Goal: Information Seeking & Learning: Find contact information

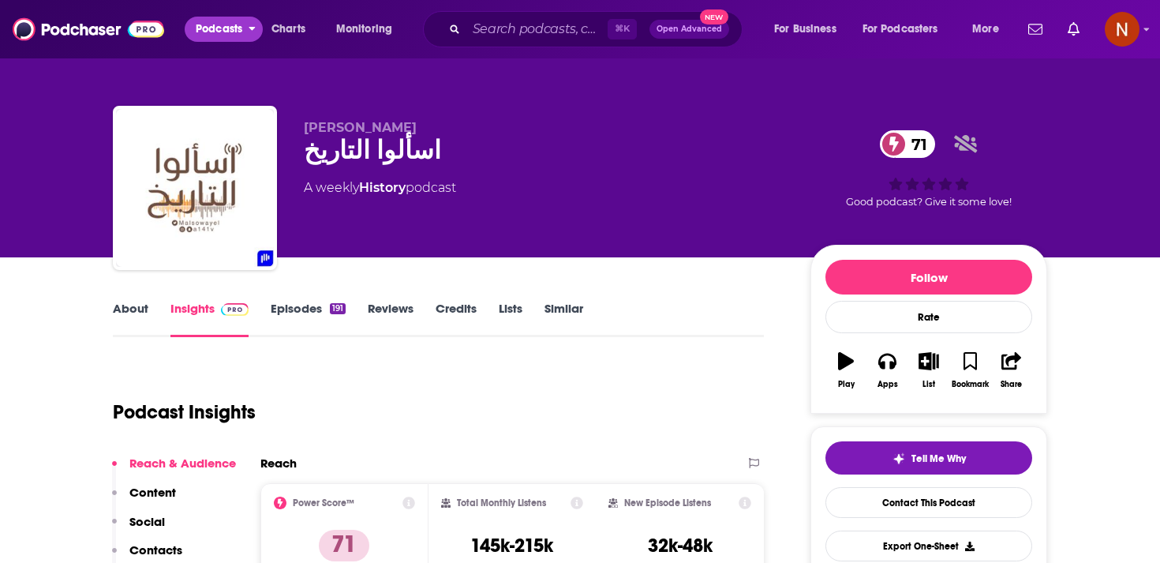
click at [222, 34] on span "Podcasts" at bounding box center [219, 29] width 47 height 22
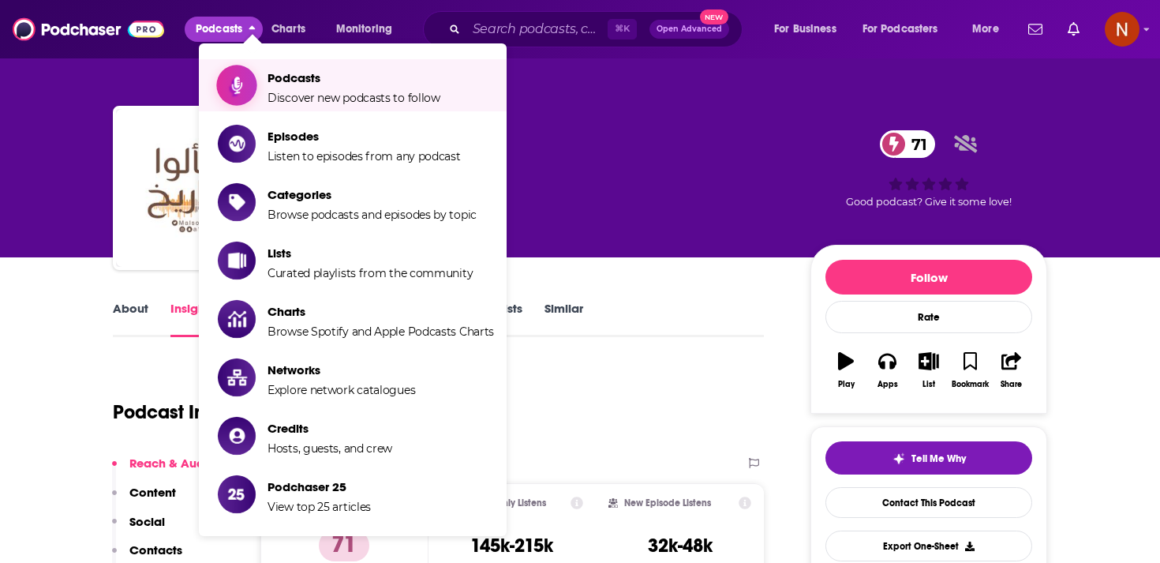
click at [265, 76] on link "Podcasts Discover new podcasts to follow" at bounding box center [356, 85] width 276 height 39
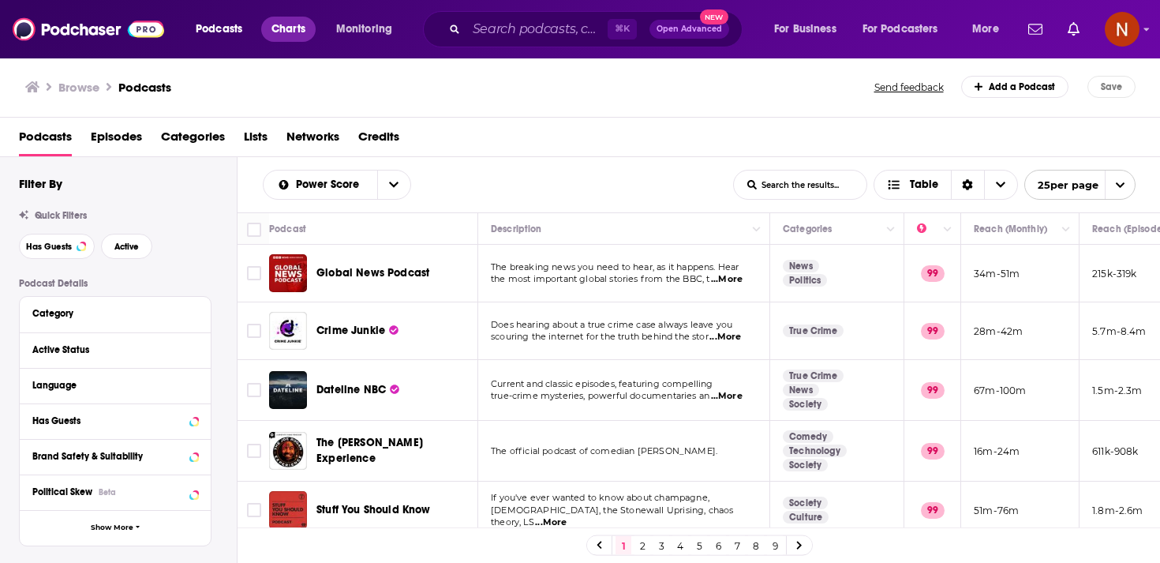
click at [286, 32] on span "Charts" at bounding box center [289, 29] width 34 height 22
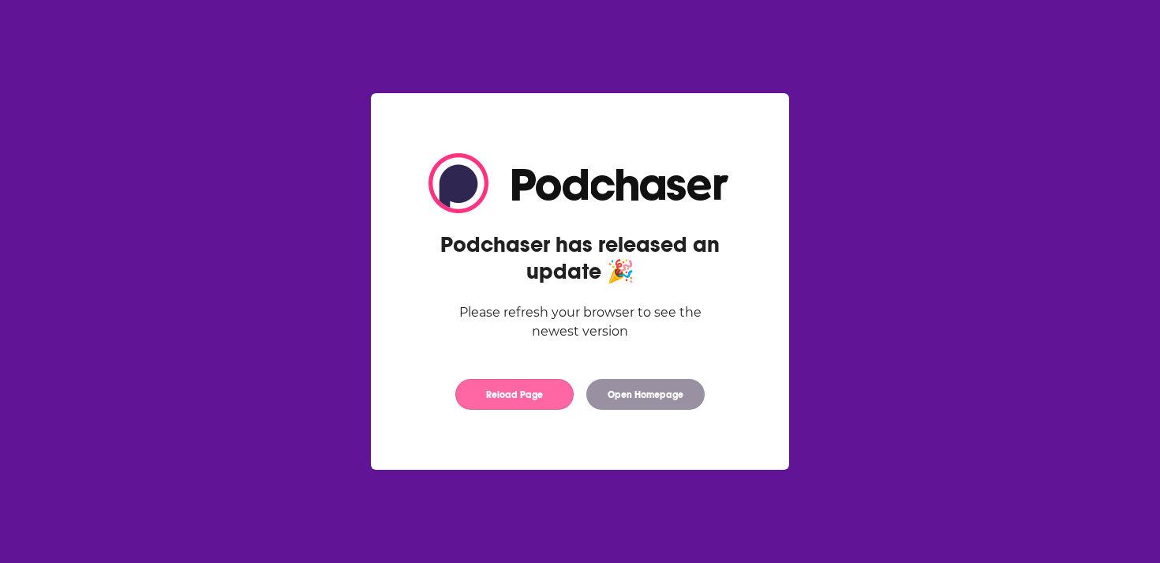
click at [508, 403] on button "Reload Page" at bounding box center [514, 394] width 118 height 31
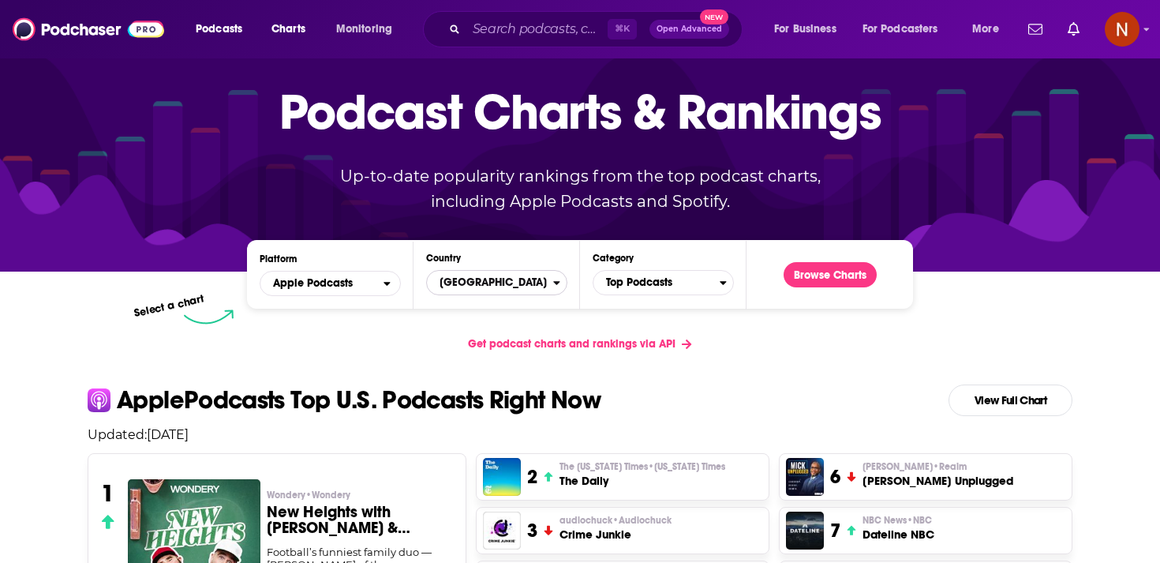
click at [525, 289] on span "[GEOGRAPHIC_DATA]" at bounding box center [490, 282] width 126 height 27
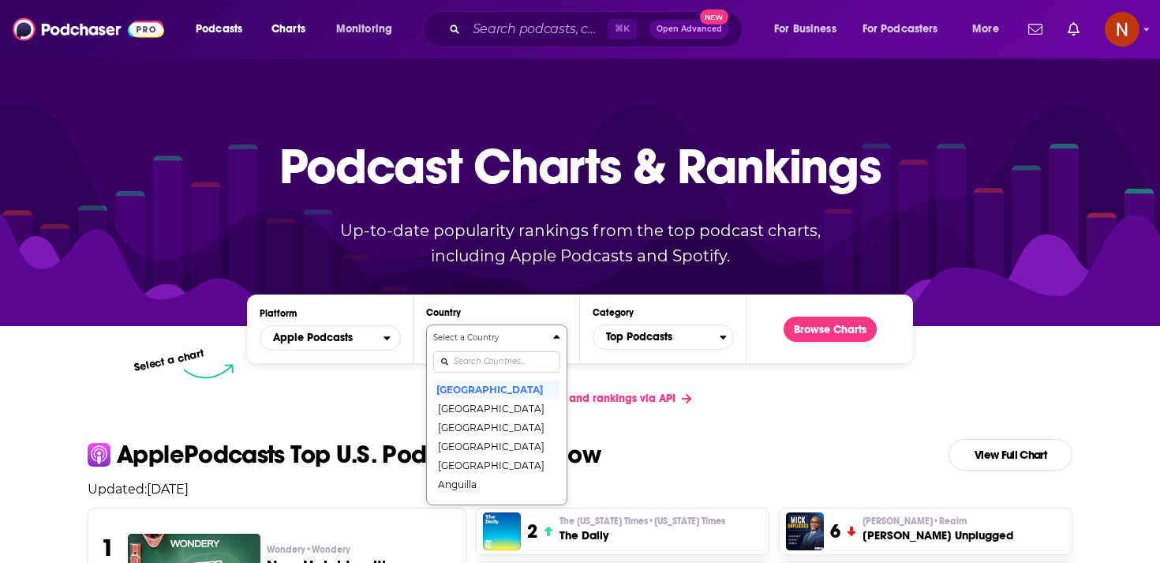
click at [511, 358] on div "Select a Country United States Afghanistan Albania Algeria Angola Anguilla Anti…" at bounding box center [496, 415] width 127 height 167
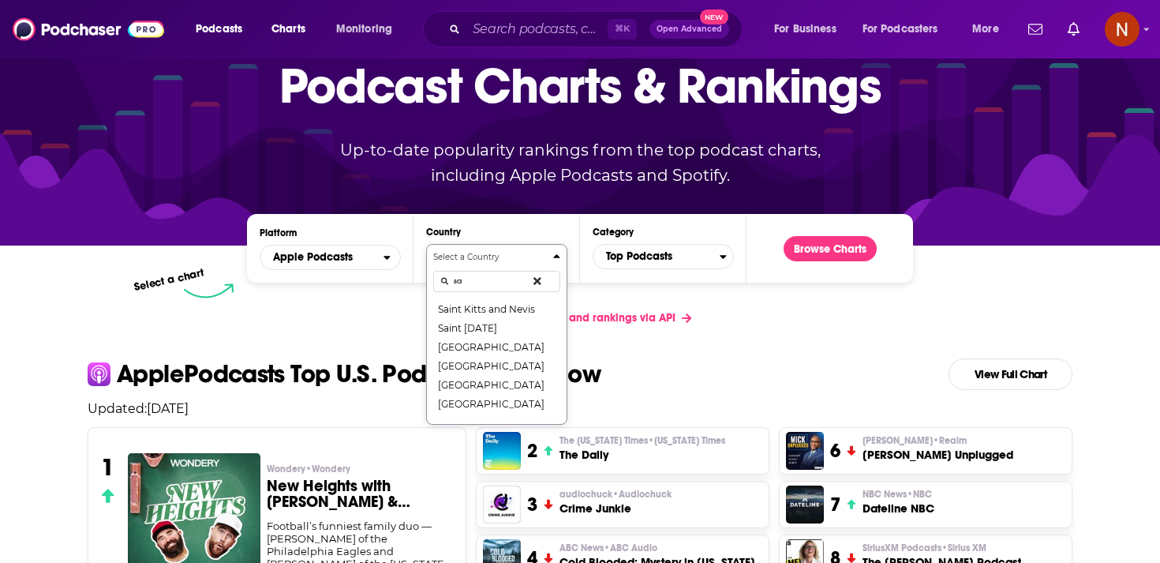
type input "s"
type input "uni"
click at [493, 305] on button "United States" at bounding box center [496, 308] width 127 height 19
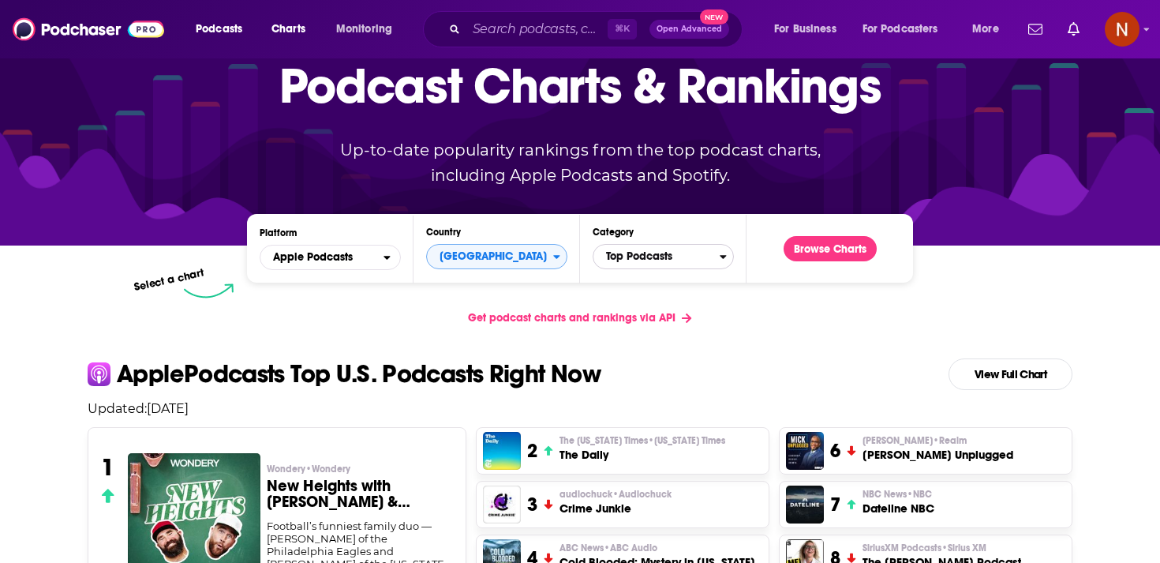
click at [637, 257] on span "Top Podcasts" at bounding box center [657, 256] width 126 height 27
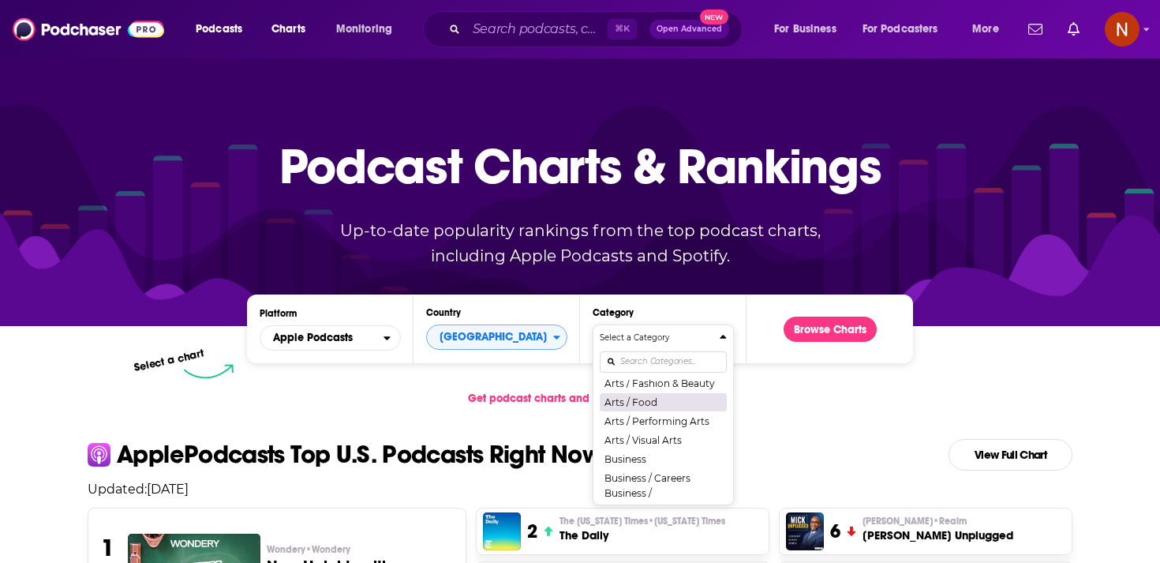
scroll to position [96, 0]
click at [645, 440] on button "Business" at bounding box center [663, 444] width 127 height 19
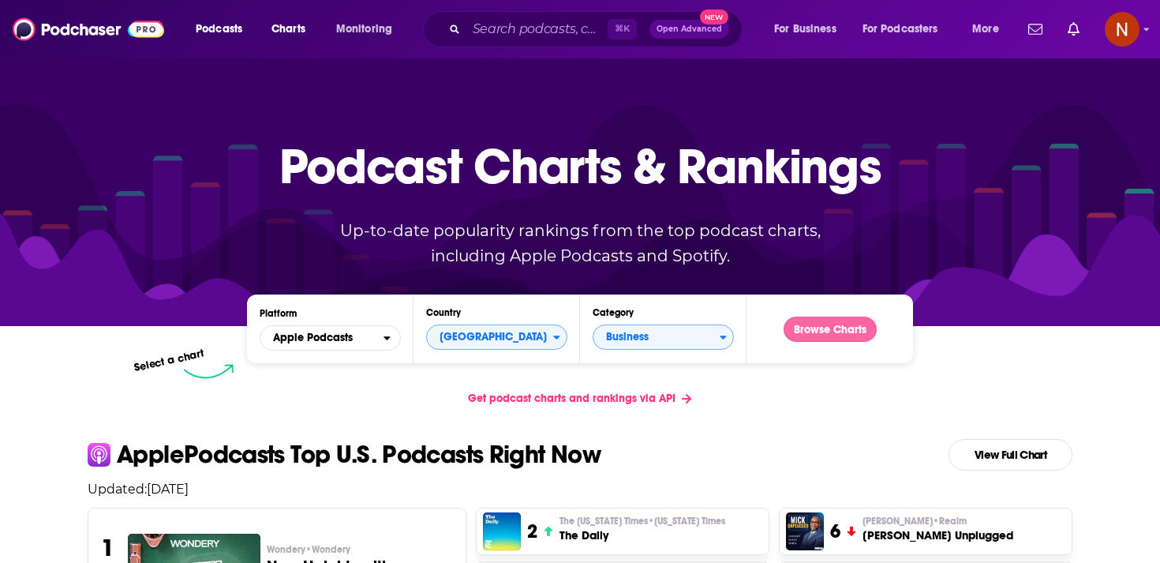
click at [808, 327] on button "Browse Charts" at bounding box center [830, 329] width 93 height 25
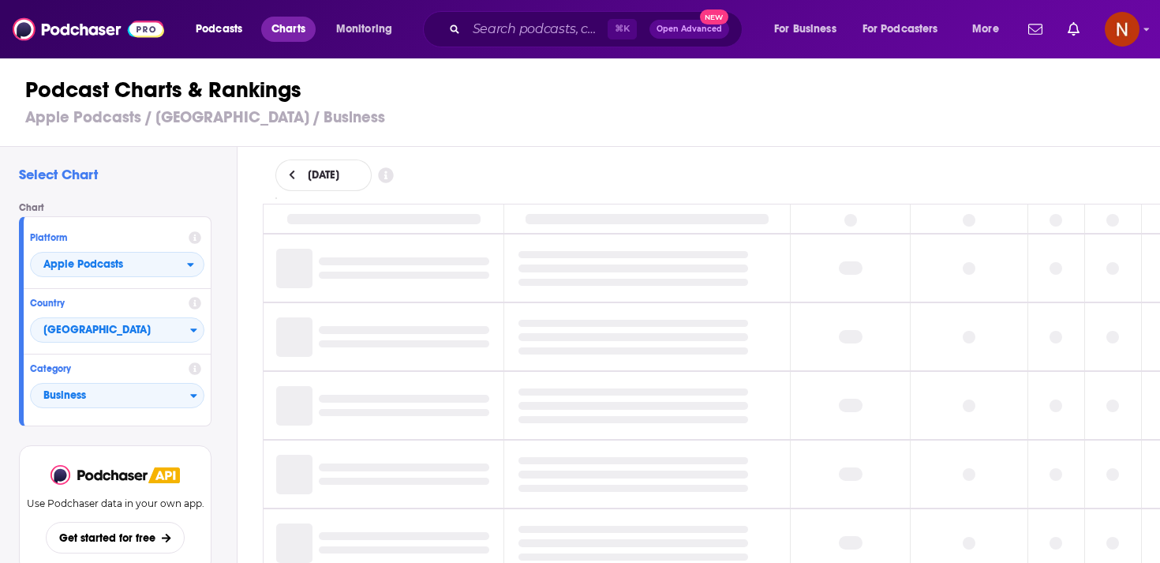
click at [292, 32] on span "Charts" at bounding box center [289, 29] width 34 height 22
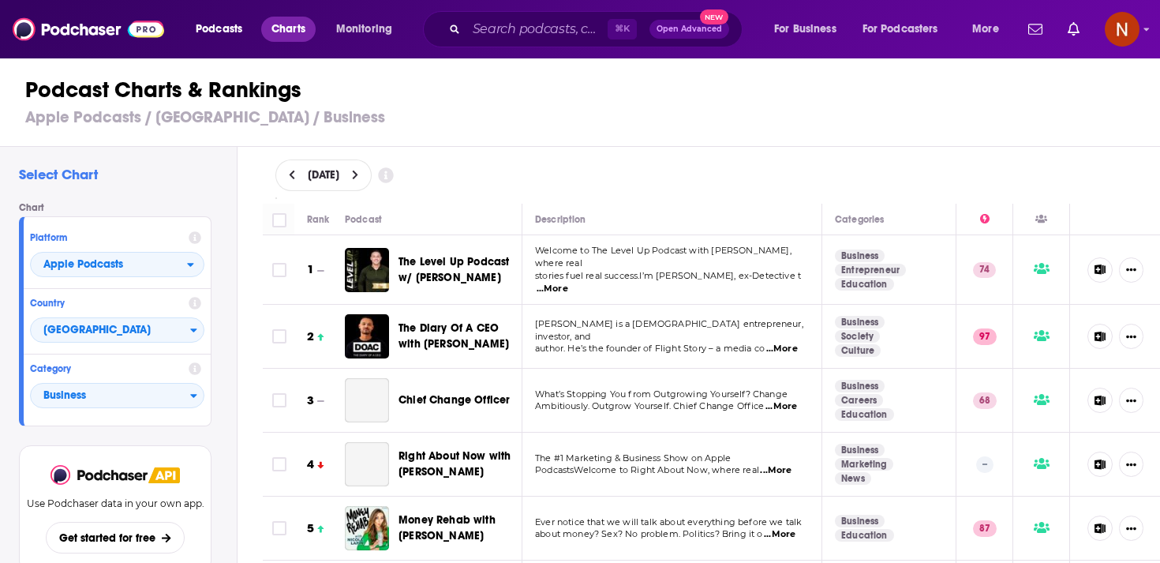
click at [311, 21] on link "Charts" at bounding box center [288, 29] width 54 height 25
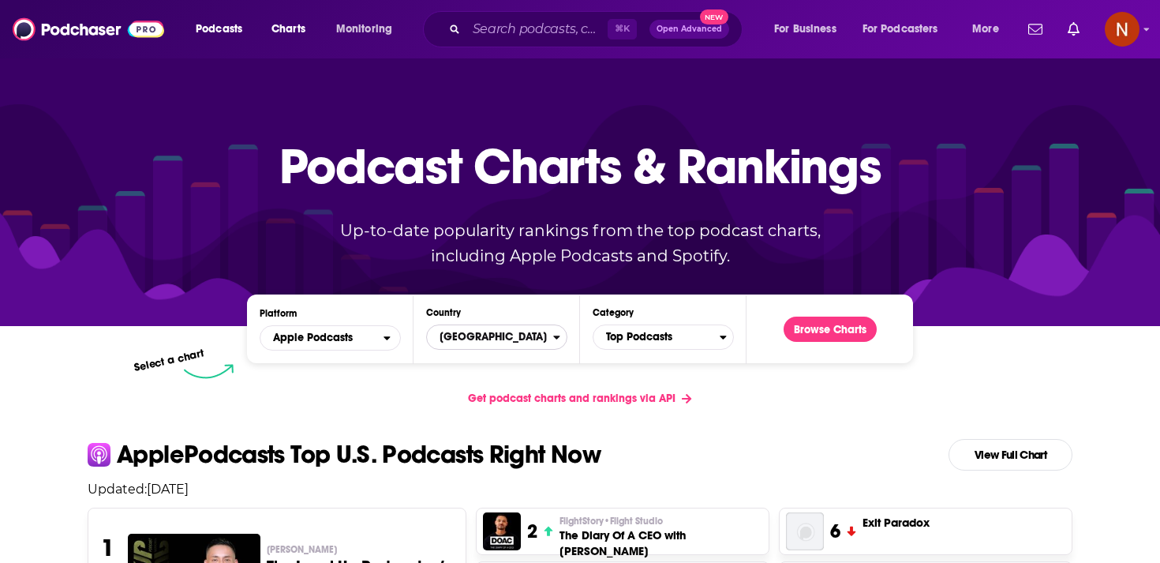
click at [509, 348] on span "United States" at bounding box center [490, 337] width 126 height 27
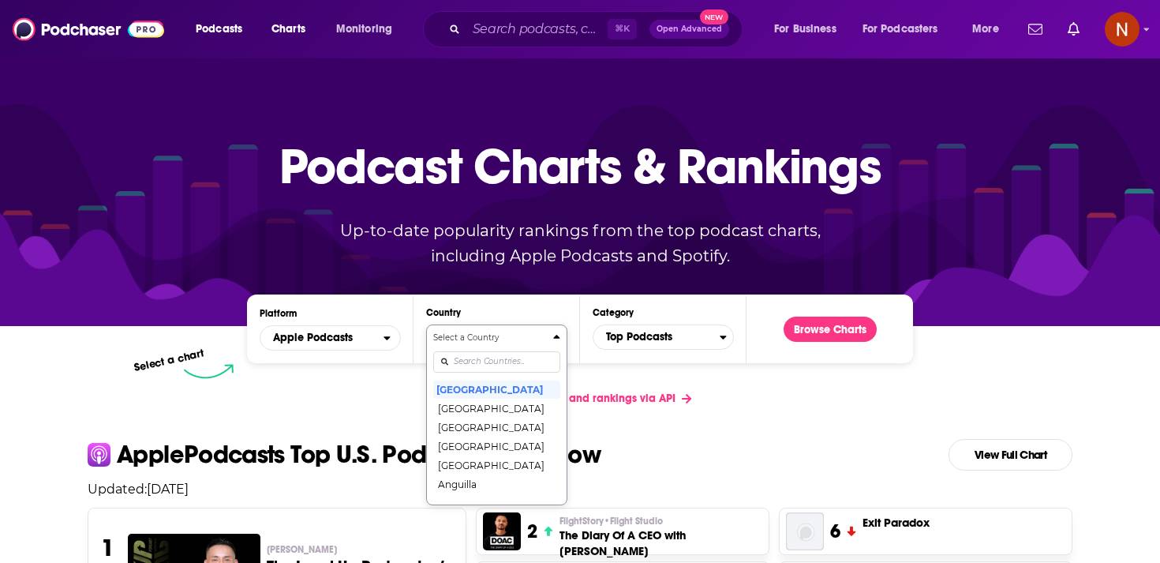
scroll to position [81, 0]
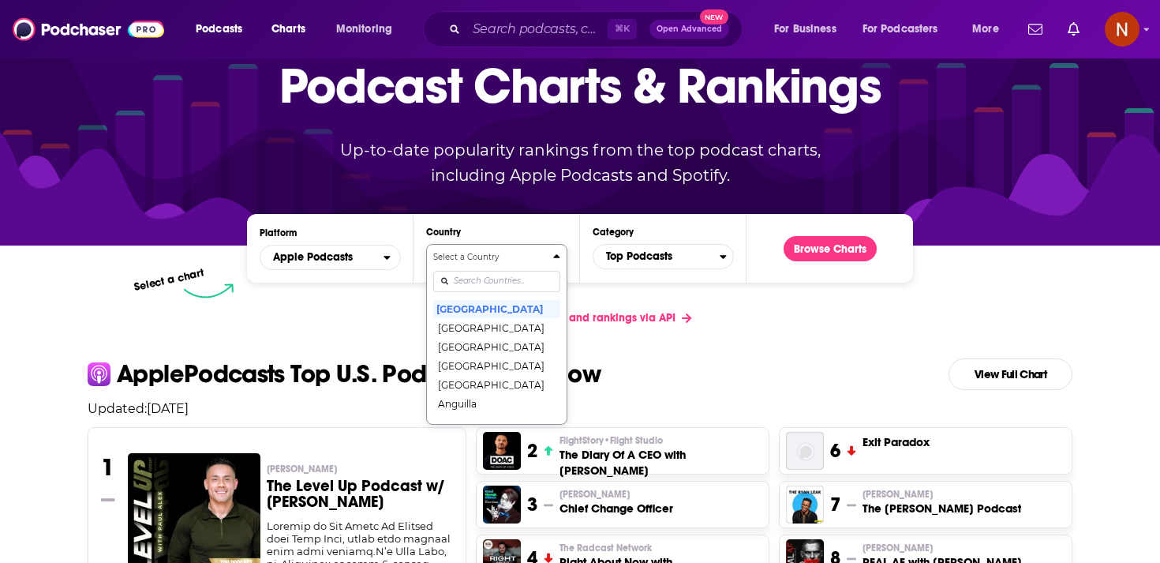
click at [508, 368] on div "Select a Country United States Afghanistan Albania Algeria Angola Anguilla Anti…" at bounding box center [496, 334] width 127 height 167
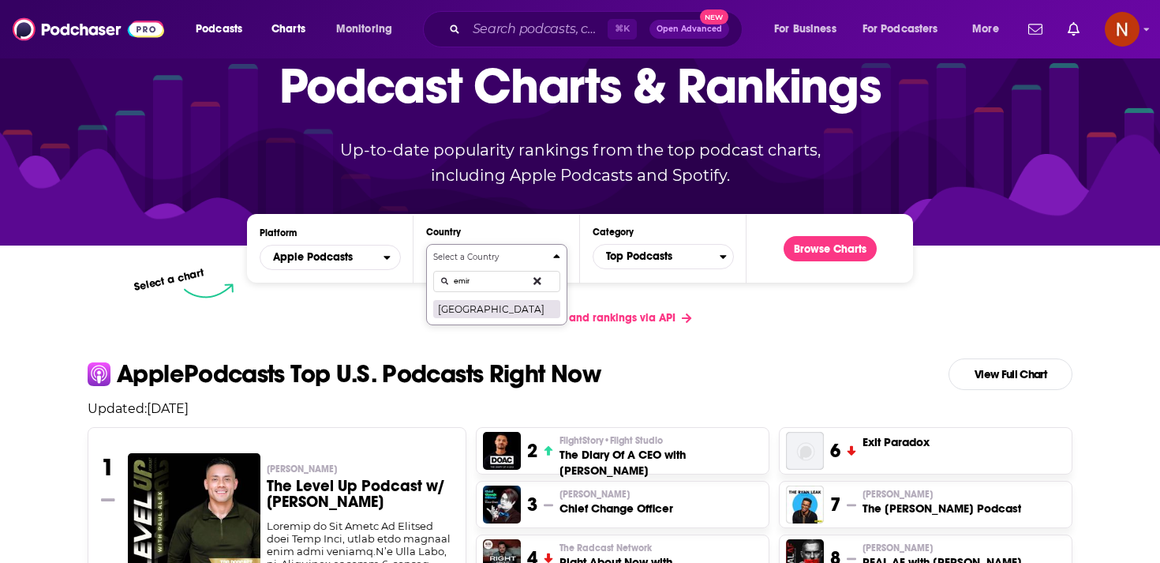
type input "emir"
click at [510, 317] on button "United Arab Emirates" at bounding box center [496, 308] width 127 height 19
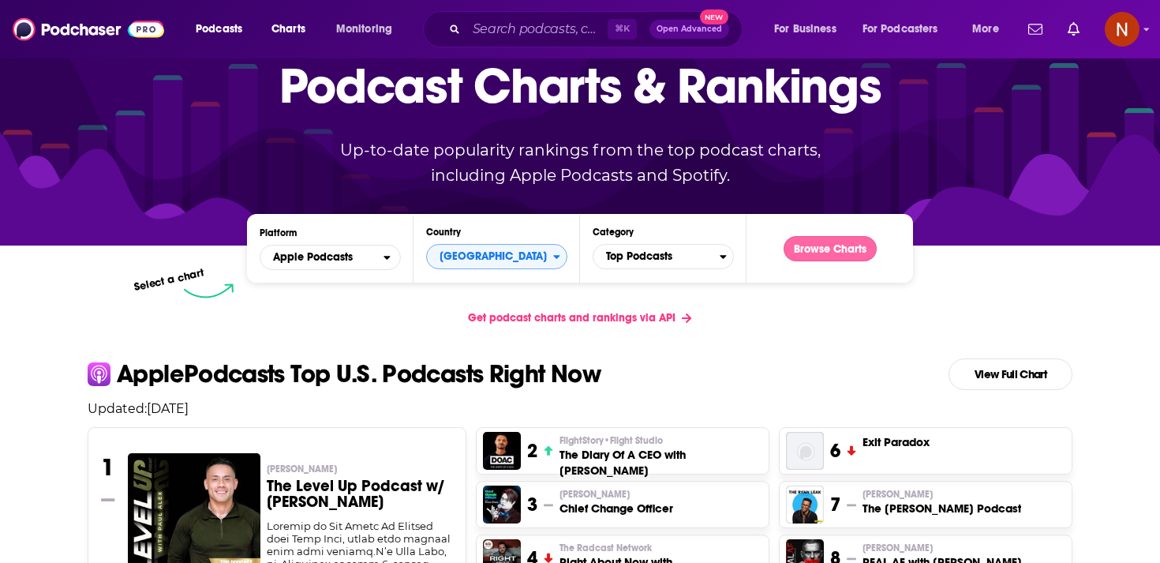
click at [845, 252] on button "Browse Charts" at bounding box center [830, 248] width 93 height 25
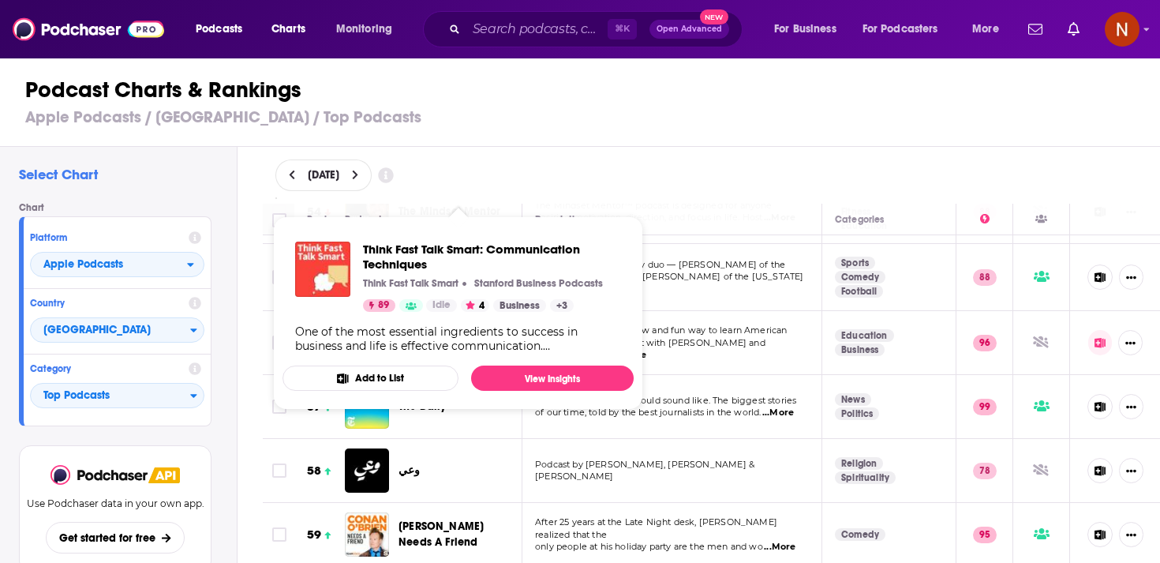
scroll to position [3558, 0]
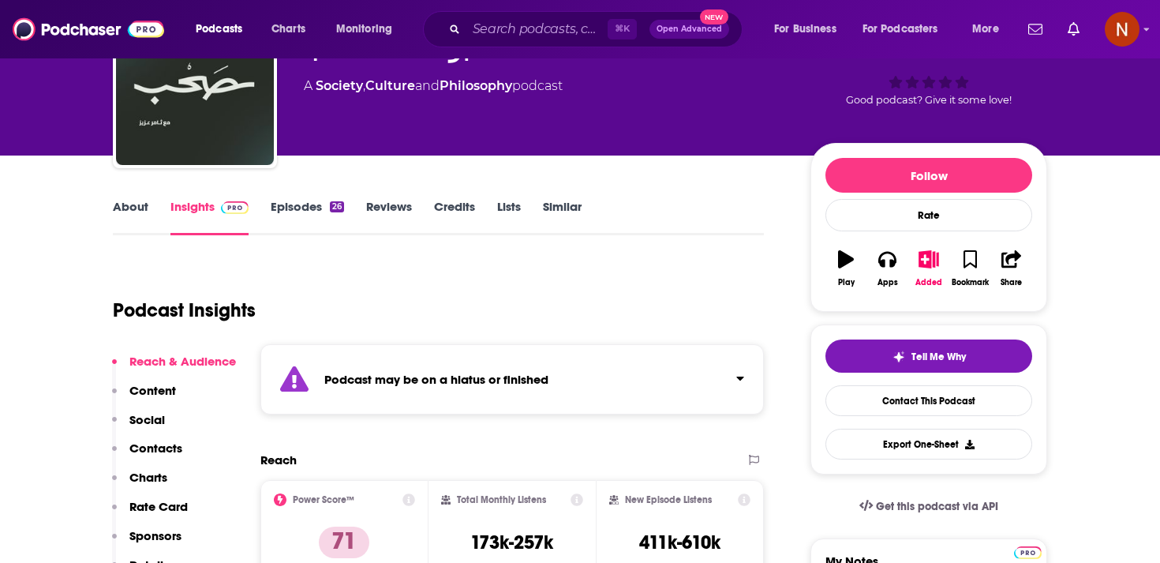
scroll to position [126, 0]
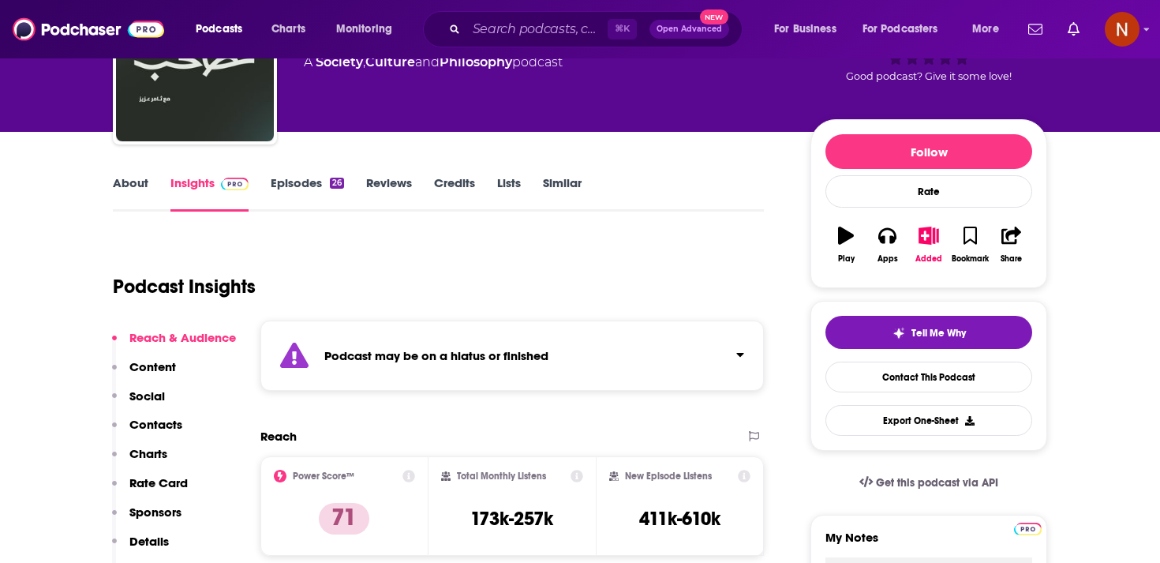
click at [544, 358] on strong "Podcast may be on a hiatus or finished" at bounding box center [436, 355] width 224 height 15
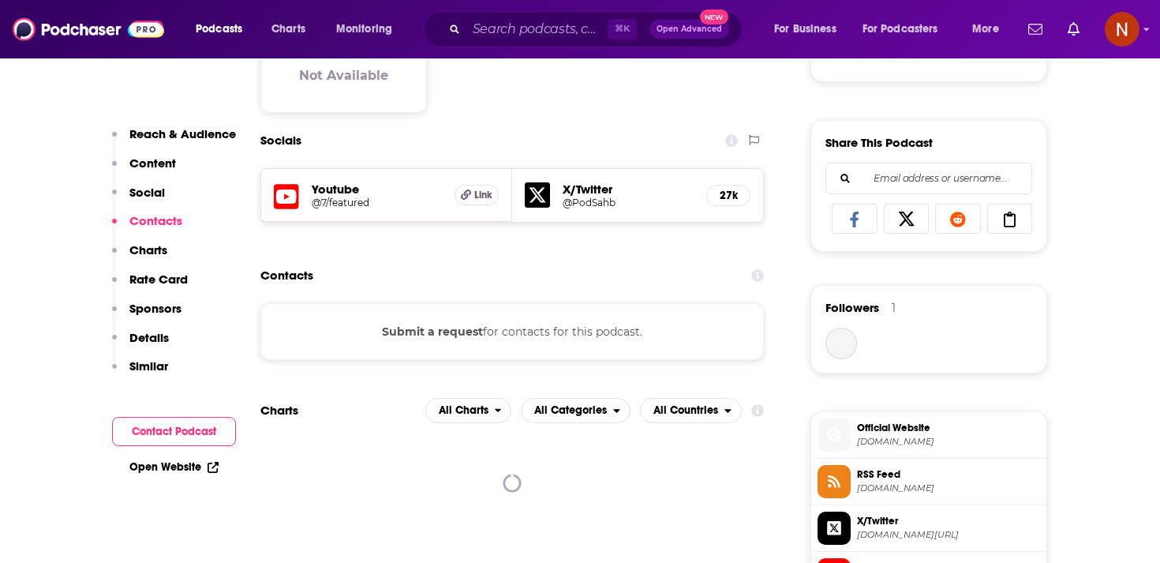
scroll to position [926, 0]
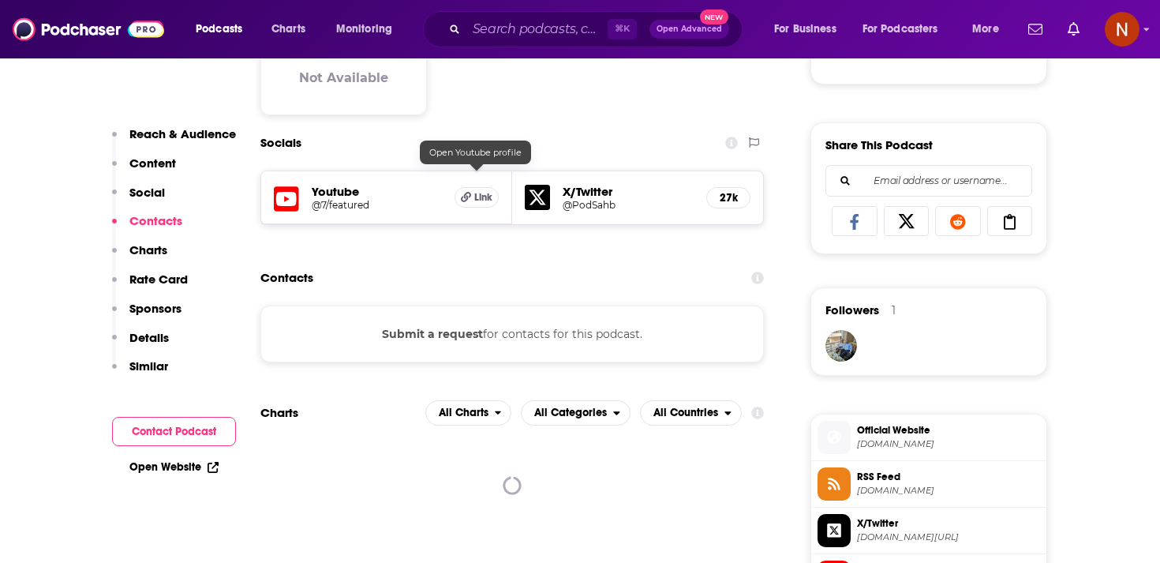
click at [478, 191] on span "Link" at bounding box center [483, 197] width 18 height 13
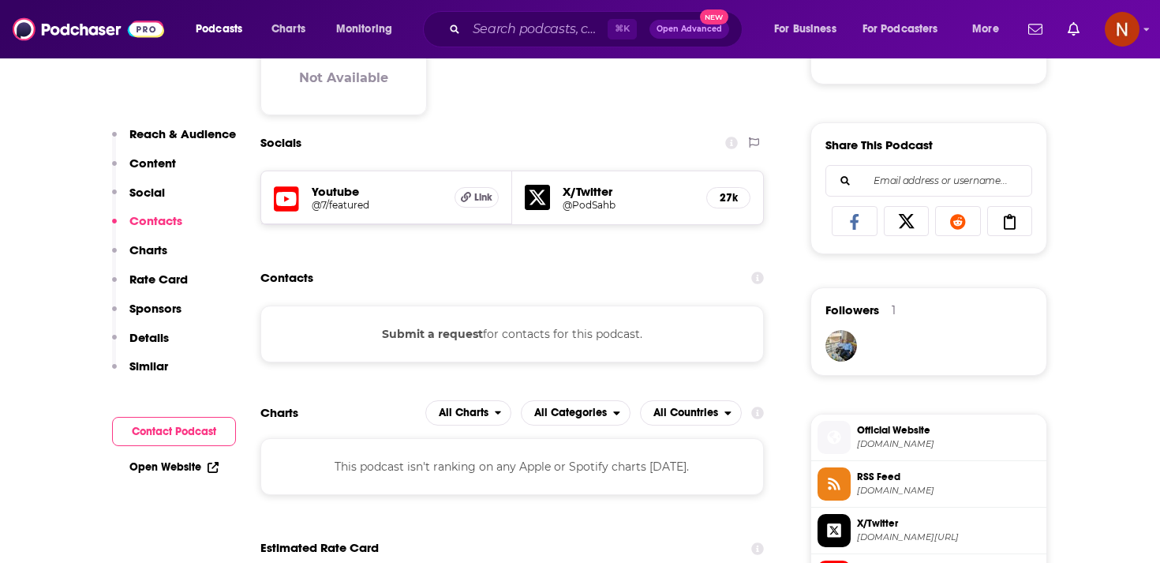
click at [544, 263] on div "Contacts" at bounding box center [512, 278] width 504 height 30
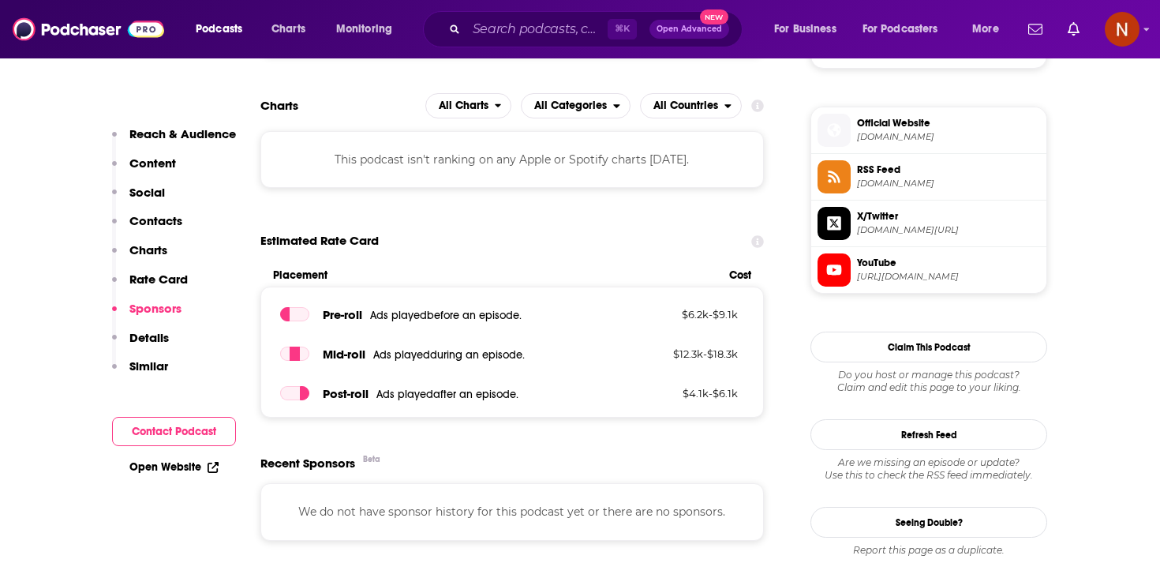
scroll to position [1192, 0]
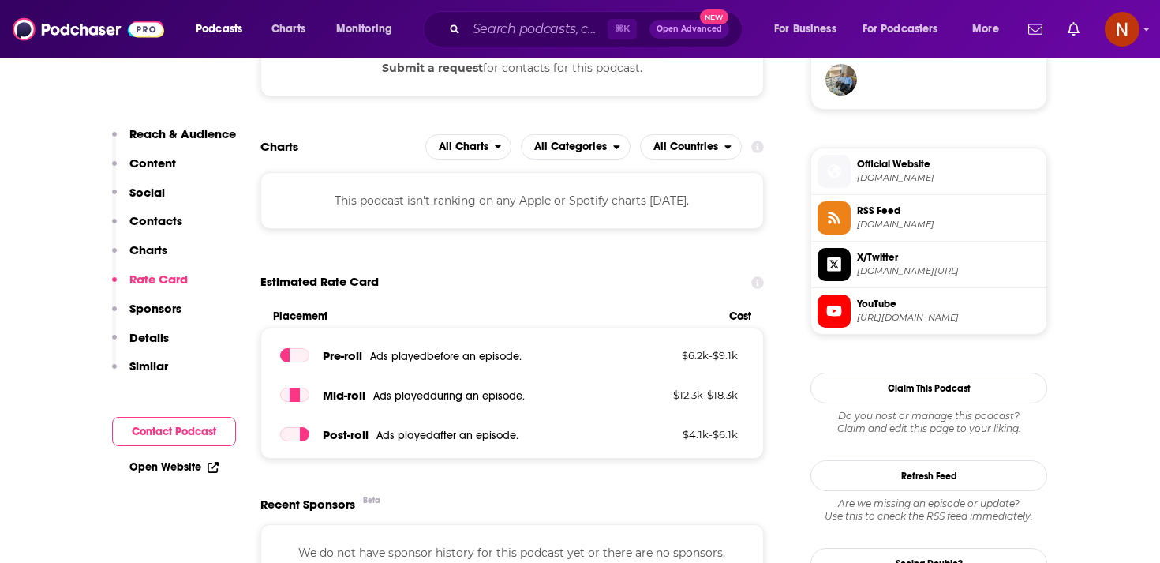
click at [939, 272] on span "twitter.com/PodSahb" at bounding box center [948, 271] width 183 height 12
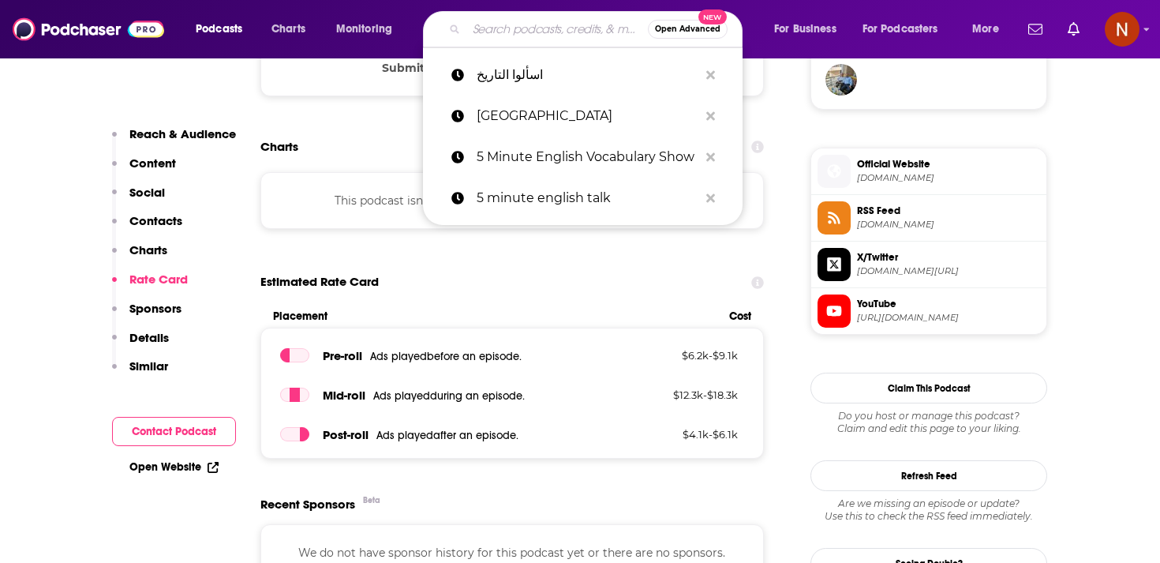
click at [529, 23] on input "Search podcasts, credits, & more..." at bounding box center [558, 29] width 182 height 25
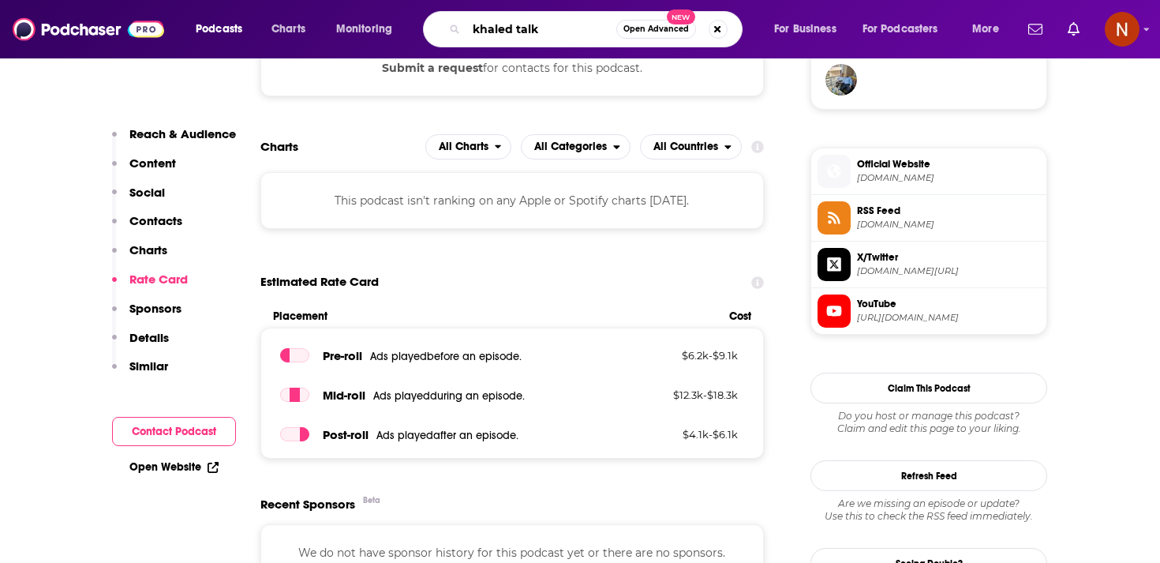
type input "khaled talks"
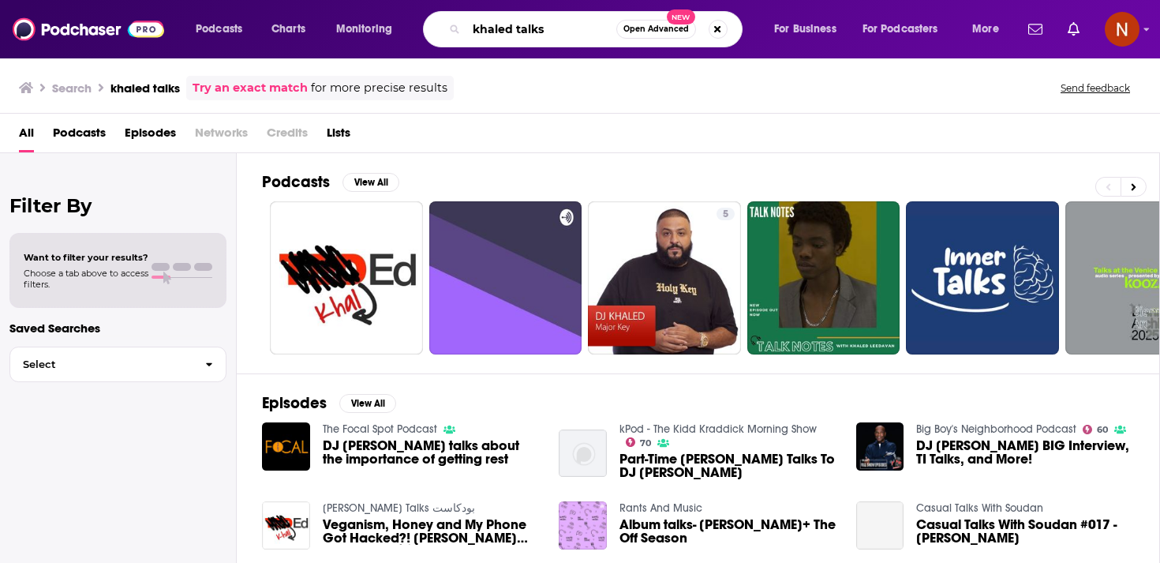
click at [526, 35] on input "khaled talks" at bounding box center [542, 29] width 150 height 25
type input "khaled"
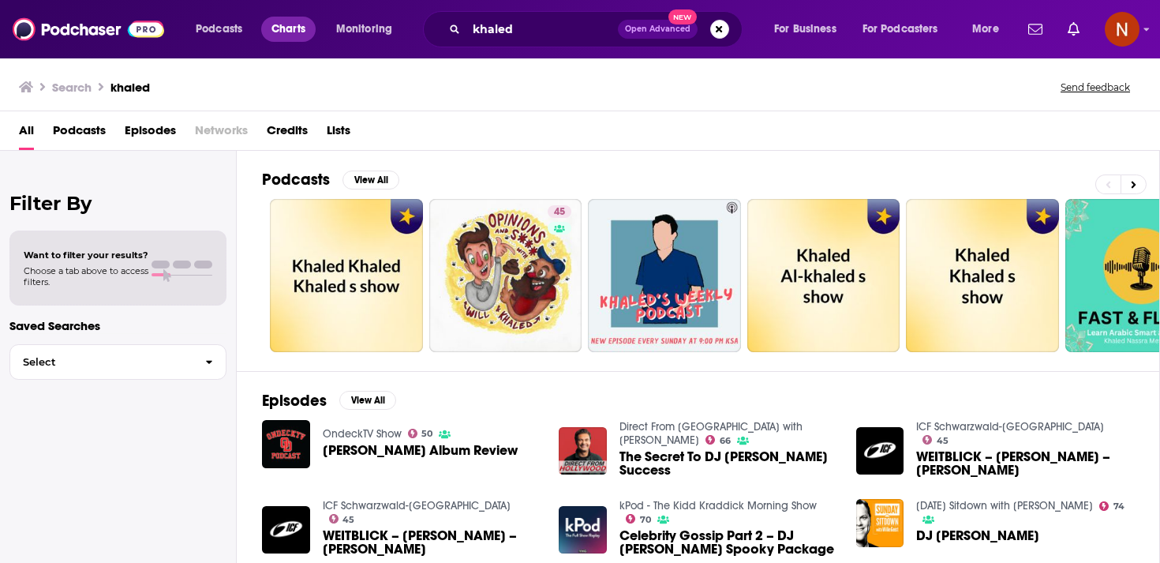
click at [265, 31] on link "Charts" at bounding box center [288, 29] width 54 height 25
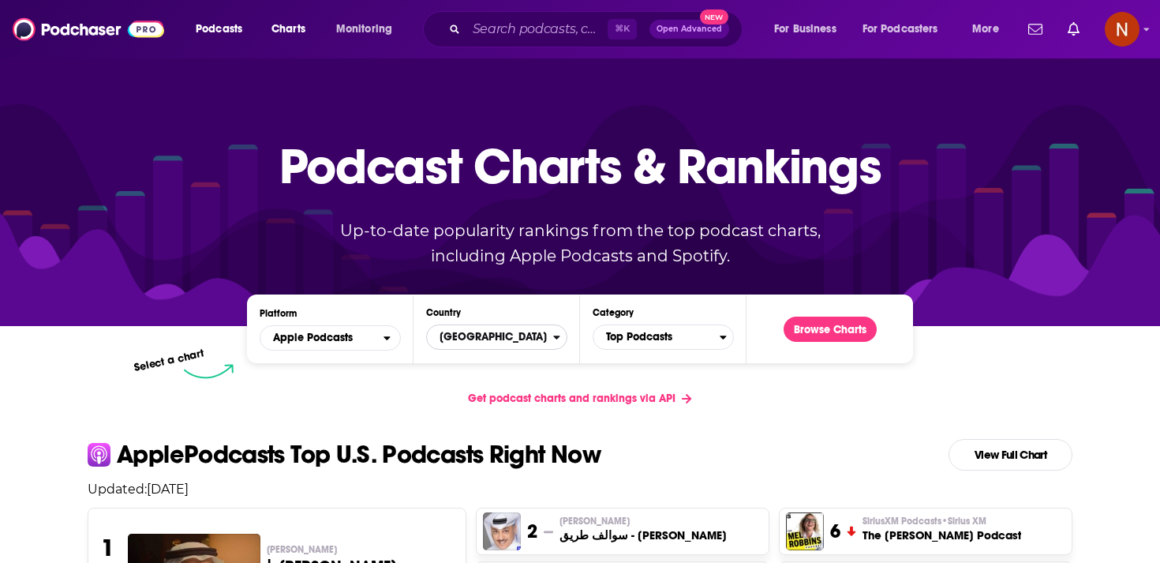
click at [491, 348] on span "United States" at bounding box center [490, 337] width 126 height 27
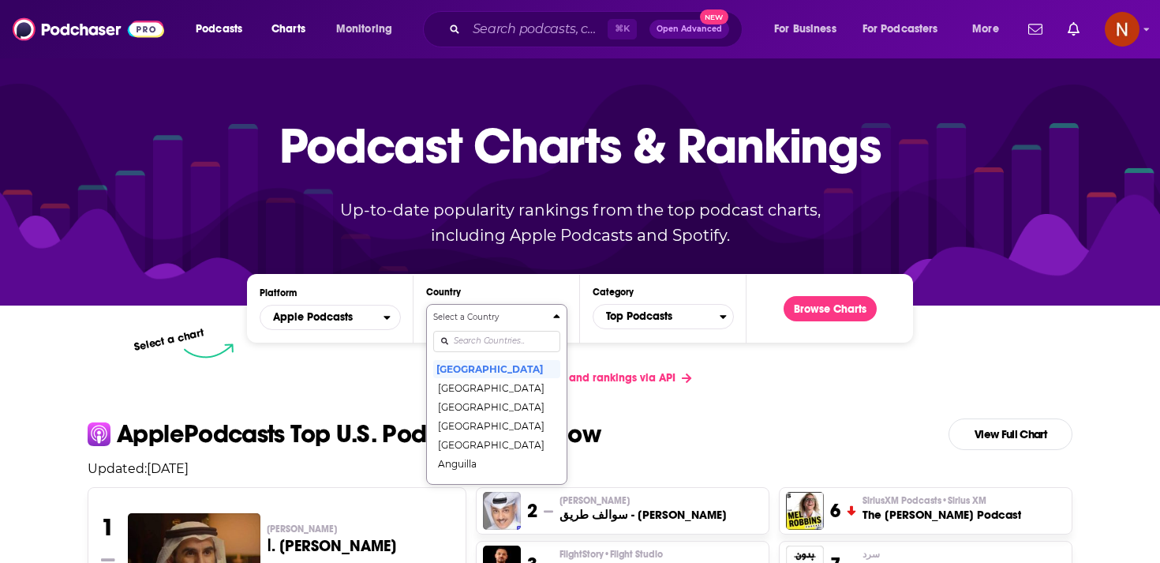
click at [493, 356] on div "Select a Country United States Afghanistan Albania Algeria Angola Anguilla Anti…" at bounding box center [496, 394] width 127 height 167
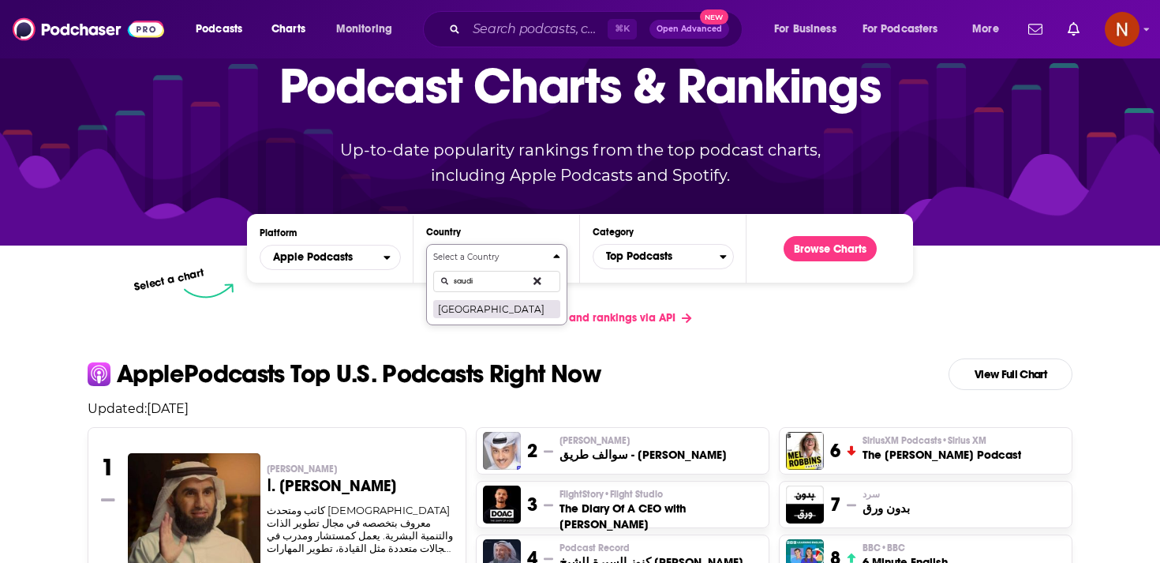
type input "saudi"
click at [489, 315] on button "Saudi Arabia" at bounding box center [496, 308] width 127 height 19
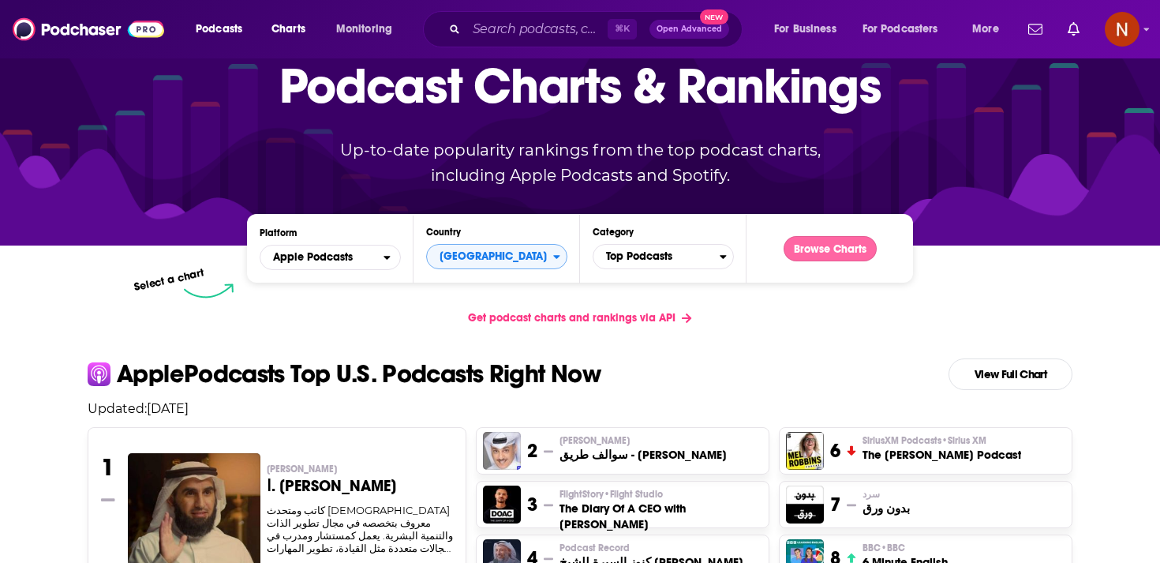
click at [858, 246] on button "Browse Charts" at bounding box center [830, 248] width 93 height 25
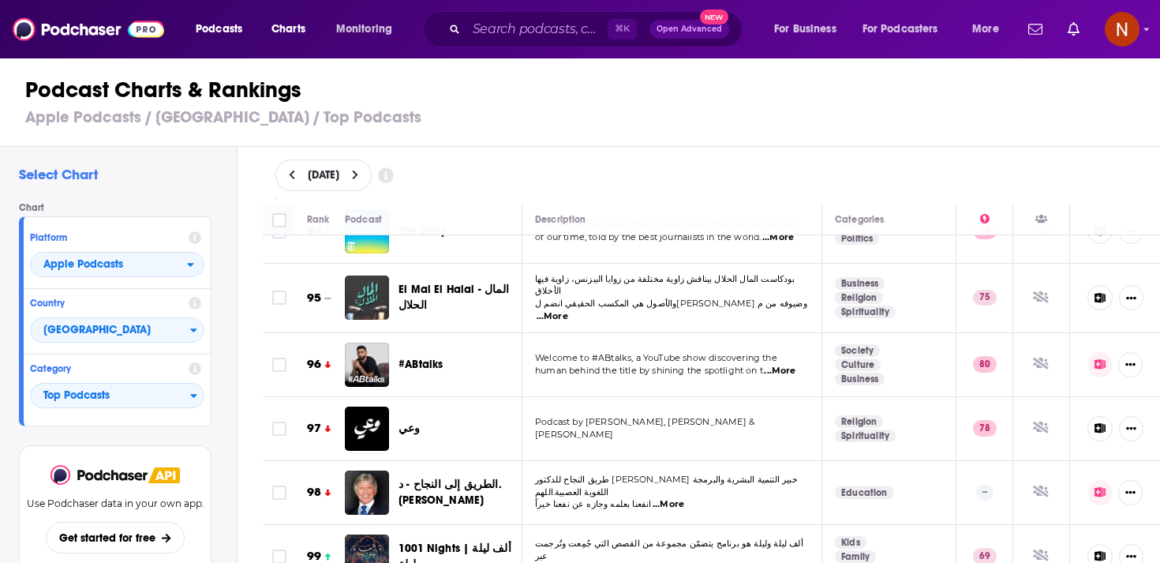
scroll to position [6270, 0]
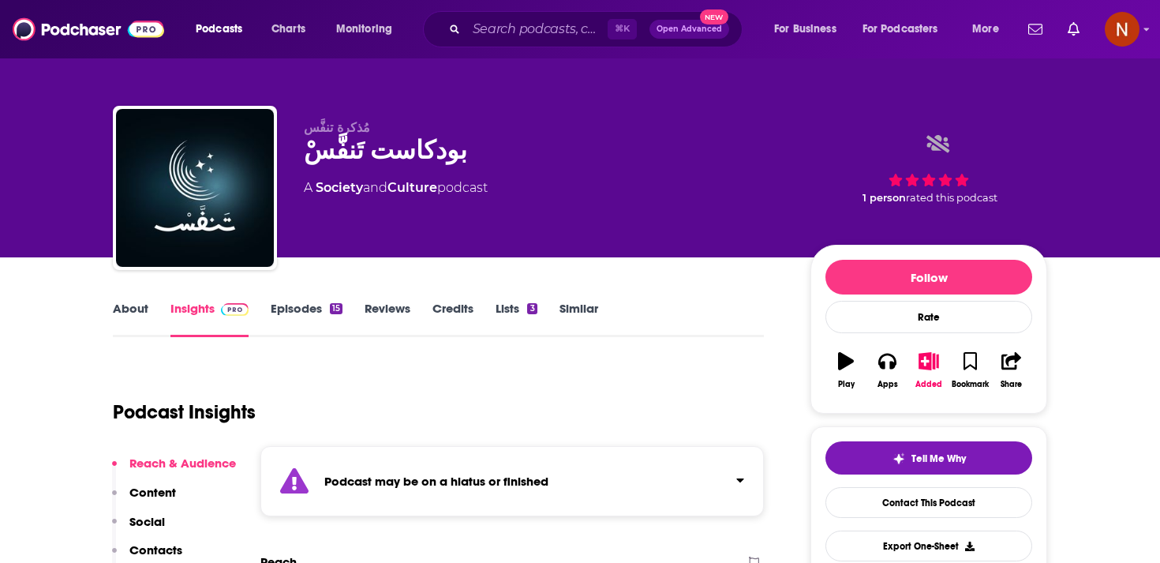
scroll to position [36, 0]
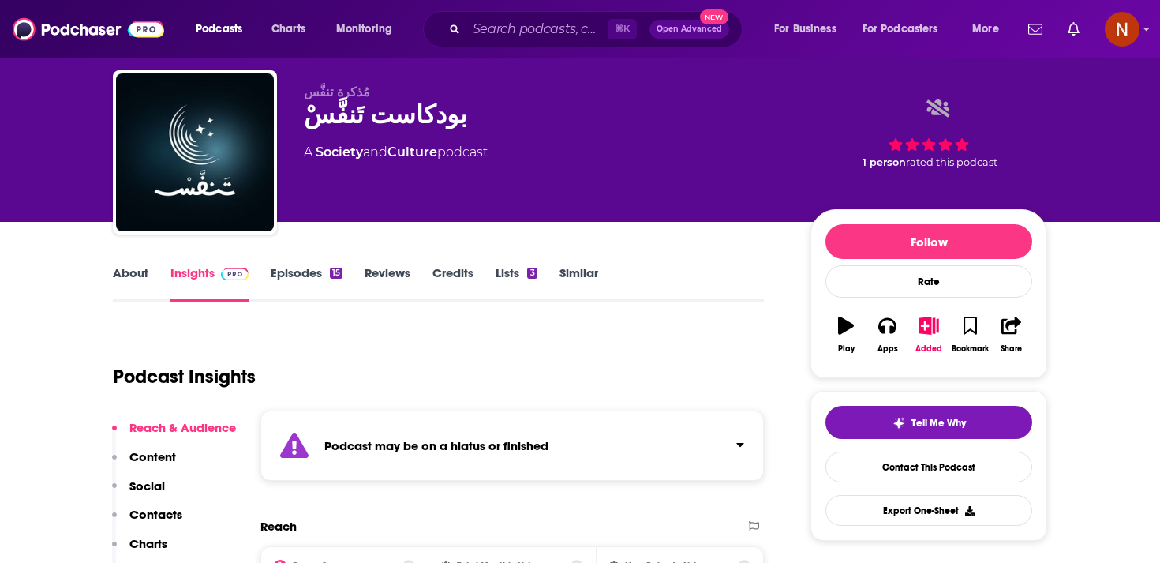
click at [420, 455] on div "Podcast may be on a hiatus or finished" at bounding box center [512, 445] width 504 height 70
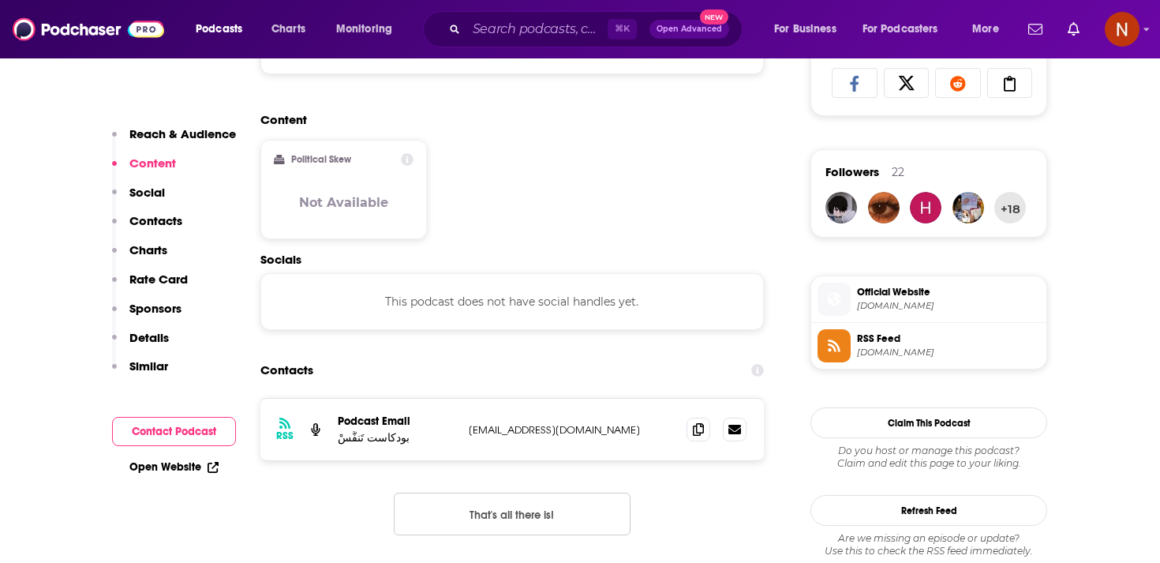
scroll to position [1063, 0]
click at [464, 410] on div "RSS Podcast Email بودكاست تَنفَّسْ tanafas.podcast@gmail.com tanafas.podcast@gm…" at bounding box center [512, 430] width 504 height 62
drag, startPoint x: 464, startPoint y: 410, endPoint x: 616, endPoint y: 410, distance: 152.3
click at [616, 410] on div "RSS Podcast Email بودكاست تَنفَّسْ tanafas.podcast@gmail.com tanafas.podcast@gm…" at bounding box center [512, 430] width 504 height 62
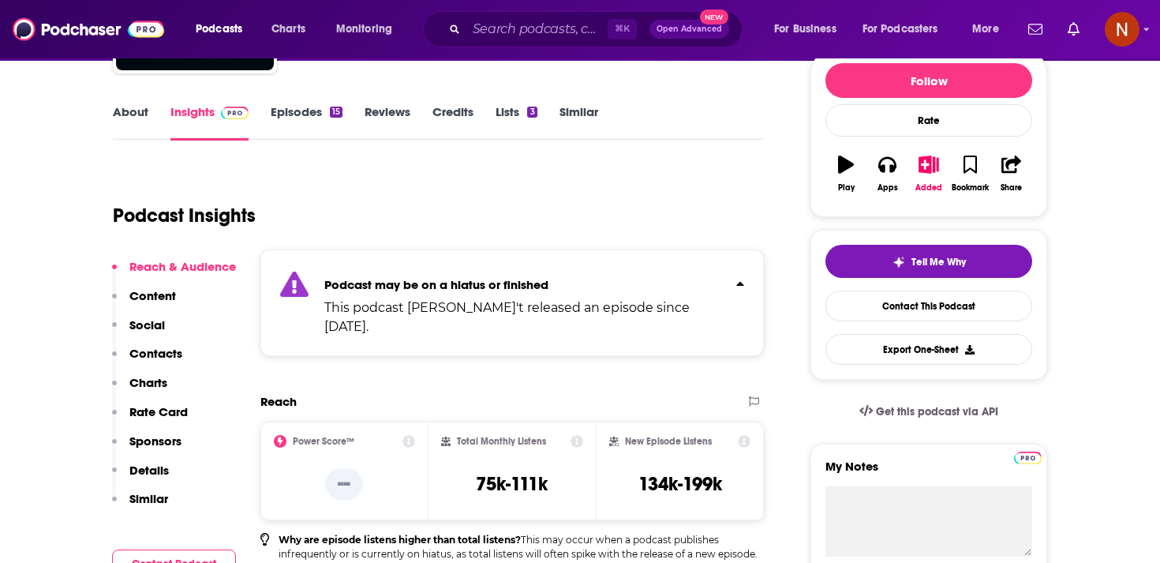
scroll to position [191, 0]
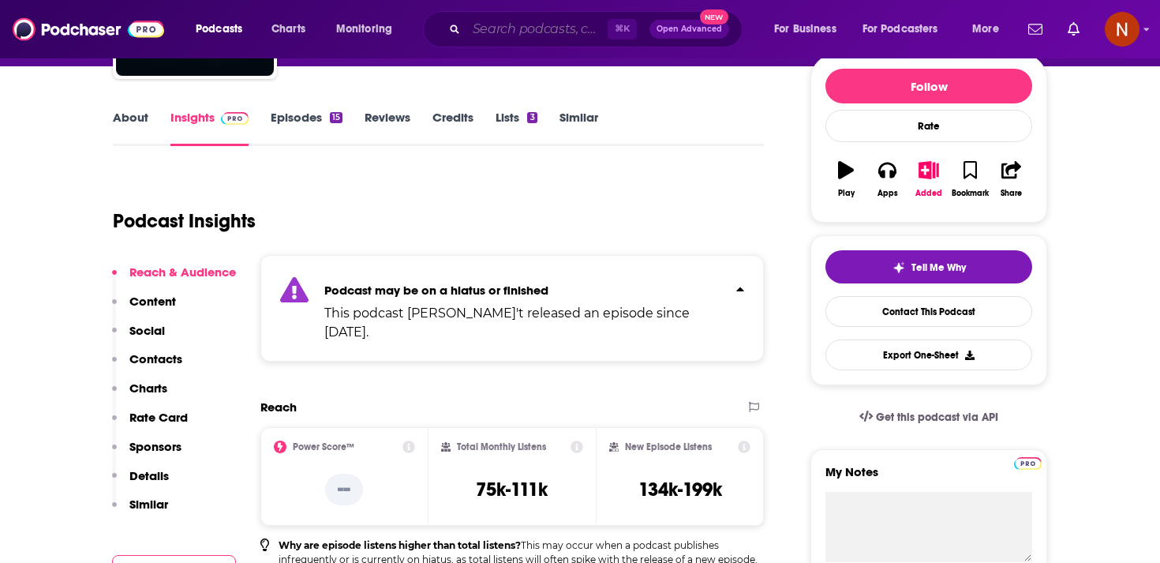
click at [528, 27] on input "Search podcasts, credits, & more..." at bounding box center [537, 29] width 141 height 25
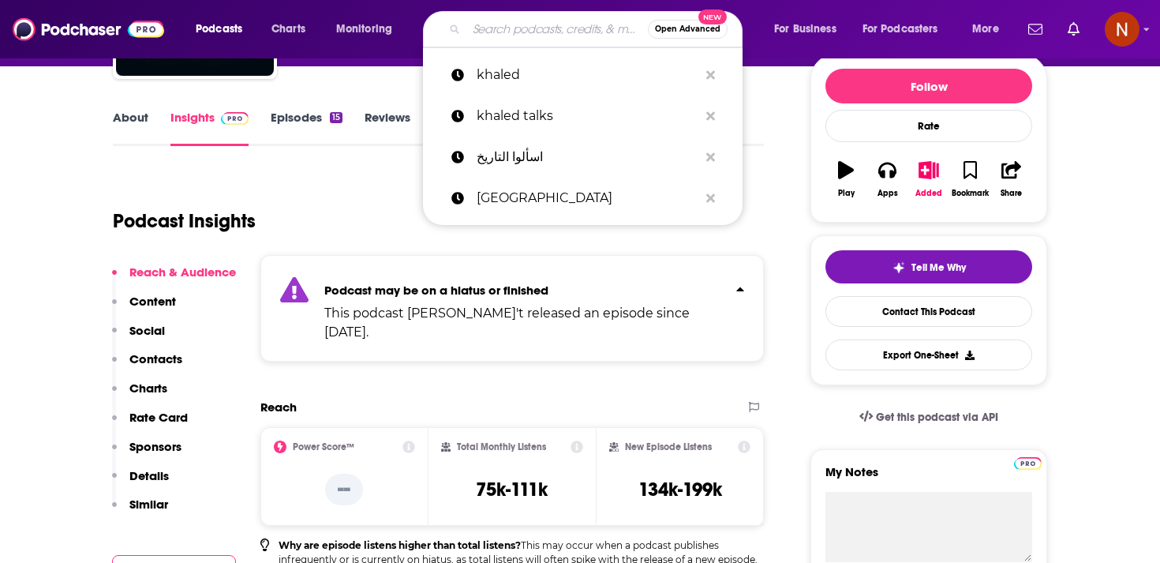
paste input "بيوتي مع مهجة"
type input "بيوتي مع مهجة"
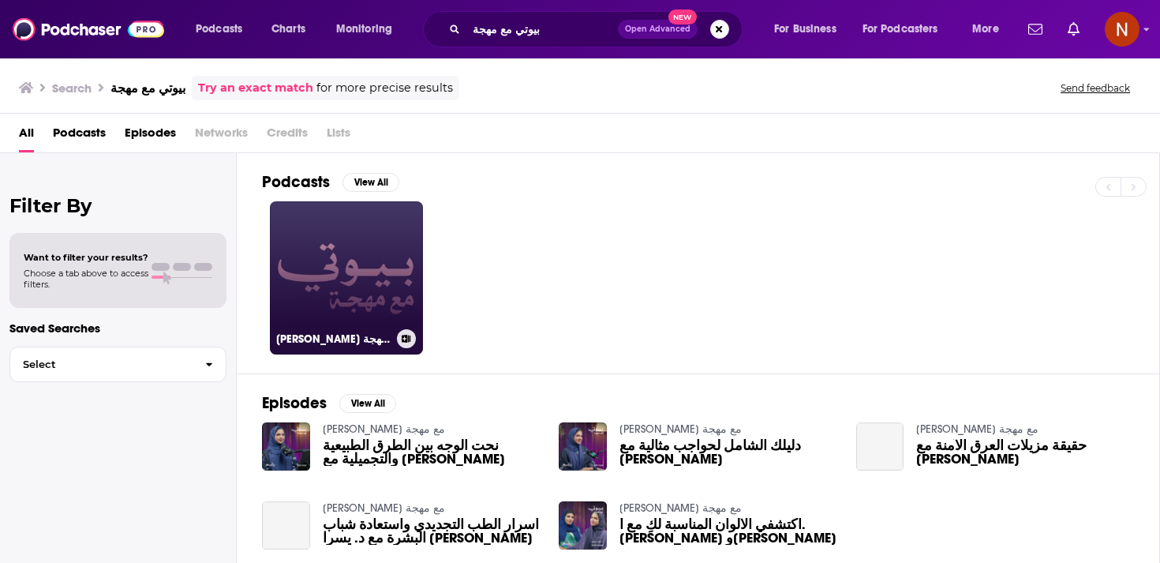
click at [369, 284] on link "بودكاست بيوتي مع مهجة" at bounding box center [346, 277] width 153 height 153
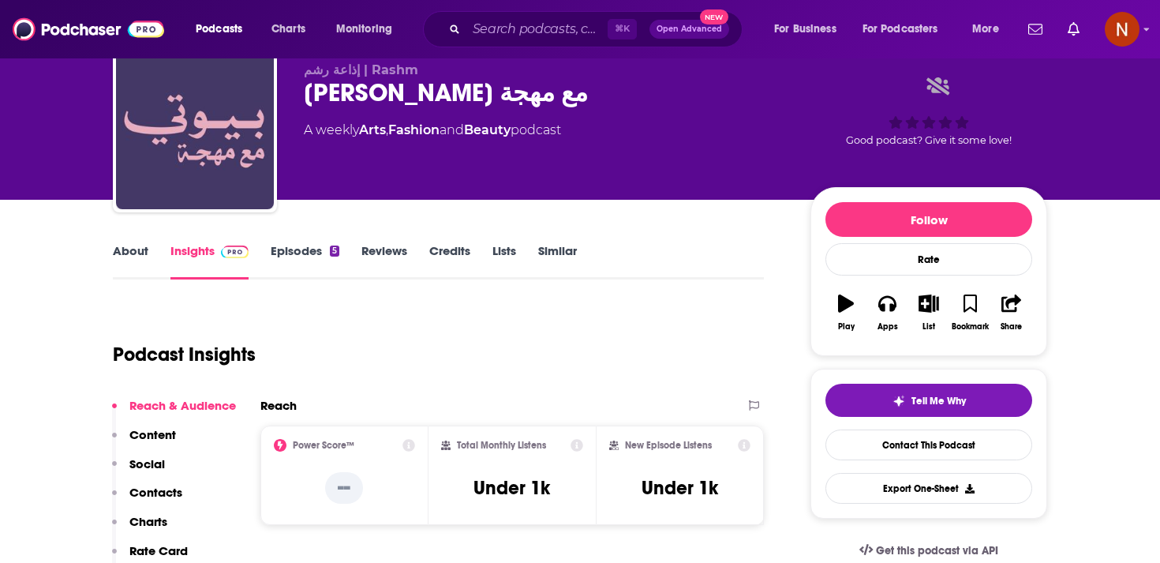
scroll to position [29, 0]
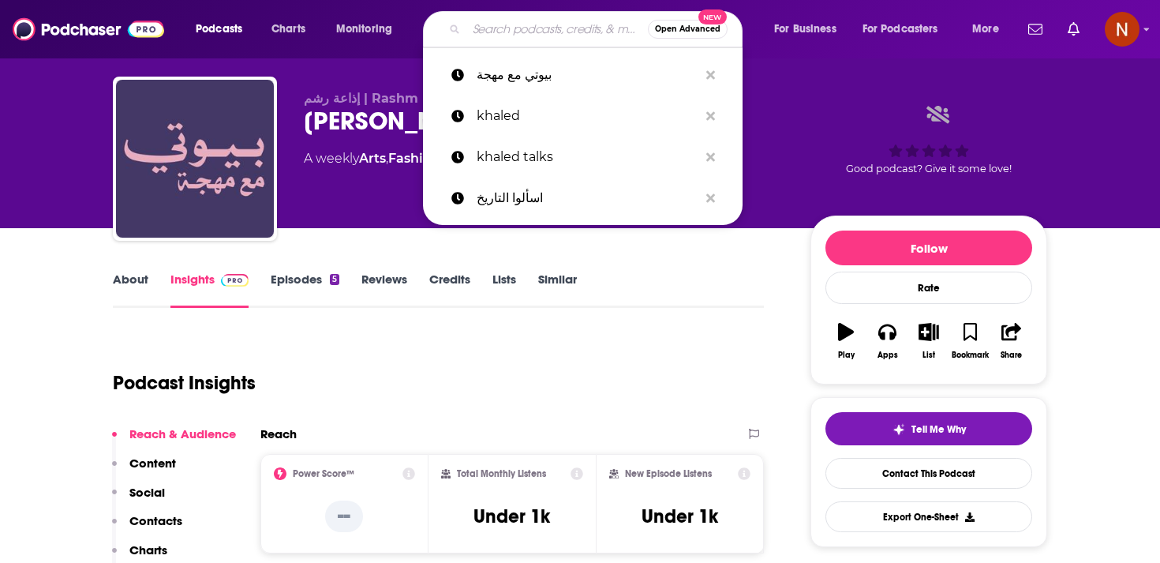
click at [557, 27] on input "Search podcasts, credits, & more..." at bounding box center [558, 29] width 182 height 25
paste input "بودكاست نسوة"
type input "بودكاست نسوة"
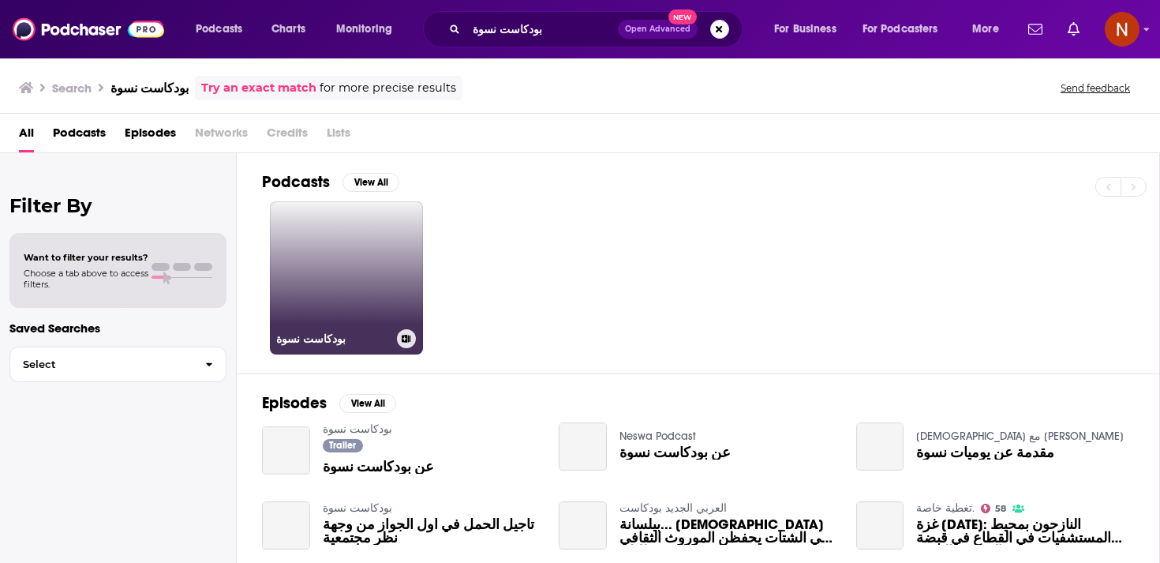
click at [399, 258] on link "بودكاست نسوة" at bounding box center [346, 277] width 153 height 153
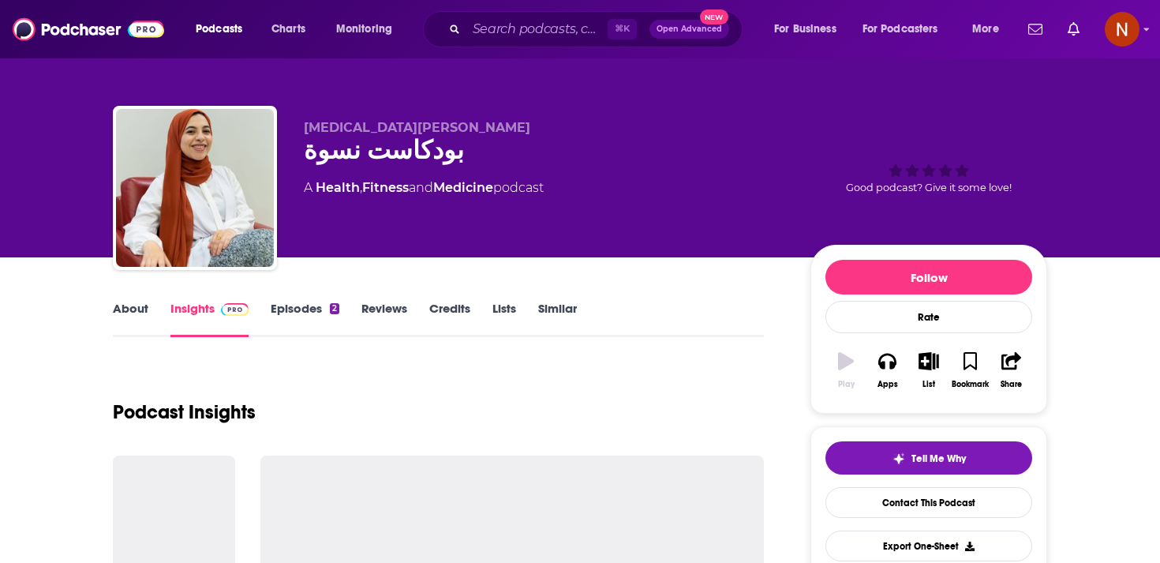
scroll to position [5, 0]
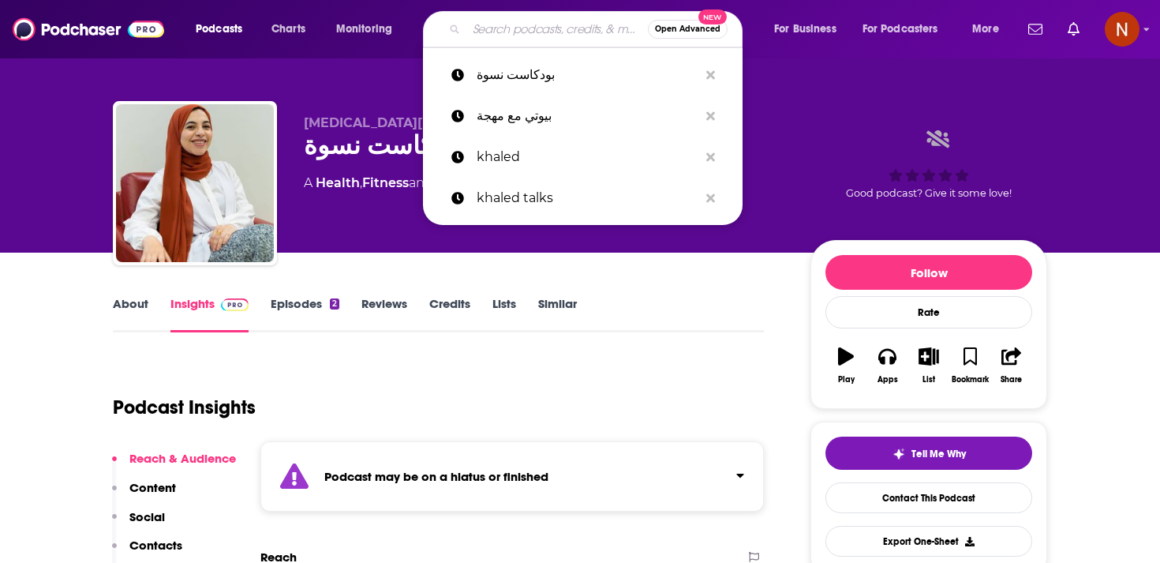
click at [519, 26] on input "Search podcasts, credits, & more..." at bounding box center [558, 29] width 182 height 25
paste input "بودكاست نسوة"
type input "بودكاست نسوة"
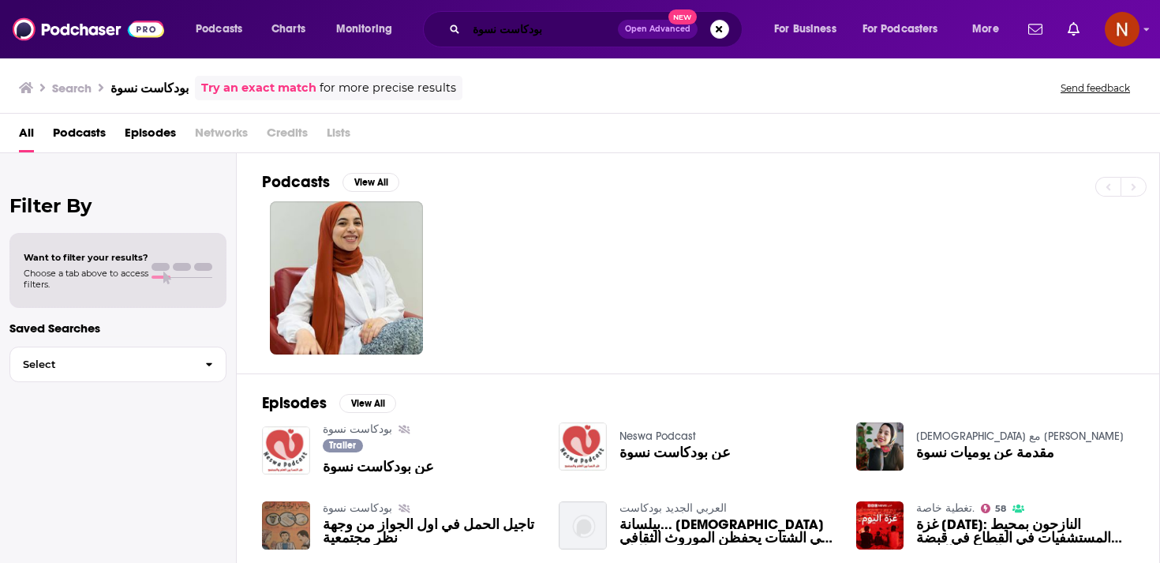
click at [558, 34] on input "بودكاست نسوة" at bounding box center [543, 29] width 152 height 25
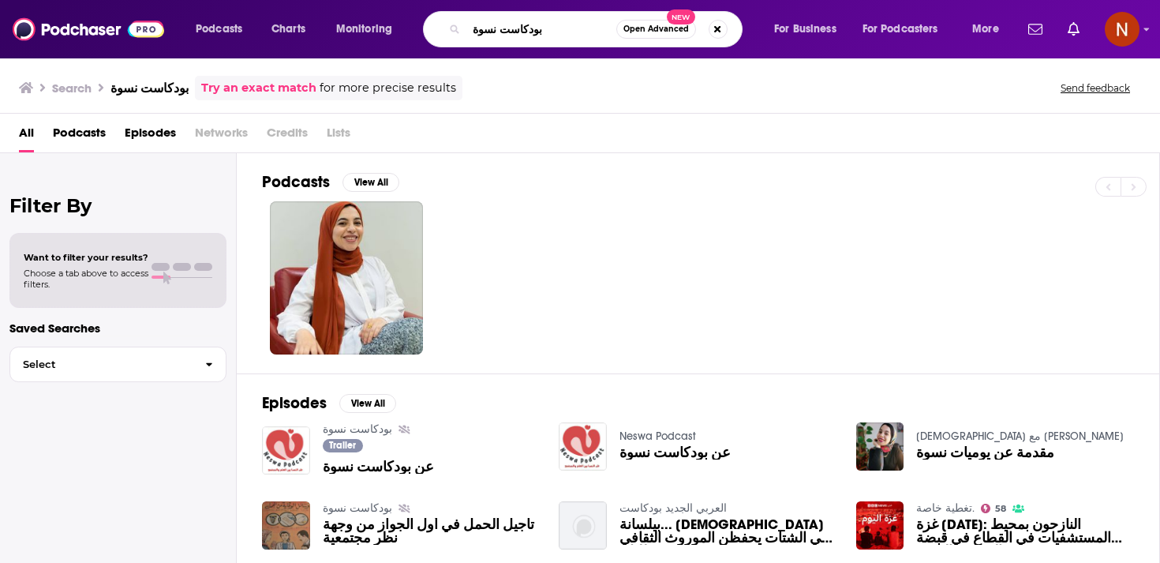
click at [558, 34] on input "بودكاست نسوة" at bounding box center [542, 29] width 150 height 25
paste input "ت"
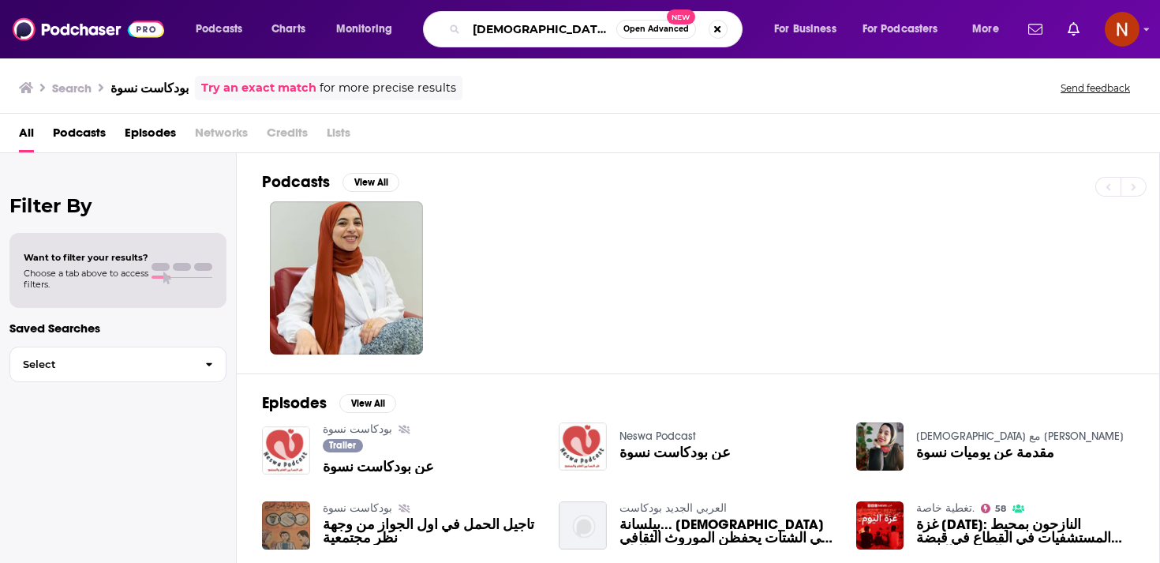
type input "بودكاست فتوة"
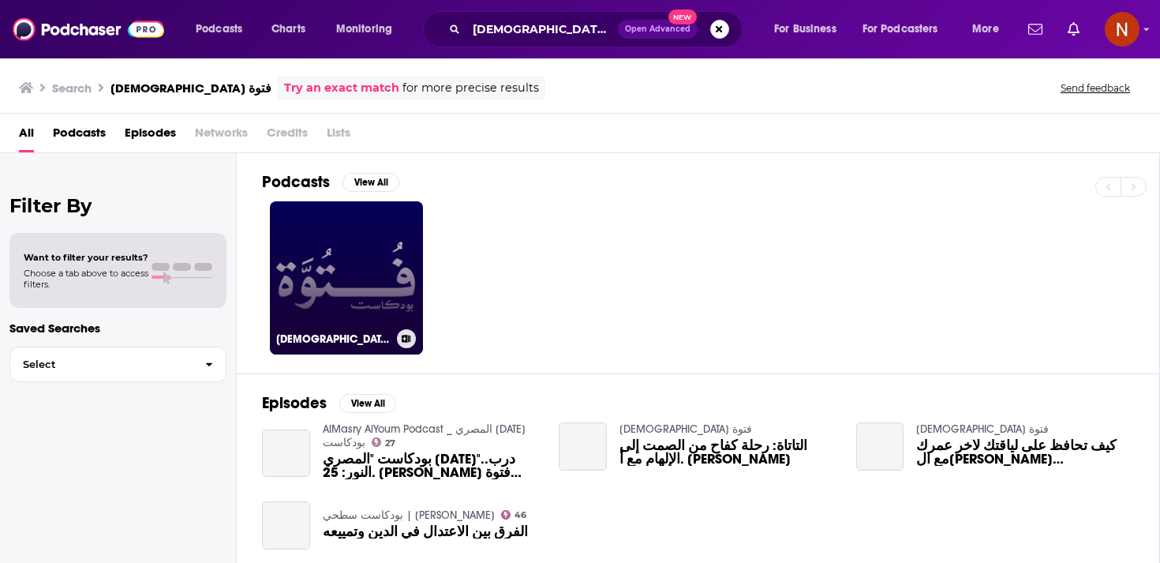
click at [388, 254] on link "بودكاست فتوة" at bounding box center [346, 277] width 153 height 153
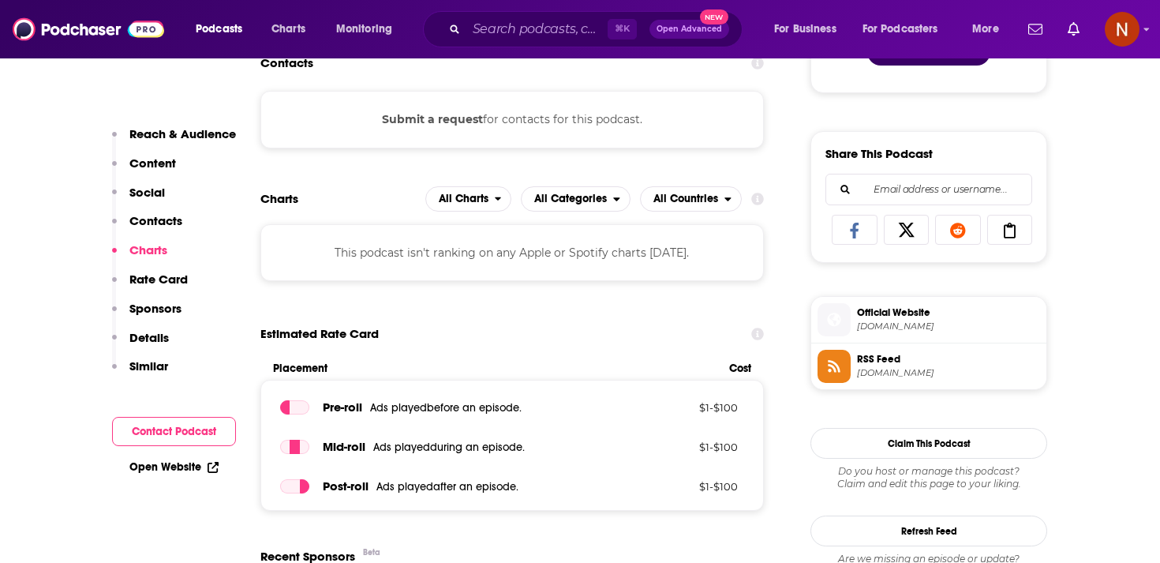
scroll to position [991, 0]
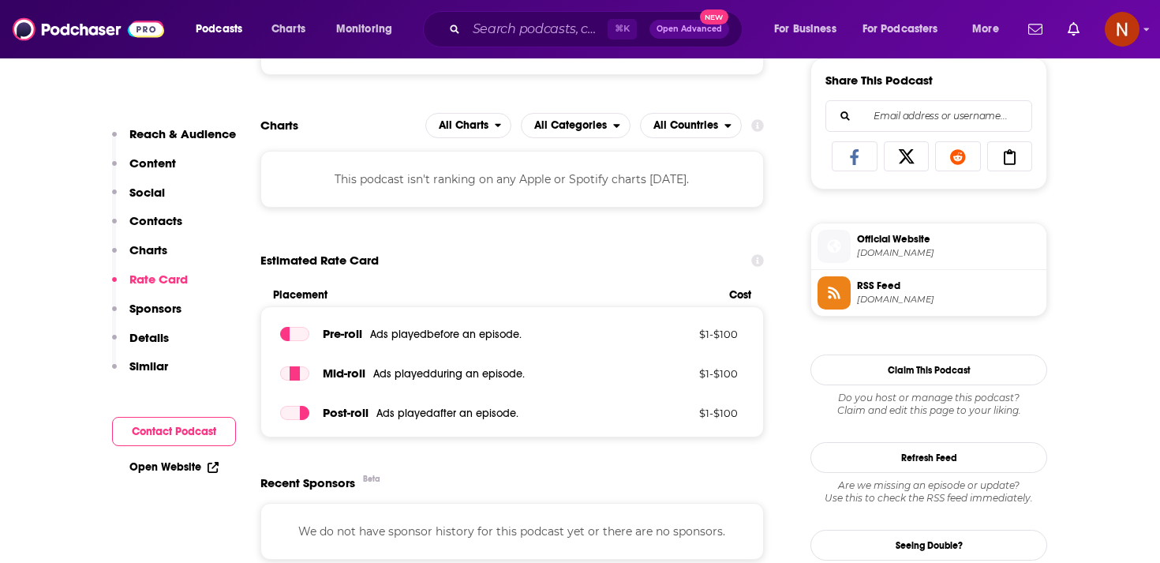
click at [924, 299] on span "anchor.fm" at bounding box center [948, 300] width 183 height 12
click at [547, 42] on div "⌘ K Open Advanced New" at bounding box center [583, 29] width 320 height 36
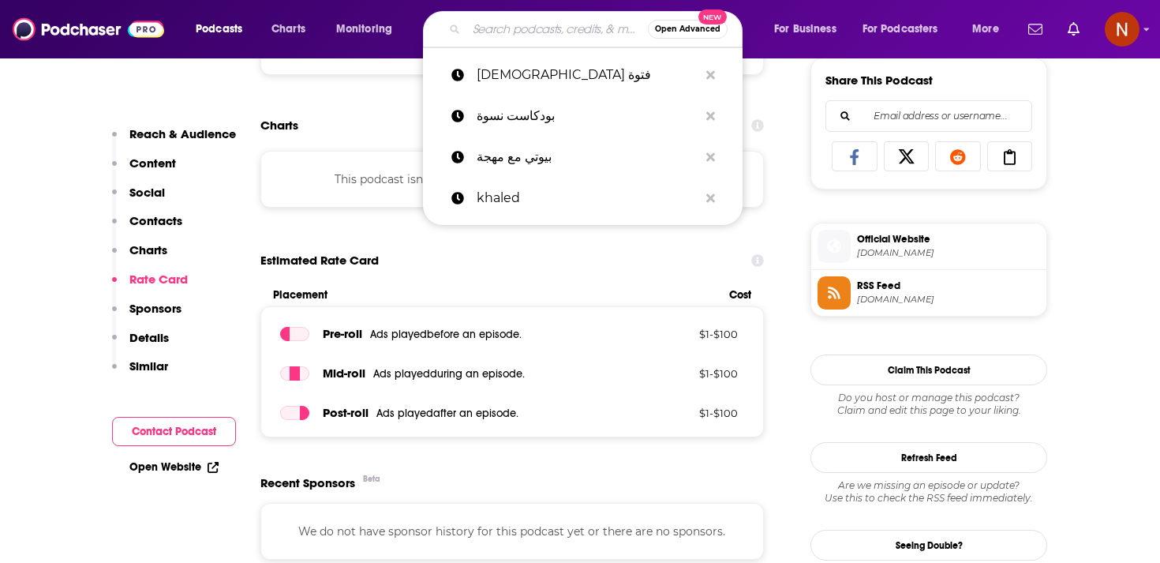
click at [547, 37] on input "Search podcasts, credits, & more..." at bounding box center [558, 29] width 182 height 25
paste input "بودكاست براح"
type input "بودكاست براح"
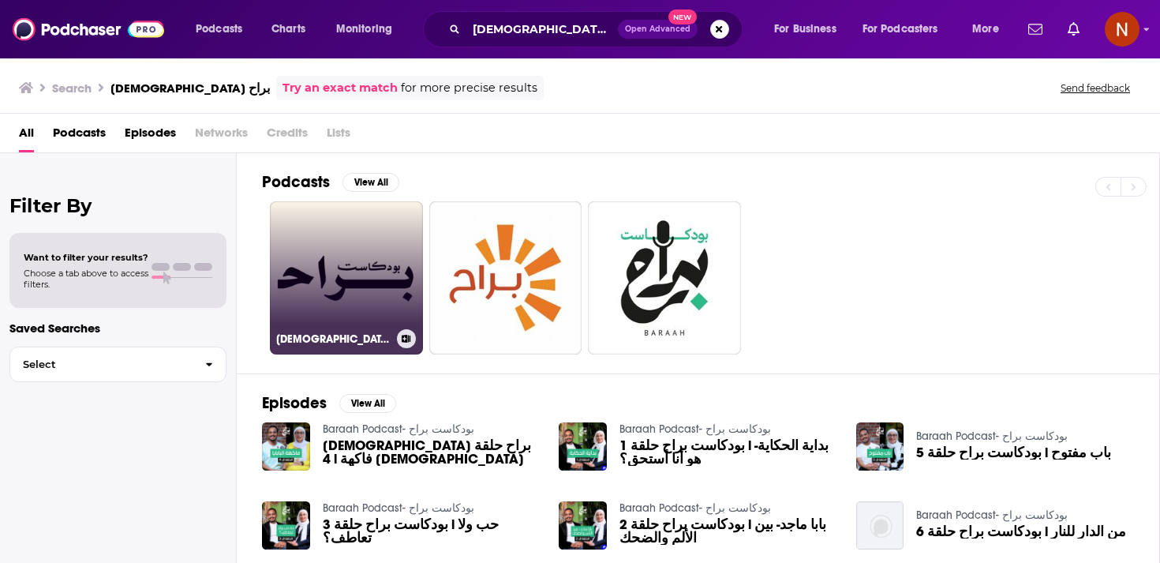
click at [380, 272] on link "بودكاست براح" at bounding box center [346, 277] width 153 height 153
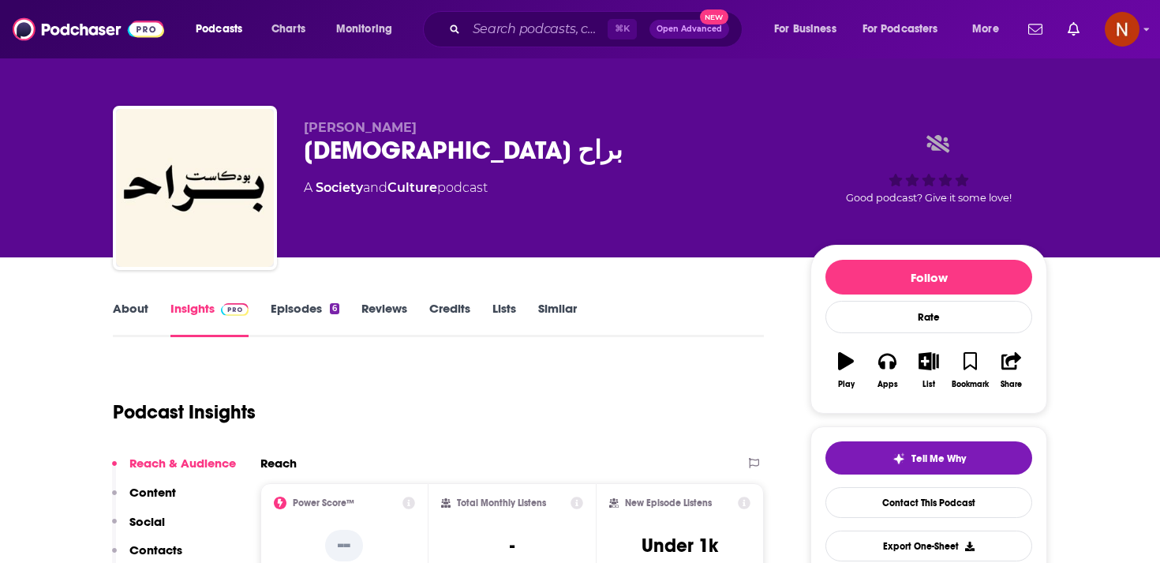
click at [294, 314] on link "Episodes 6" at bounding box center [305, 319] width 69 height 36
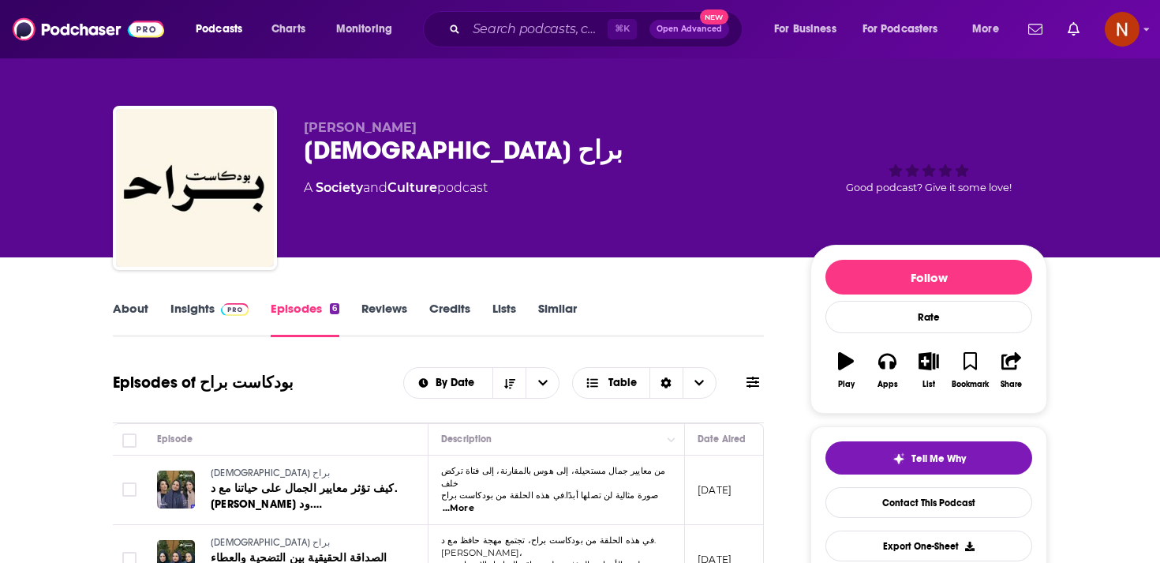
click at [373, 152] on div "بودكاست براح" at bounding box center [545, 150] width 482 height 31
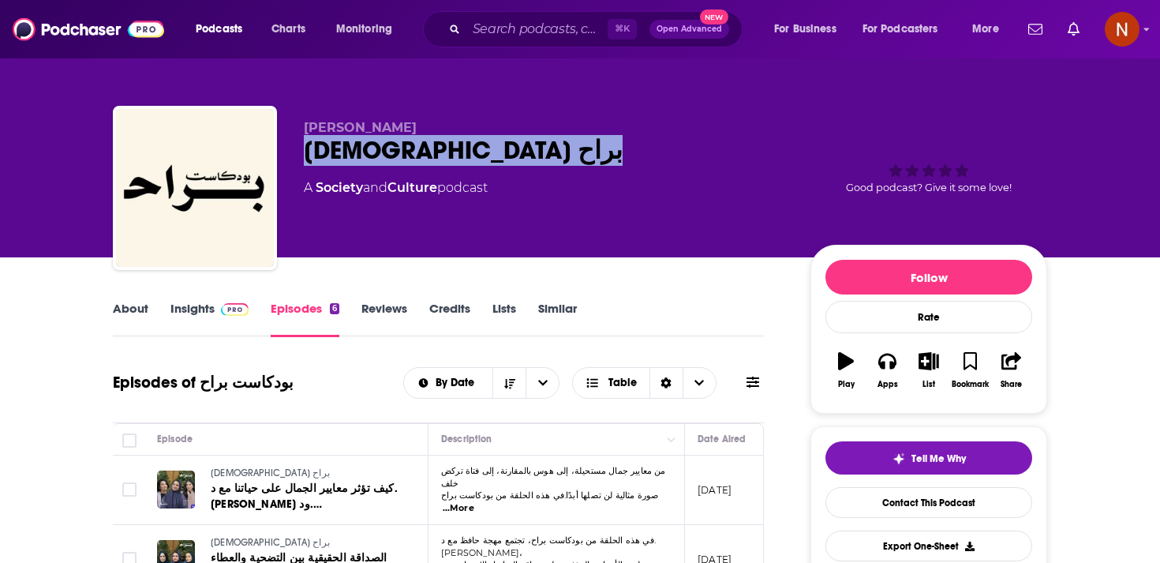
click at [373, 152] on div "بودكاست براح" at bounding box center [545, 150] width 482 height 31
copy div "بودكاست براح"
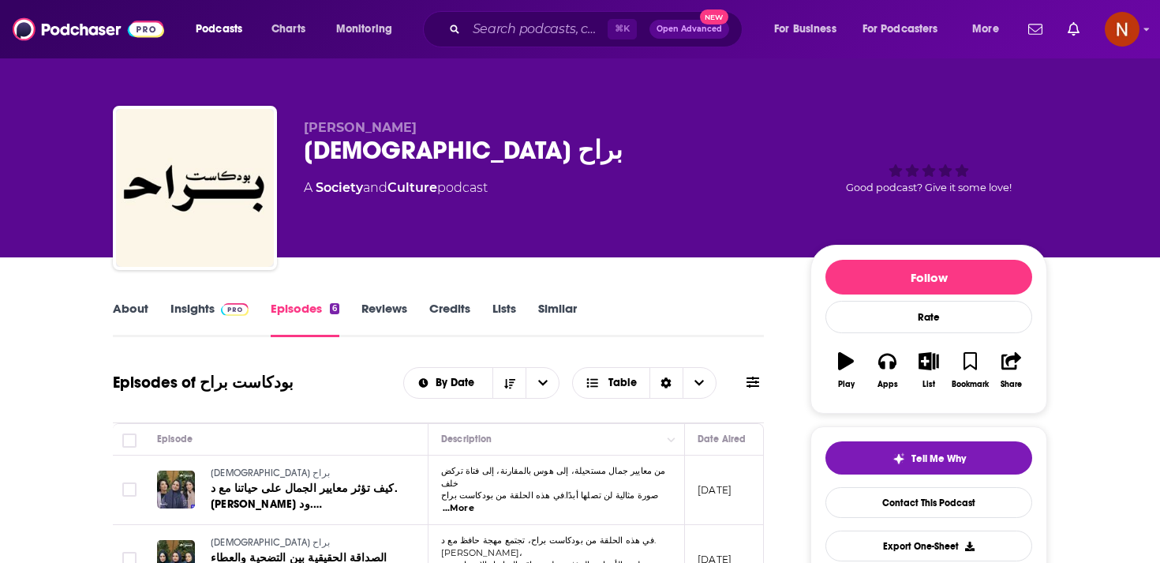
click at [495, 254] on div "Malek Ahmad بودكاست براح A Society and Culture podcast Good podcast? Give it so…" at bounding box center [676, 191] width 744 height 142
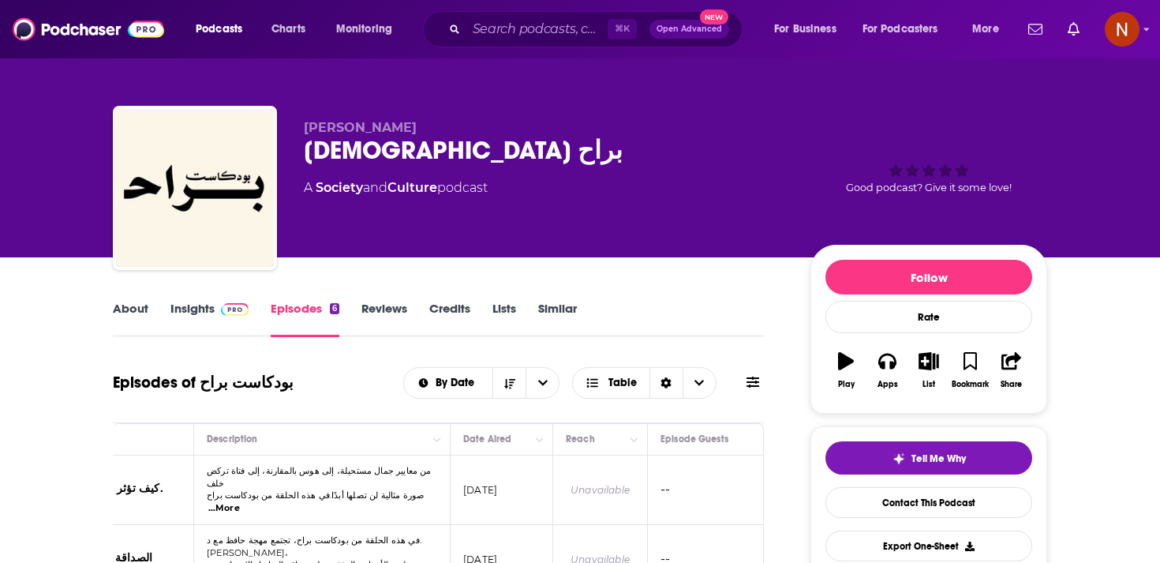
click at [217, 308] on span at bounding box center [232, 308] width 34 height 15
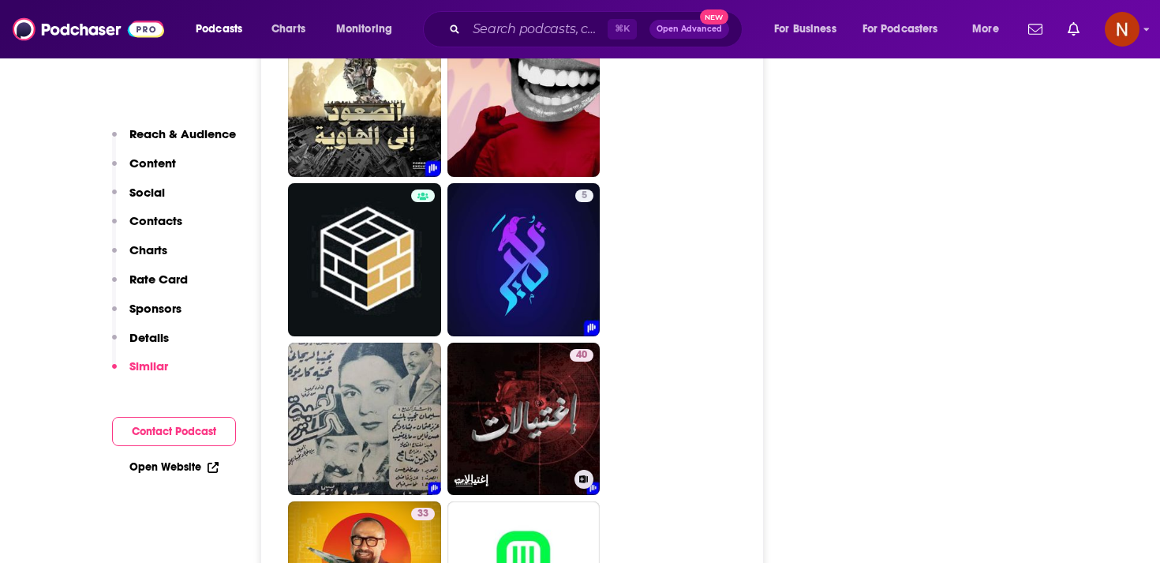
scroll to position [3482, 0]
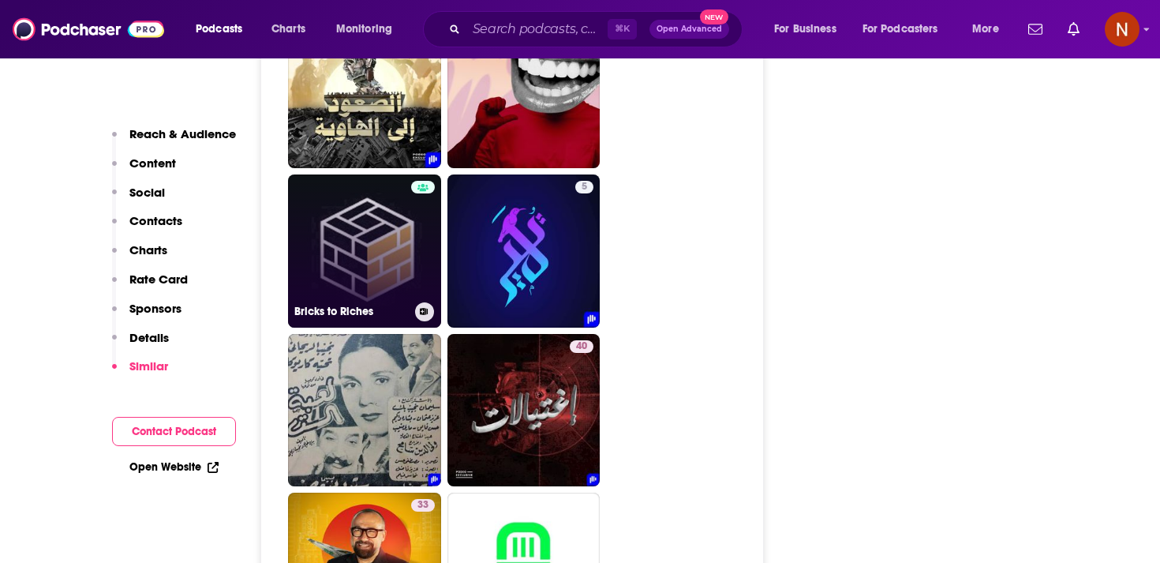
click at [370, 264] on link "Bricks to Riches" at bounding box center [364, 250] width 153 height 153
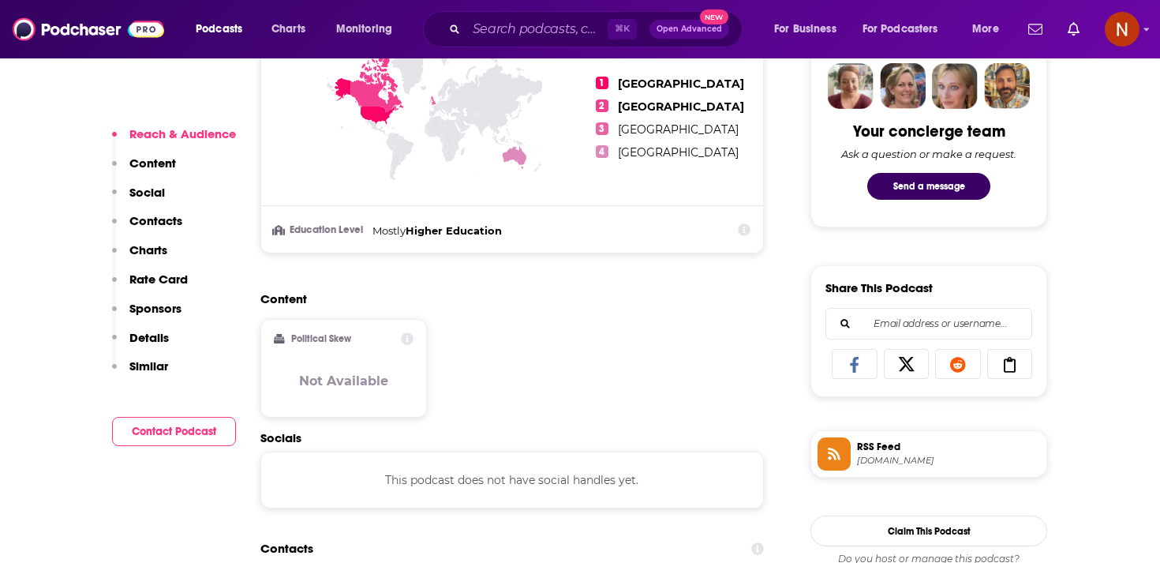
scroll to position [871, 0]
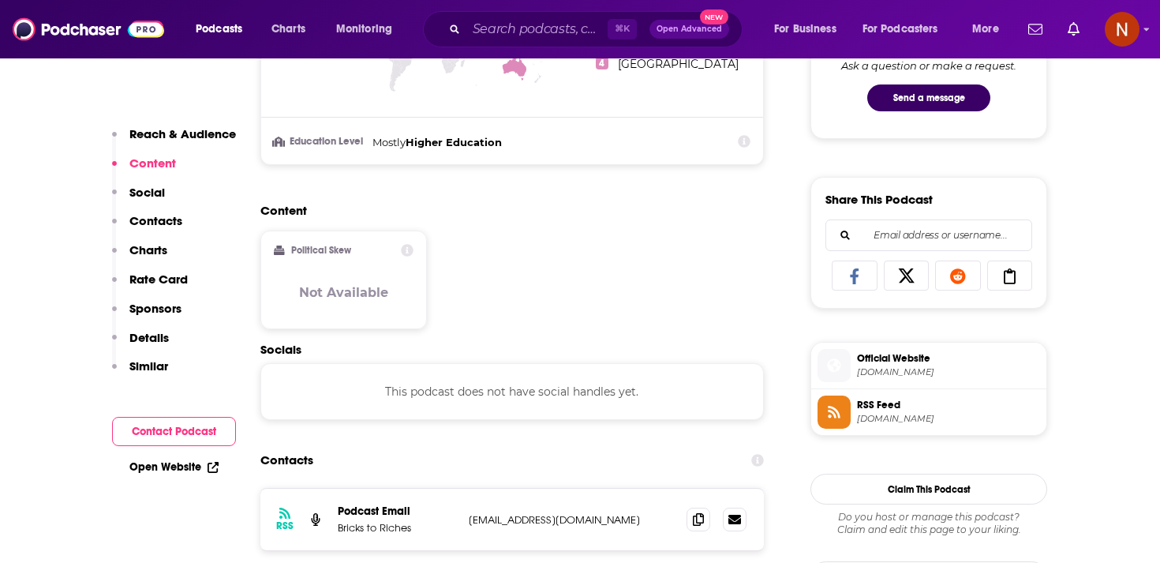
click at [900, 416] on span "media.podeo.co" at bounding box center [948, 419] width 183 height 12
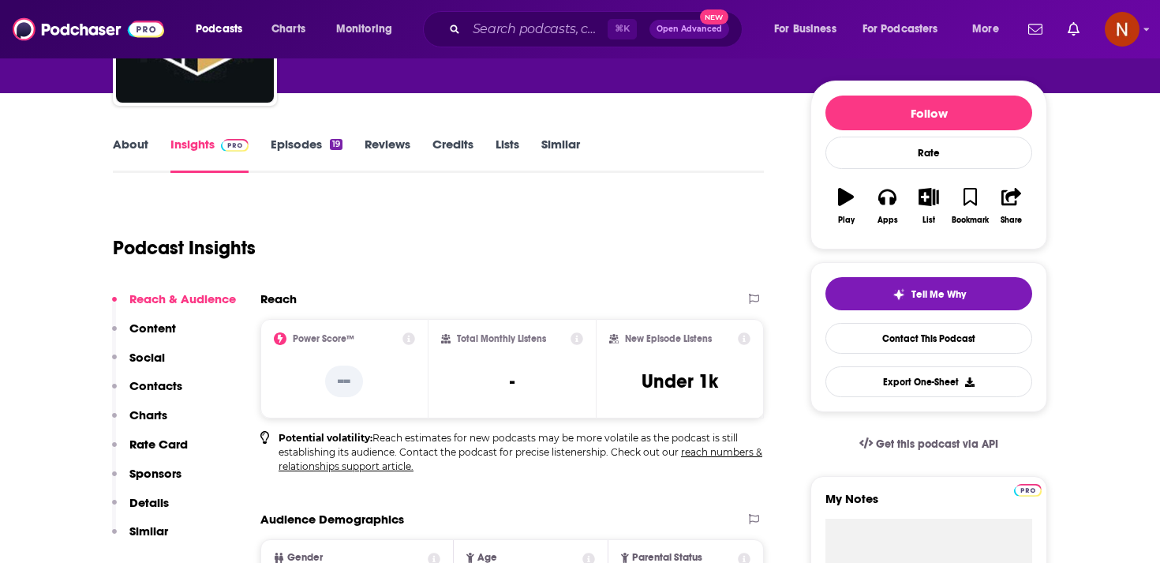
scroll to position [84, 0]
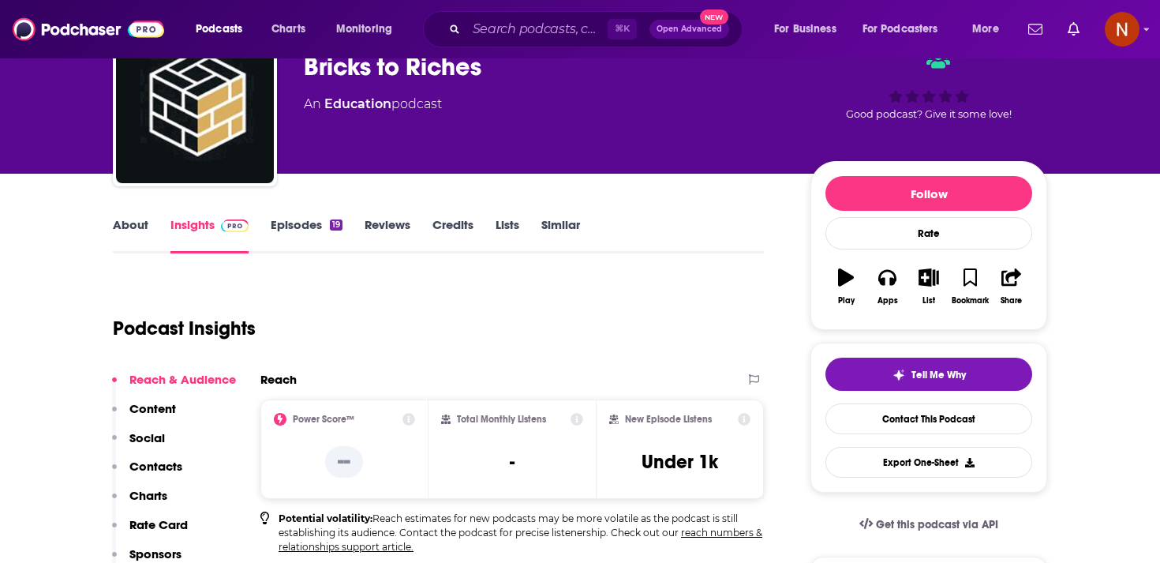
type input "https://www.podchaser.com/podcasts/bodkast-brah-6162414"
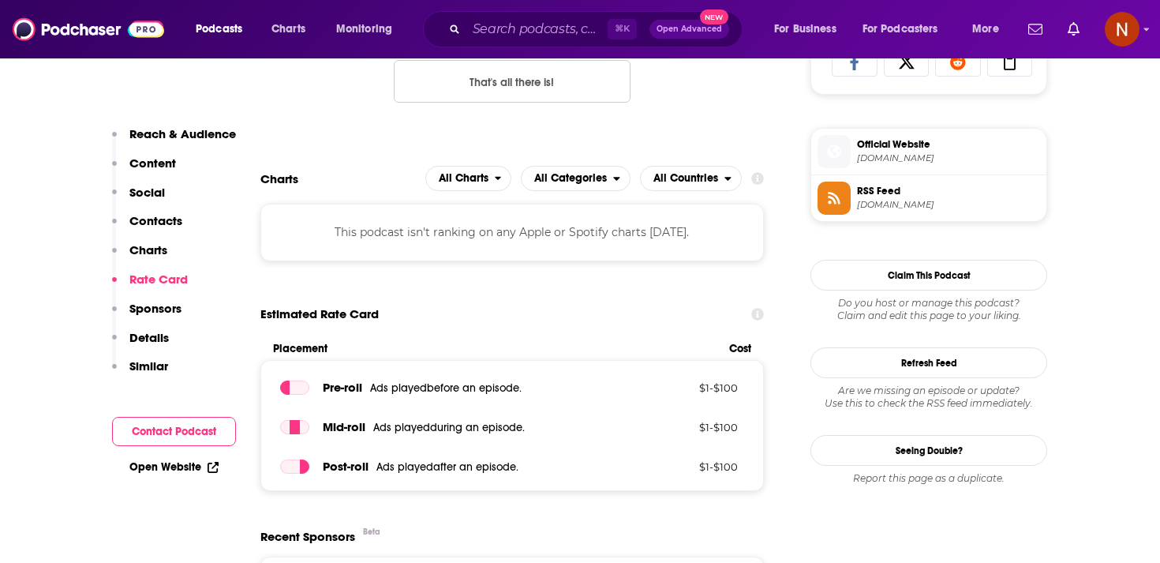
scroll to position [1085, 0]
click at [895, 196] on span "RSS Feed" at bounding box center [948, 192] width 183 height 14
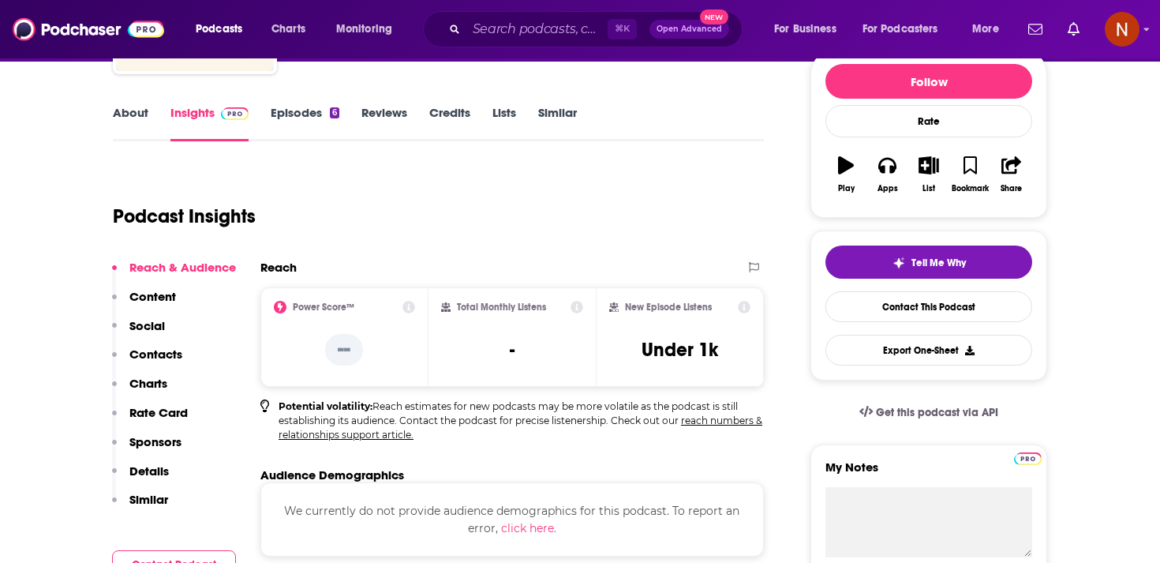
scroll to position [0, 0]
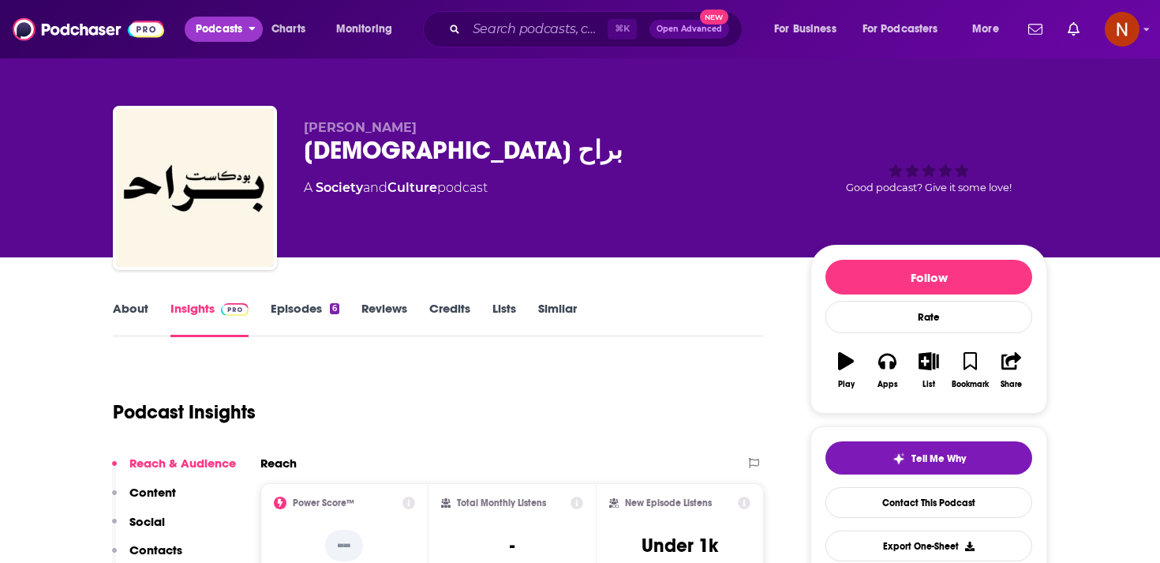
click at [229, 35] on span "Podcasts" at bounding box center [219, 29] width 47 height 22
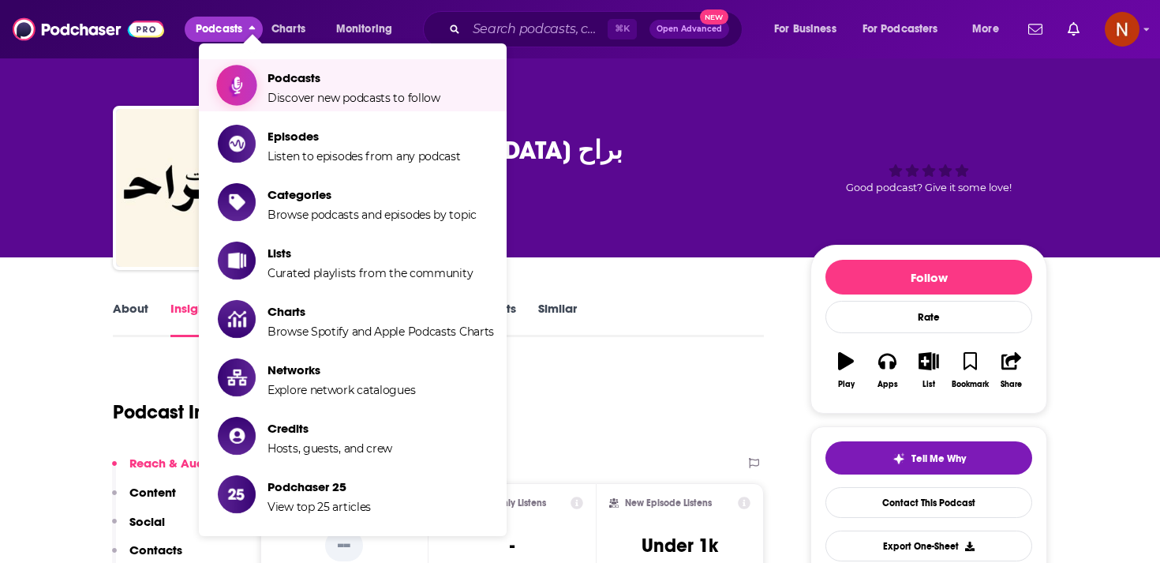
click at [259, 73] on link "Podcasts Discover new podcasts to follow" at bounding box center [356, 85] width 276 height 39
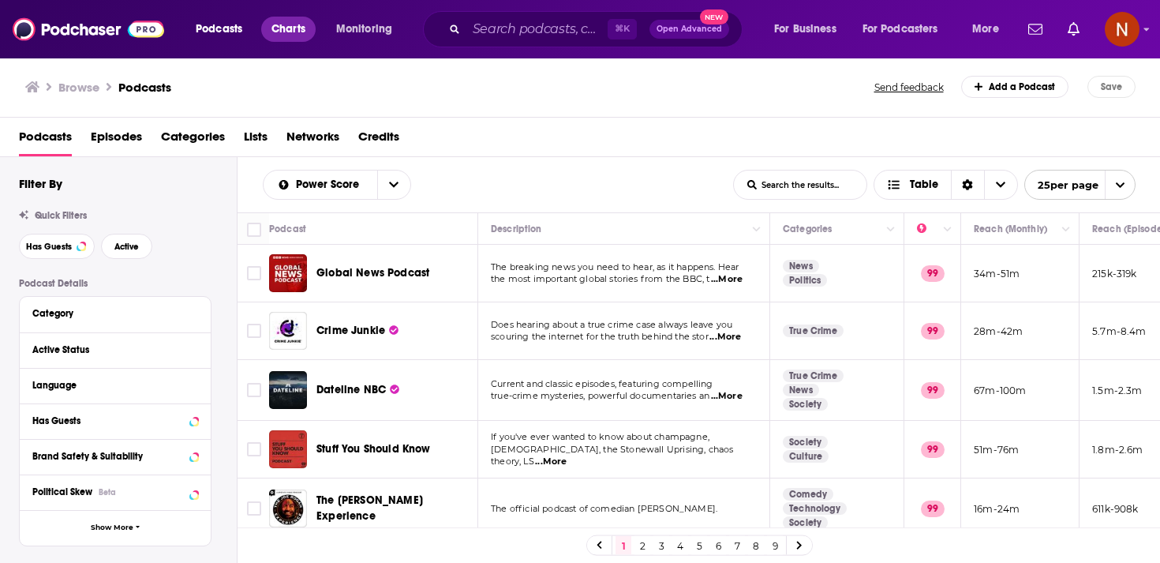
click at [278, 29] on span "Charts" at bounding box center [289, 29] width 34 height 22
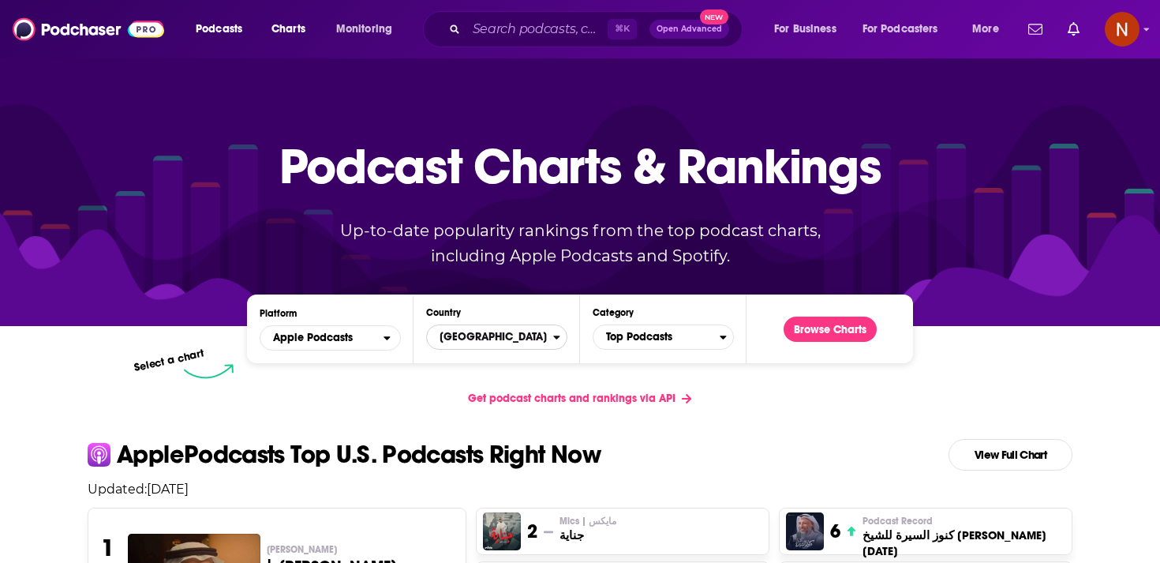
click at [520, 344] on span "United States" at bounding box center [490, 337] width 126 height 27
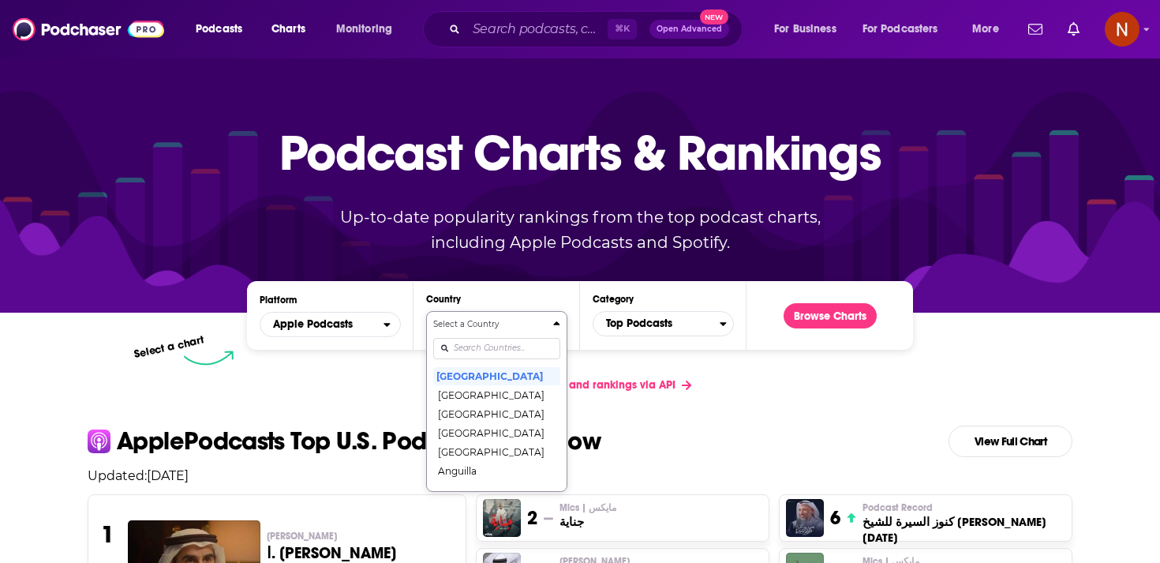
scroll to position [81, 0]
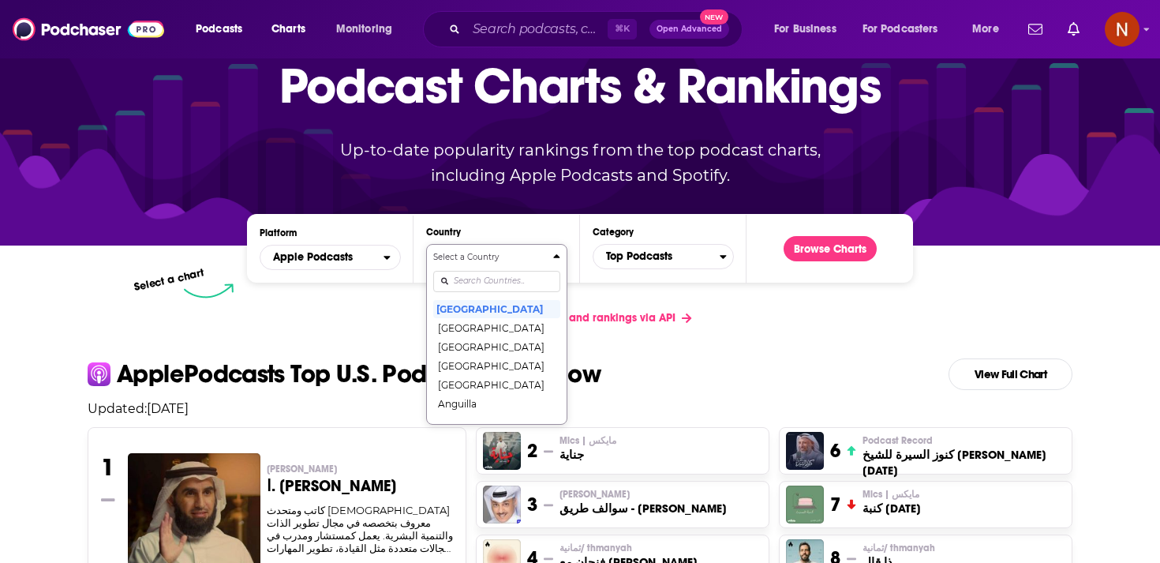
click at [518, 354] on div "Select a Country United States Afghanistan Albania Algeria Angola Anguilla Anti…" at bounding box center [496, 334] width 127 height 167
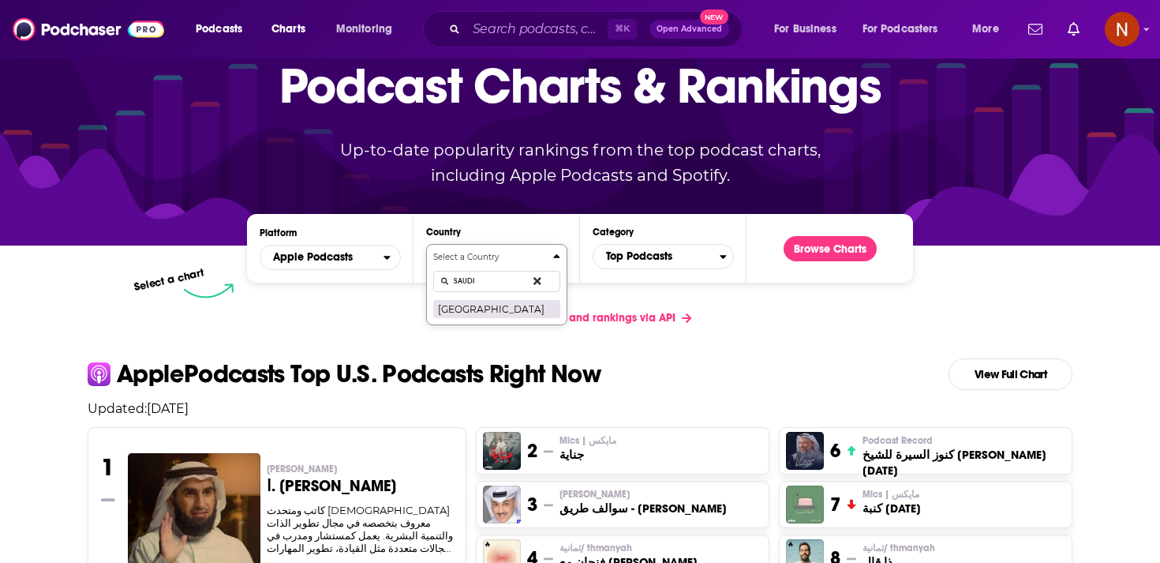
type input "SAUDI"
click at [497, 313] on button "Saudi Arabia" at bounding box center [496, 308] width 127 height 19
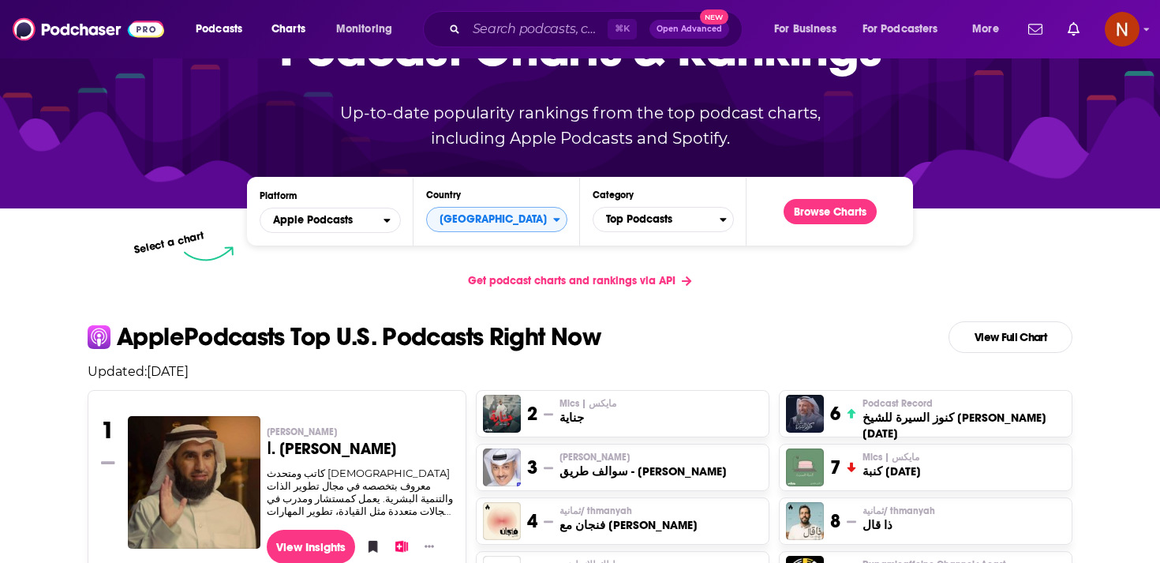
scroll to position [118, 0]
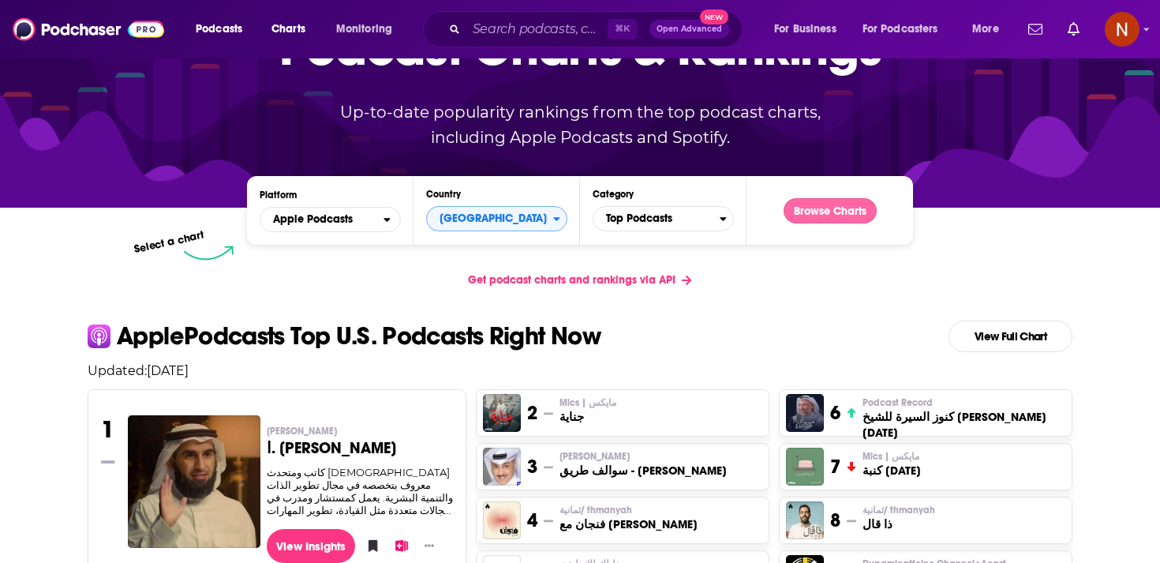
click at [814, 213] on button "Browse Charts" at bounding box center [830, 210] width 93 height 25
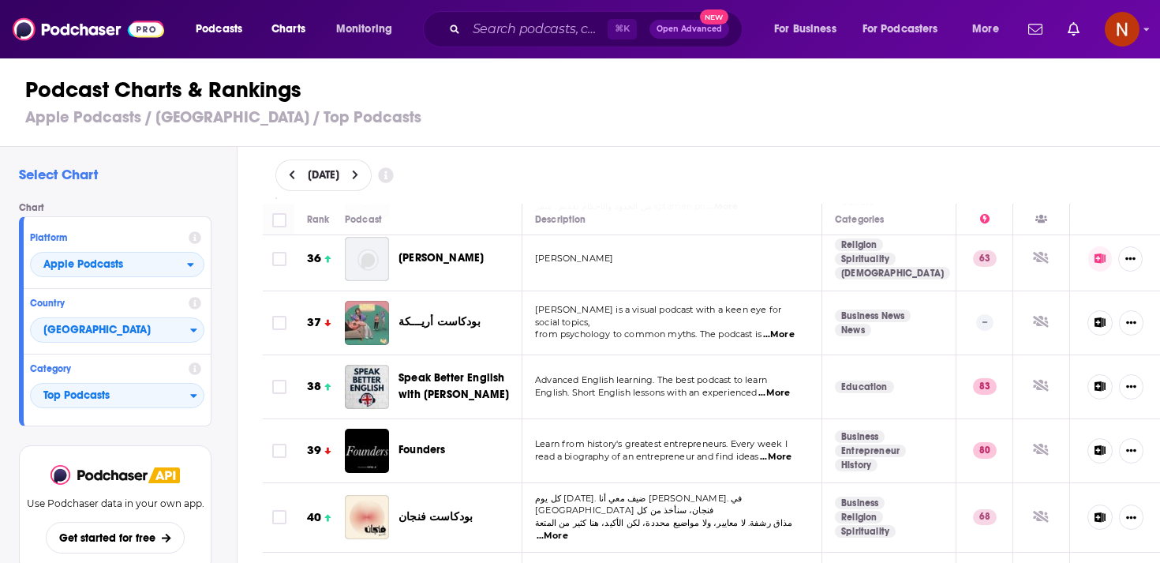
scroll to position [2344, 0]
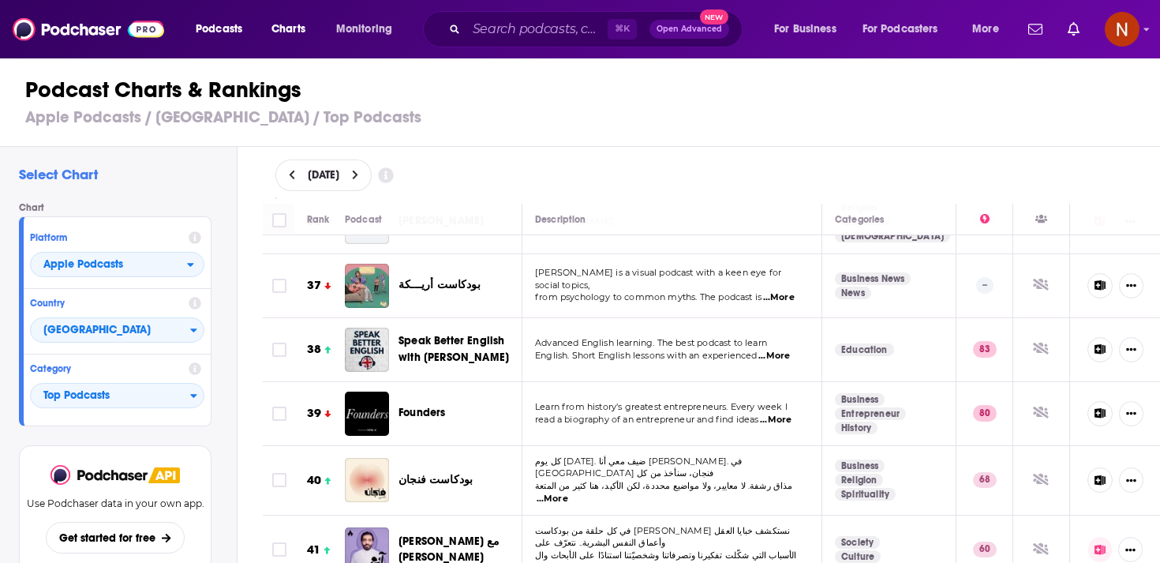
click at [445, 278] on span "بودكاست أريـــكة" at bounding box center [440, 284] width 82 height 13
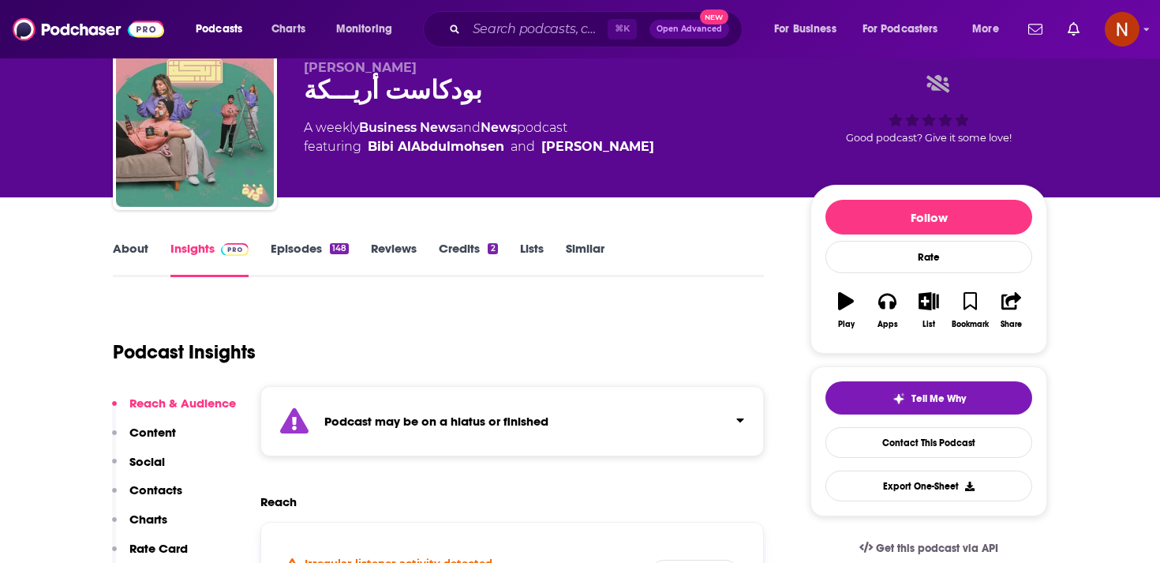
scroll to position [73, 0]
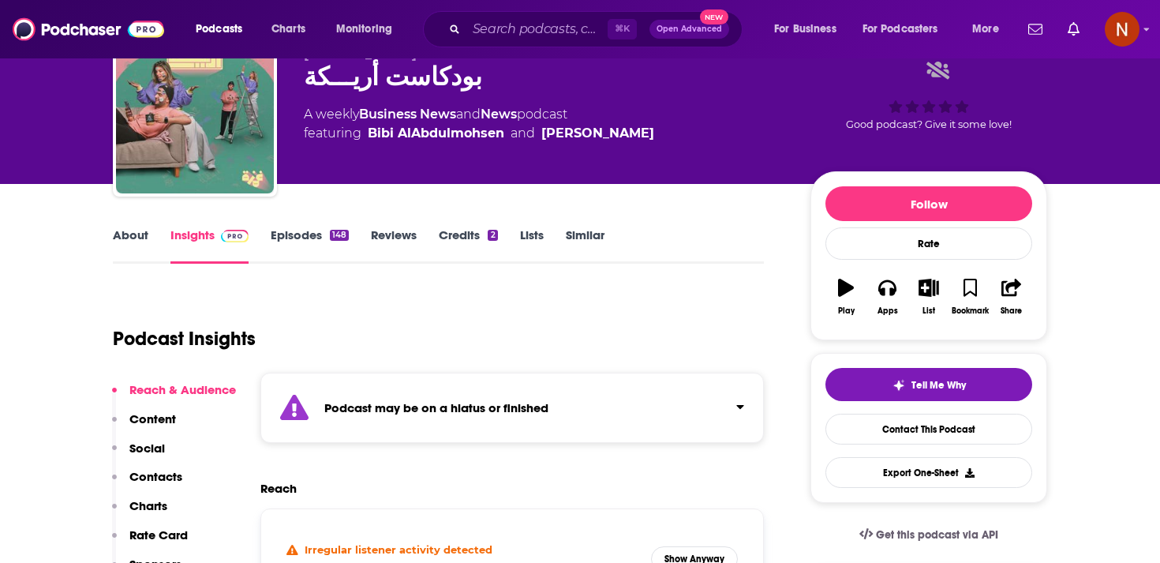
click at [490, 423] on div "Podcast may be on a hiatus or finished" at bounding box center [512, 408] width 504 height 70
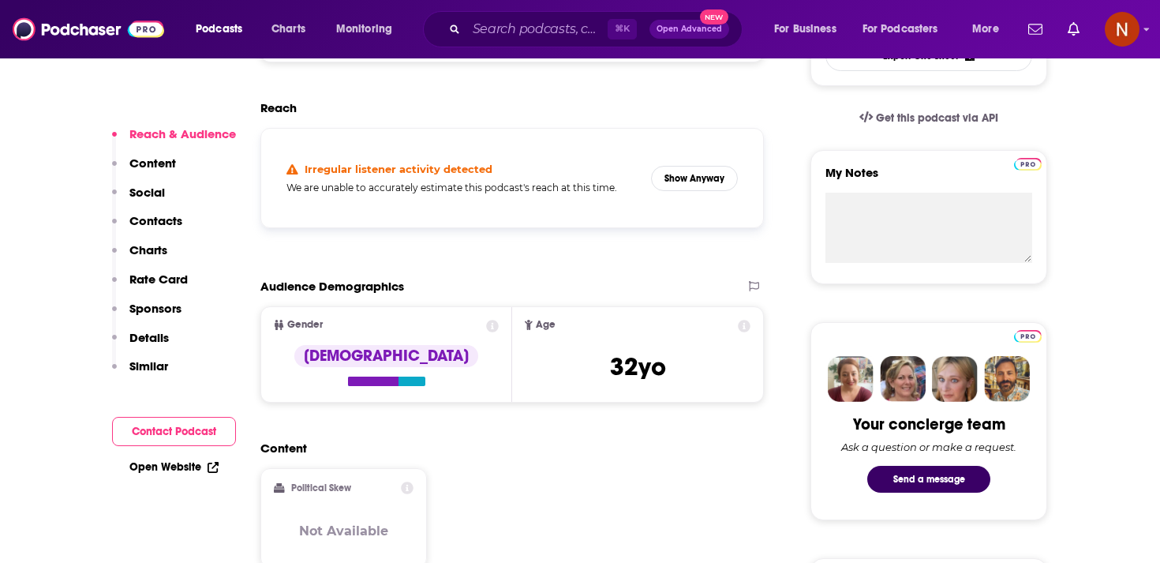
scroll to position [500, 0]
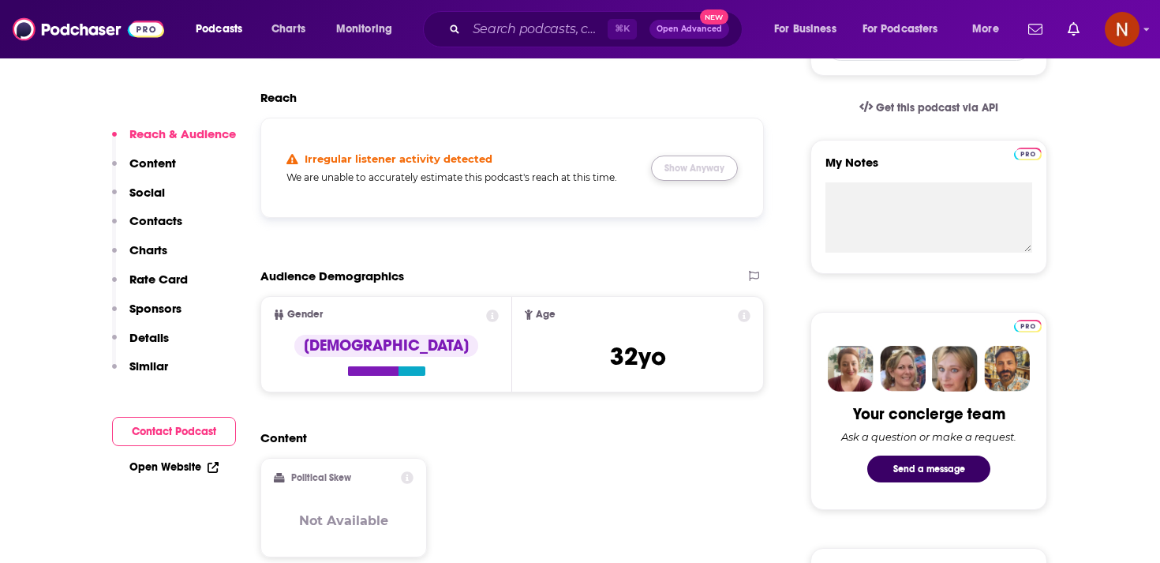
click at [689, 157] on button "Show Anyway" at bounding box center [694, 168] width 87 height 25
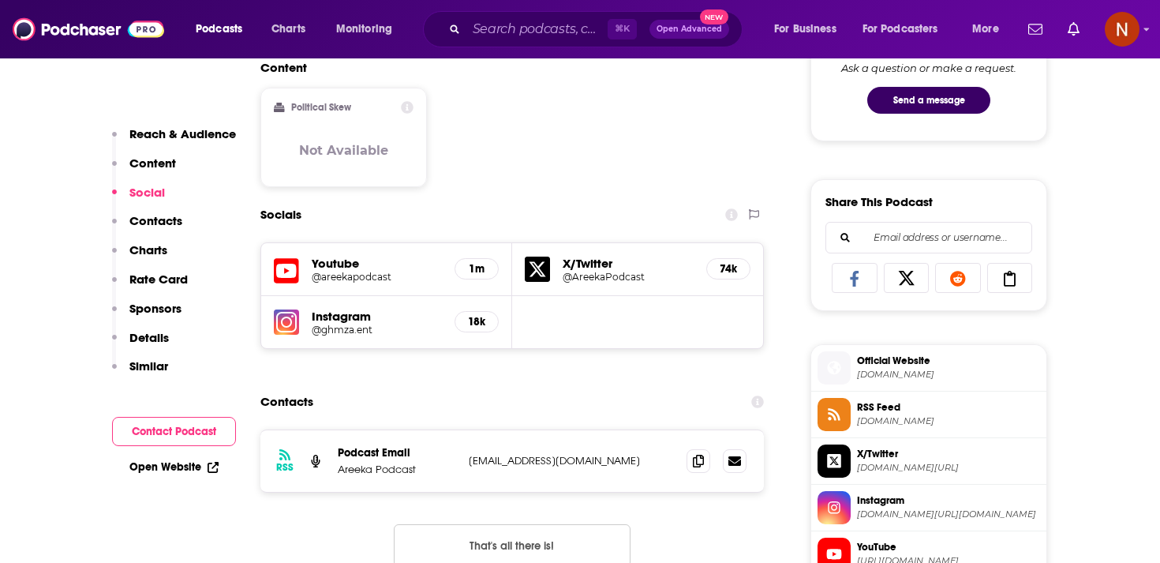
scroll to position [894, 0]
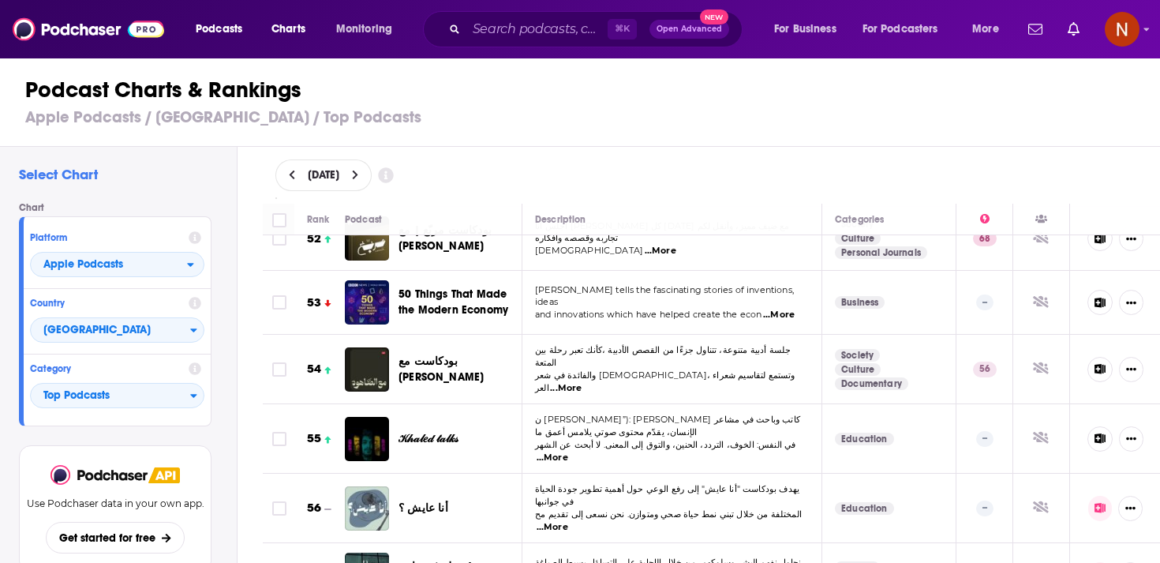
scroll to position [3401, 0]
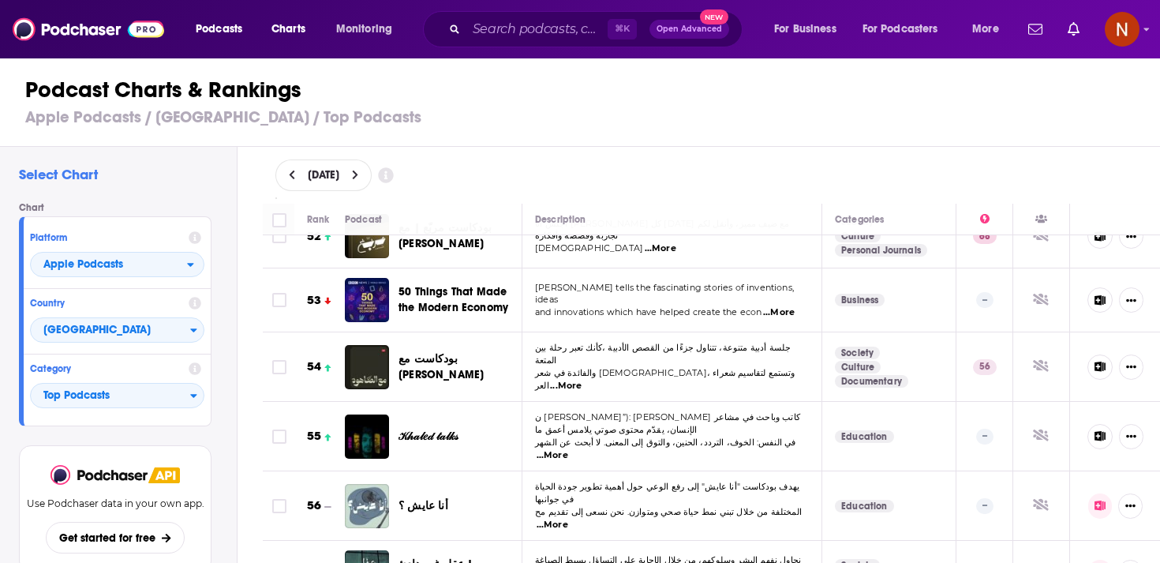
click at [462, 352] on span "بودكاست مع الصاهود" at bounding box center [441, 366] width 85 height 29
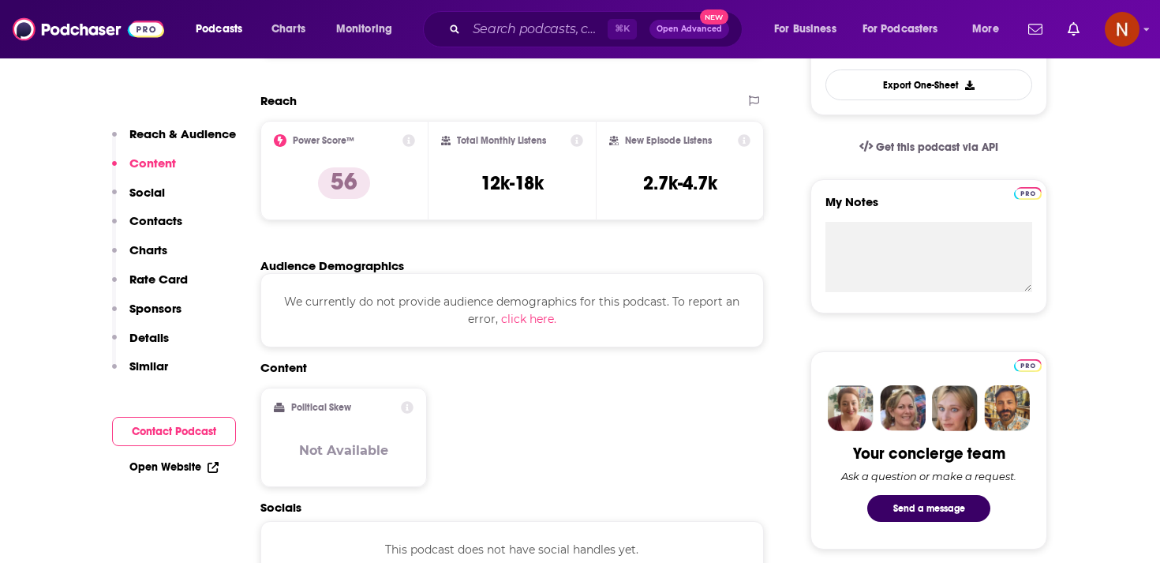
scroll to position [741, 0]
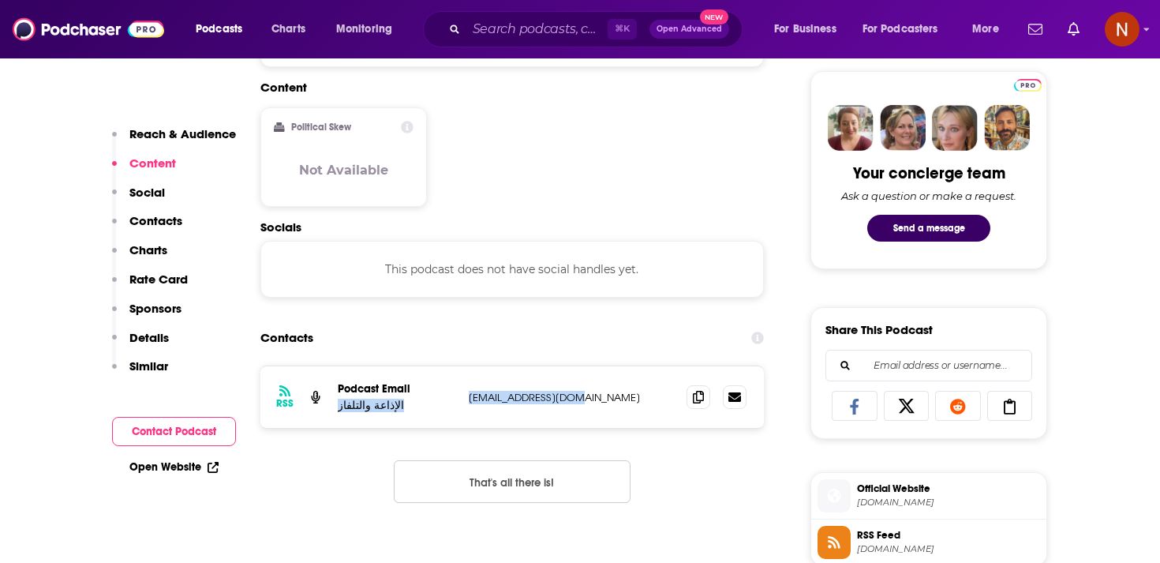
drag, startPoint x: 462, startPoint y: 396, endPoint x: 583, endPoint y: 395, distance: 121.6
click at [583, 395] on div "RSS Podcast Email الإذاعة والتلفاز radandtv1@gmail.com radandtv1@gmail.com" at bounding box center [512, 397] width 504 height 62
click at [583, 395] on p "radandtv1@gmail.com" at bounding box center [571, 397] width 205 height 13
drag, startPoint x: 583, startPoint y: 395, endPoint x: 475, endPoint y: 394, distance: 108.2
click at [476, 395] on p "radandtv1@gmail.com" at bounding box center [571, 397] width 205 height 13
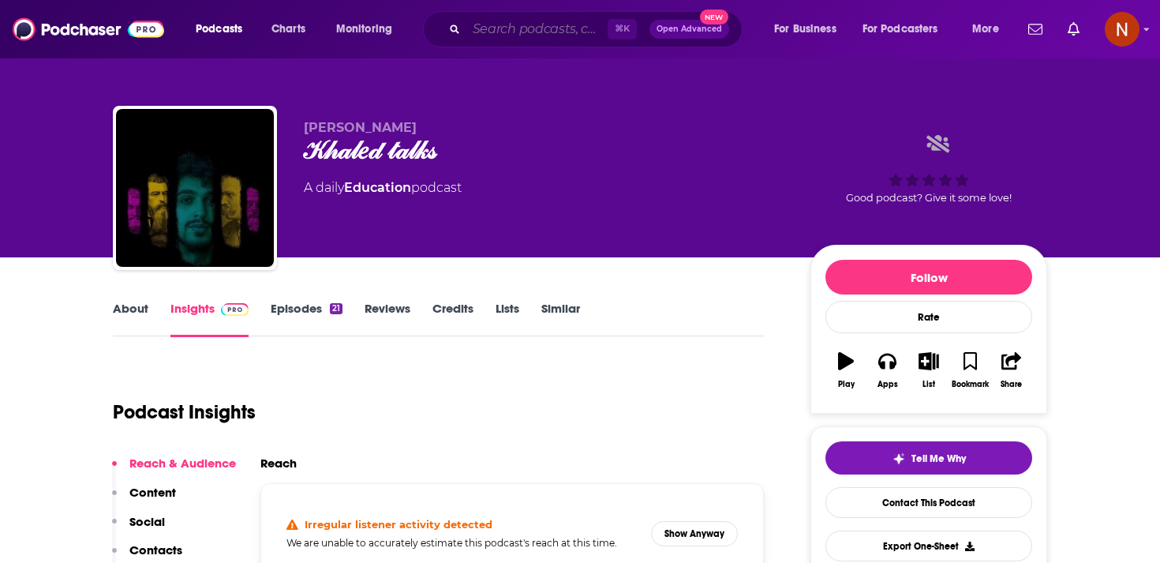
click at [530, 27] on input "Search podcasts, credits, & more..." at bounding box center [537, 29] width 141 height 25
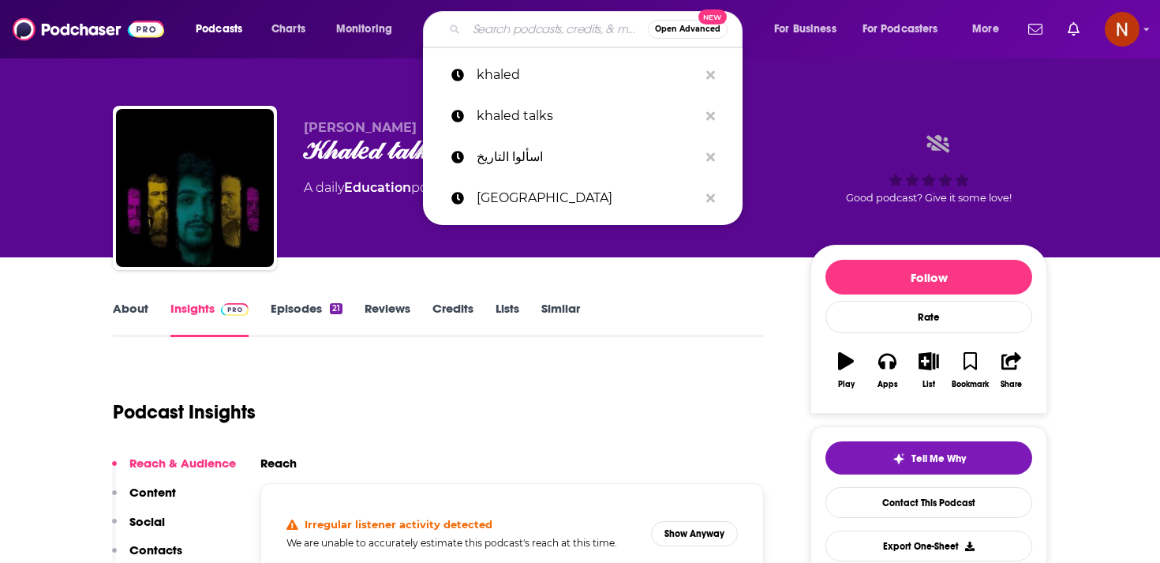
paste input "باكورة"
type input "باكورة"
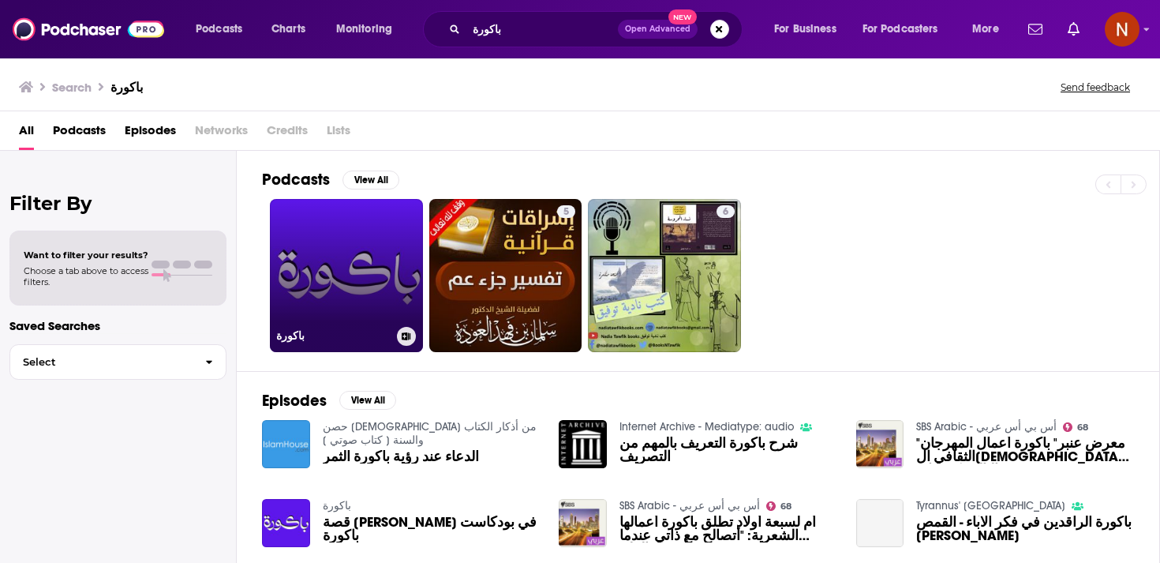
click at [349, 287] on link "باكورة" at bounding box center [346, 275] width 153 height 153
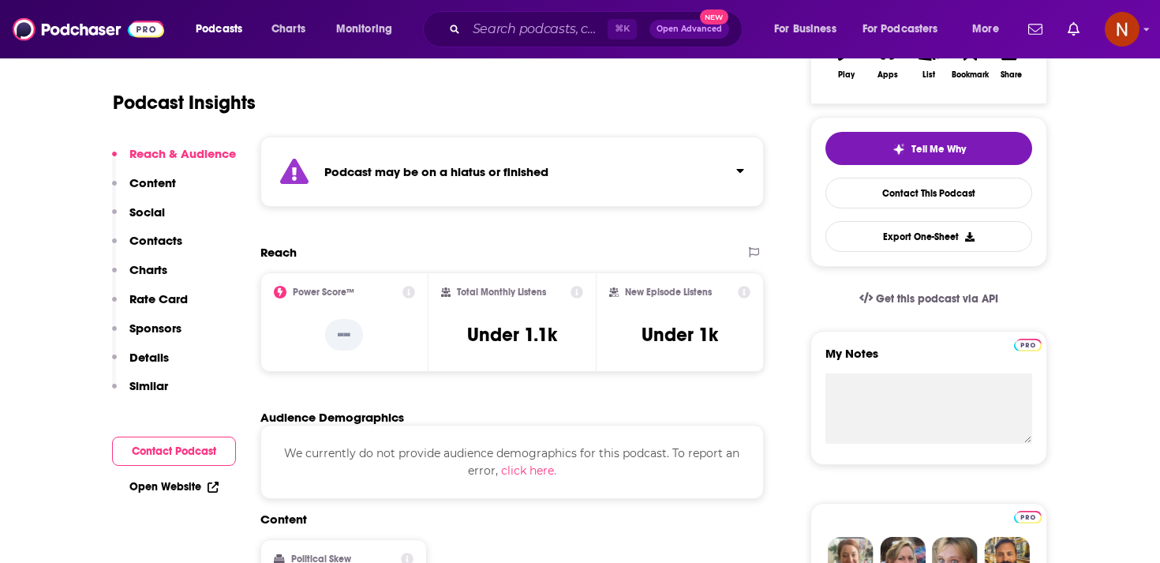
scroll to position [215, 0]
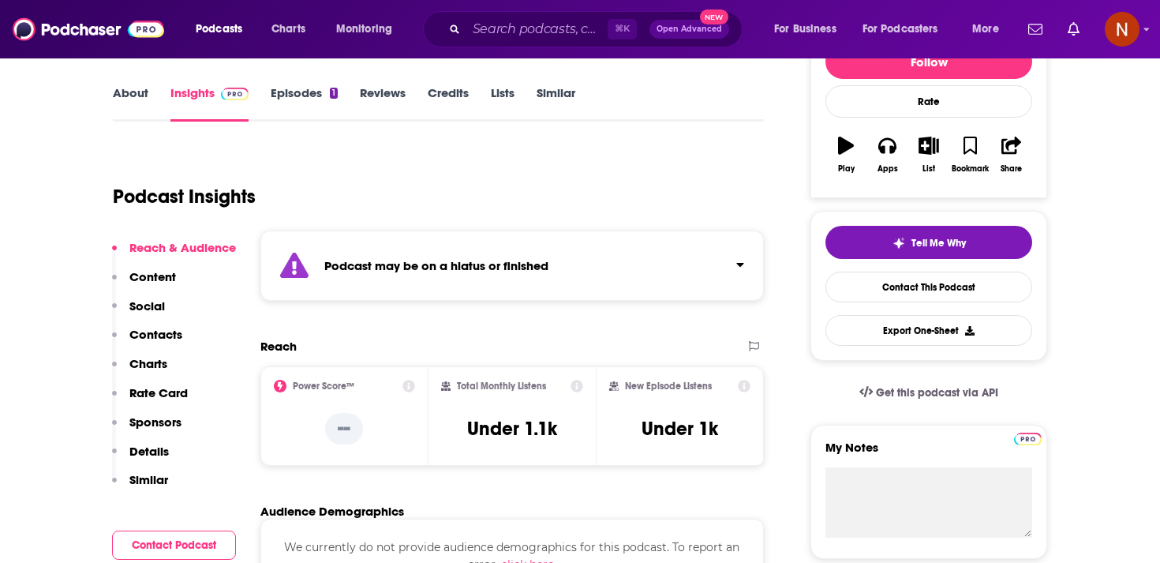
click at [440, 289] on div "Podcast may be on a hiatus or finished" at bounding box center [512, 265] width 504 height 70
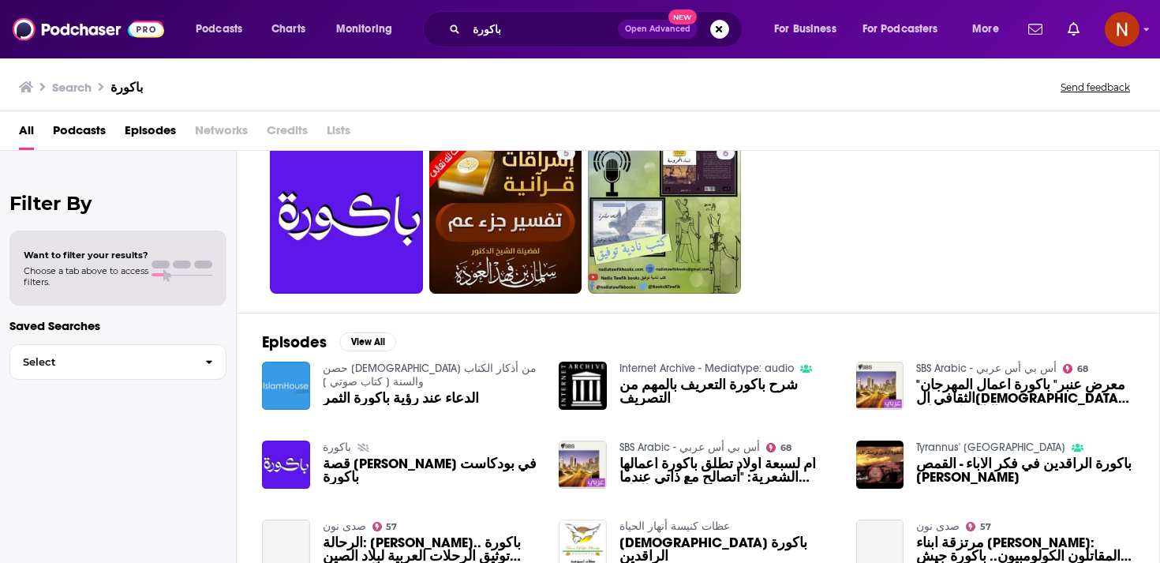
scroll to position [96, 0]
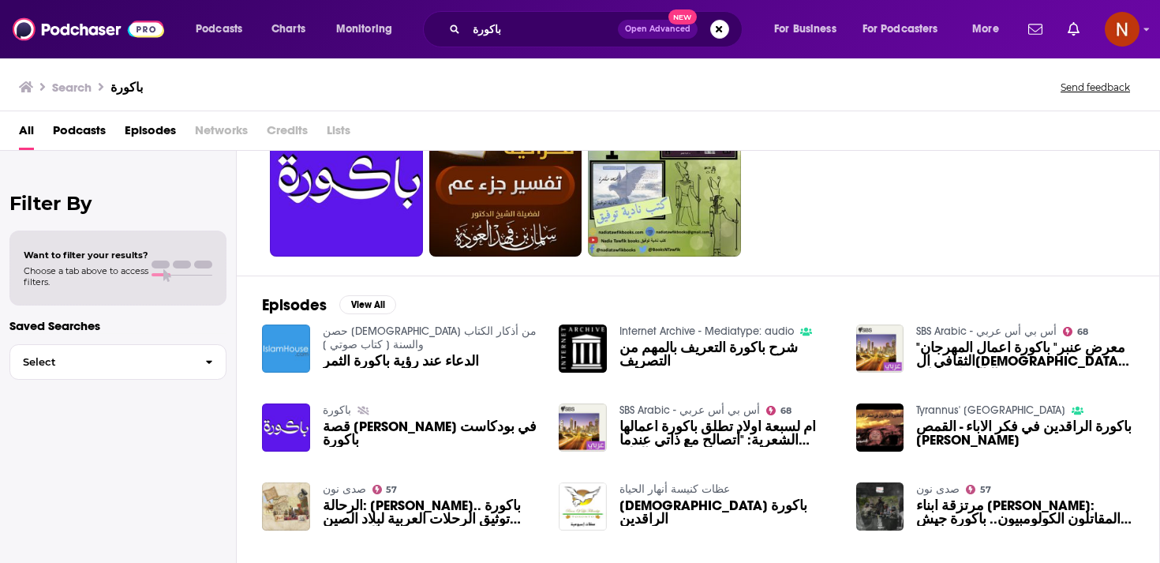
click at [437, 423] on div "باكورة قصة سمر السلطان في بودكاست باكورة" at bounding box center [432, 427] width 218 height 49
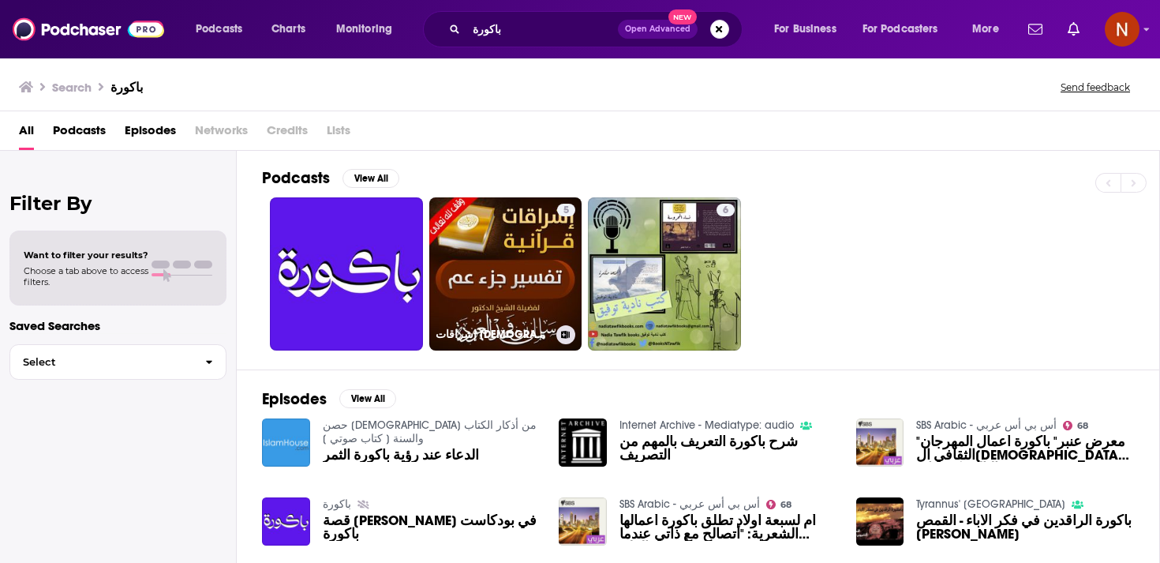
scroll to position [0, 0]
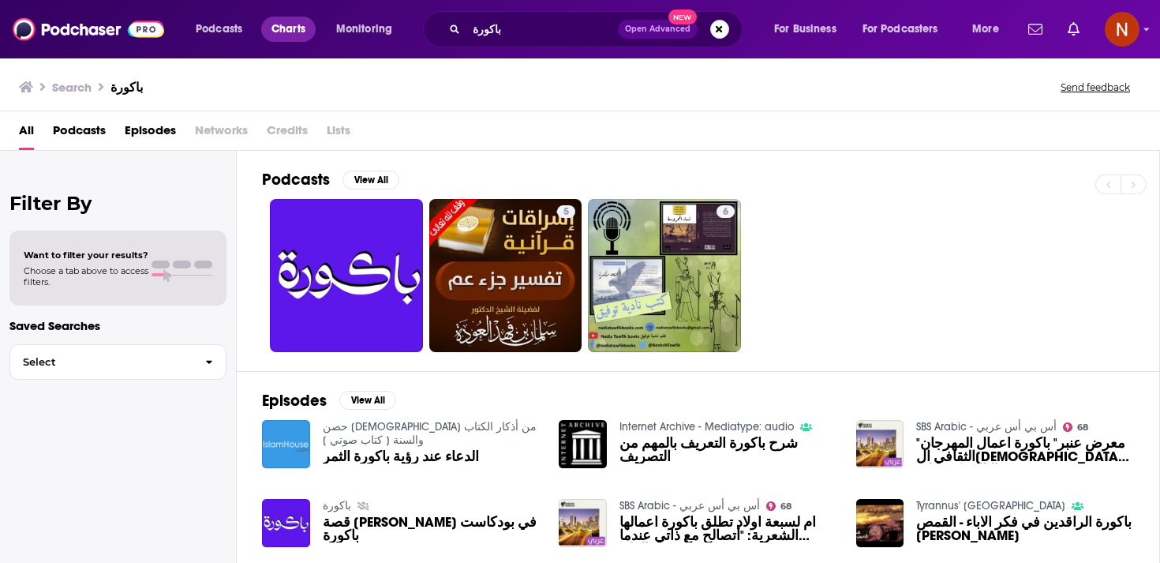
click at [284, 36] on span "Charts" at bounding box center [289, 29] width 34 height 22
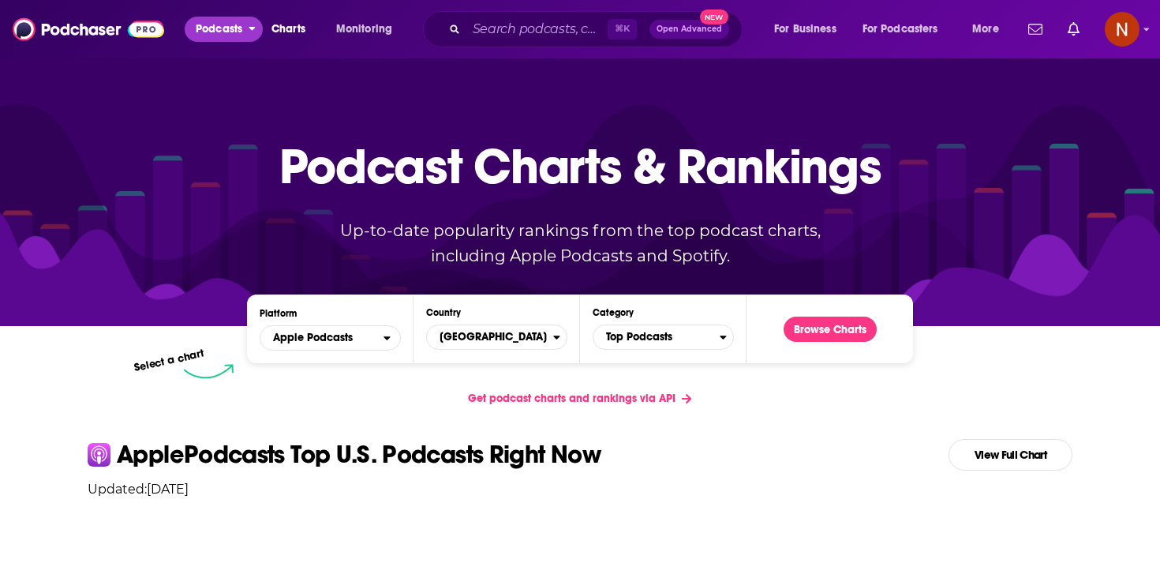
click at [224, 39] on span "Podcasts" at bounding box center [219, 29] width 47 height 22
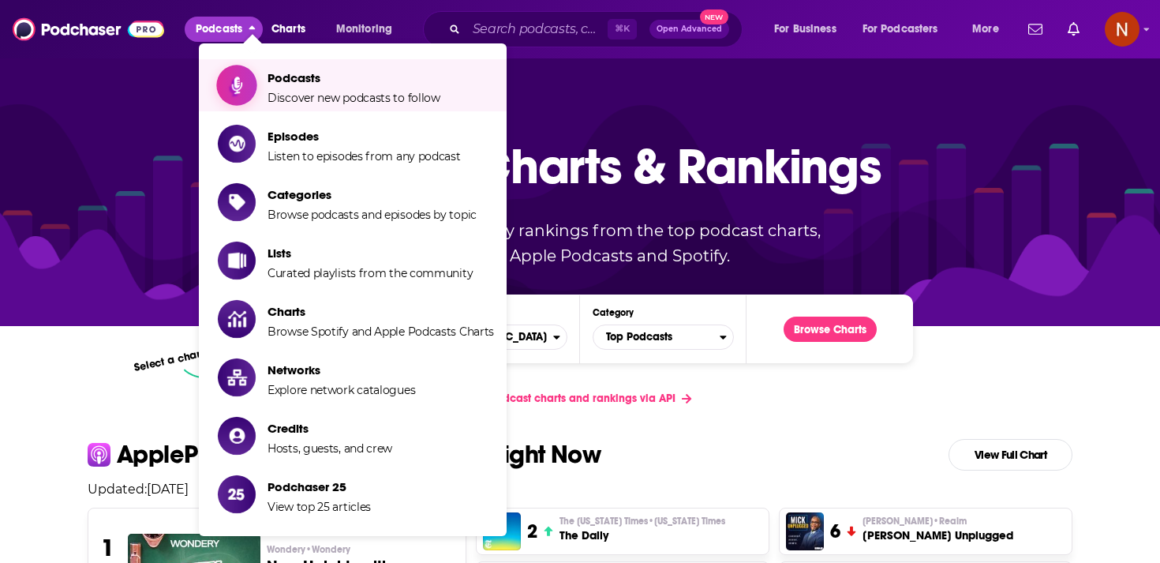
click at [435, 93] on span "Discover new podcasts to follow" at bounding box center [354, 98] width 173 height 14
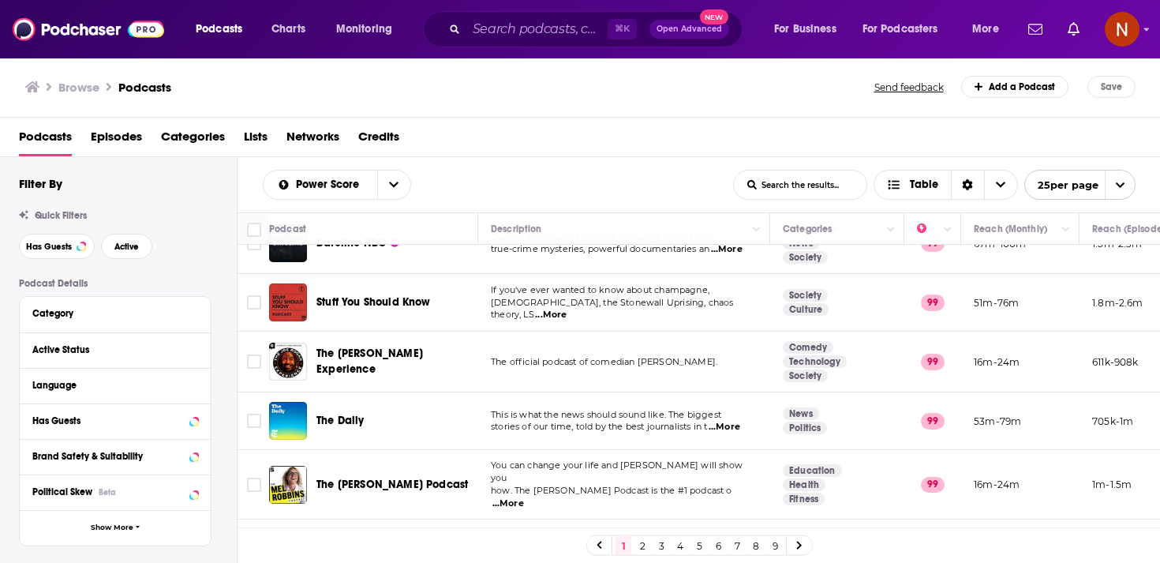
scroll to position [160, 0]
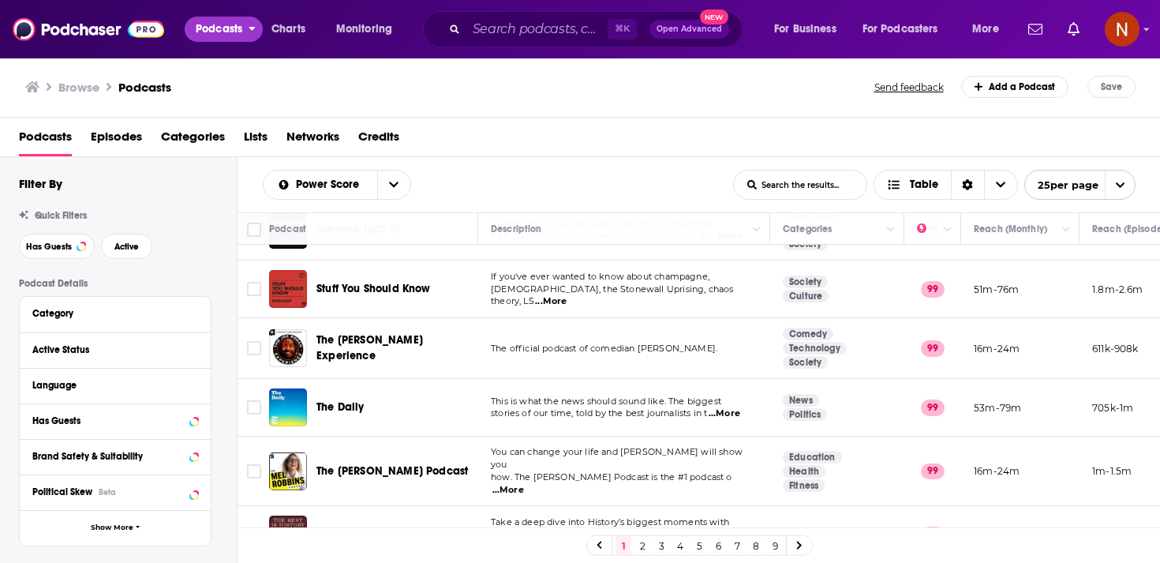
click at [232, 26] on span "Podcasts" at bounding box center [219, 29] width 47 height 22
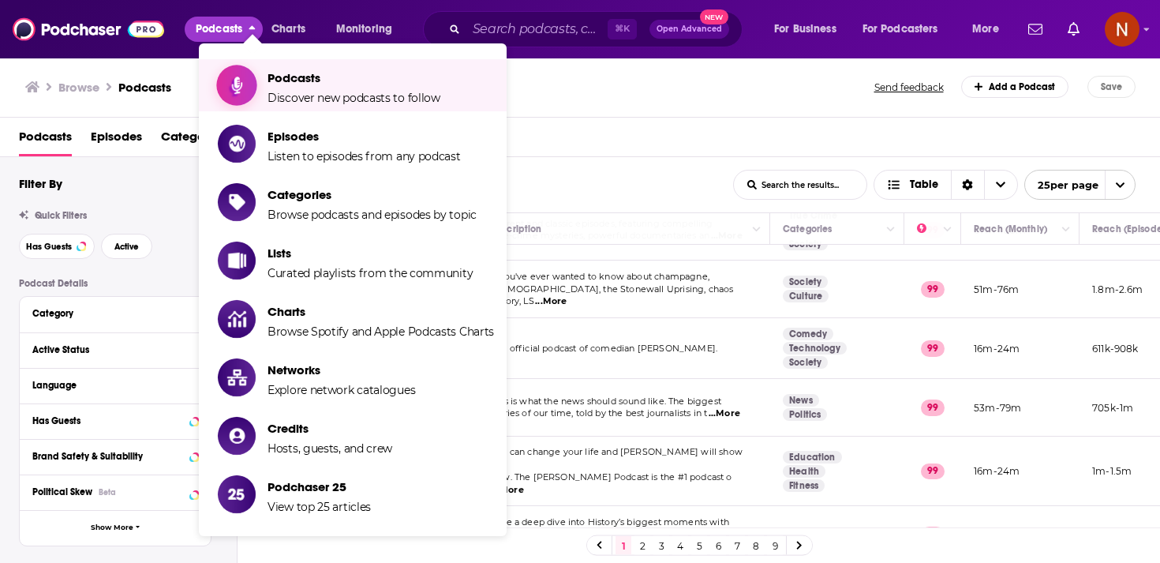
click at [277, 88] on span "Podcasts Discover new podcasts to follow" at bounding box center [354, 85] width 173 height 39
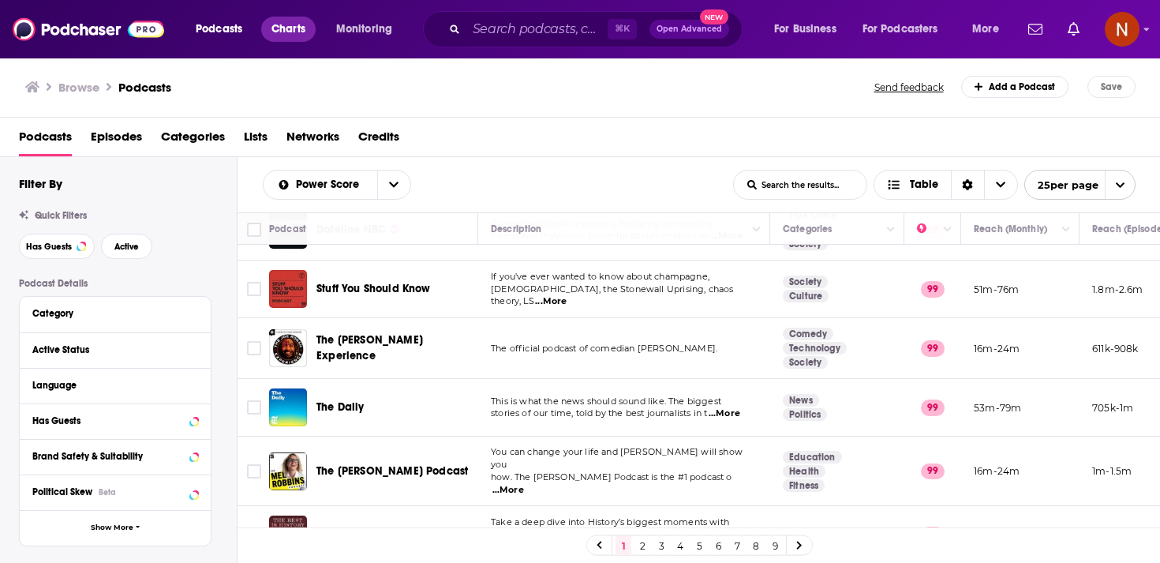
click at [290, 28] on span "Charts" at bounding box center [289, 29] width 34 height 22
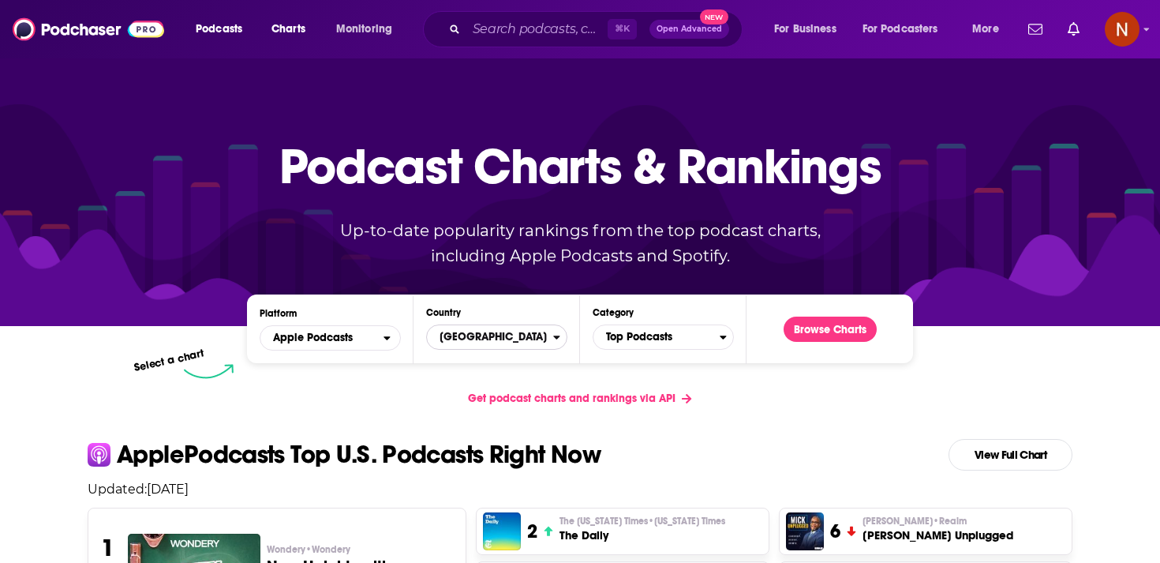
click at [467, 343] on span "United States" at bounding box center [490, 337] width 126 height 27
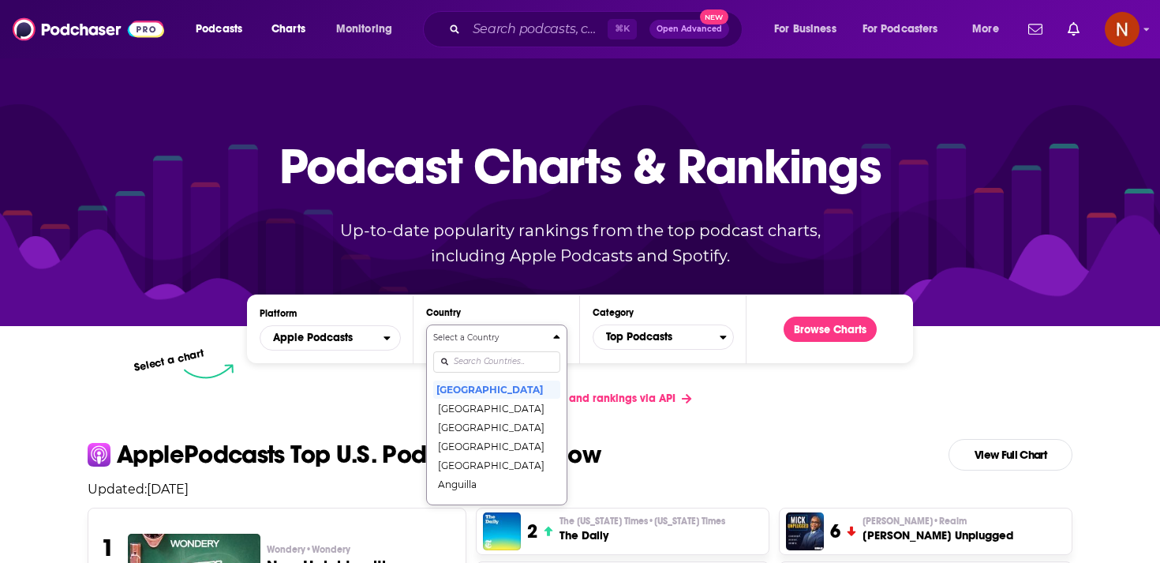
scroll to position [81, 0]
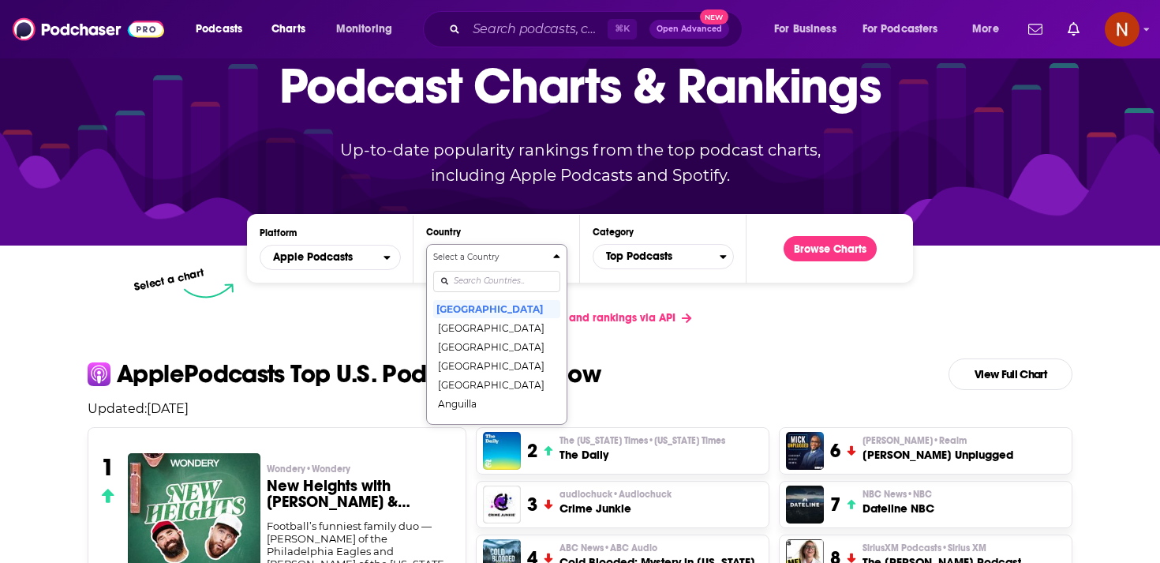
click at [474, 365] on div "Select a Country United States Afghanistan Albania Algeria Angola Anguilla Anti…" at bounding box center [496, 334] width 127 height 167
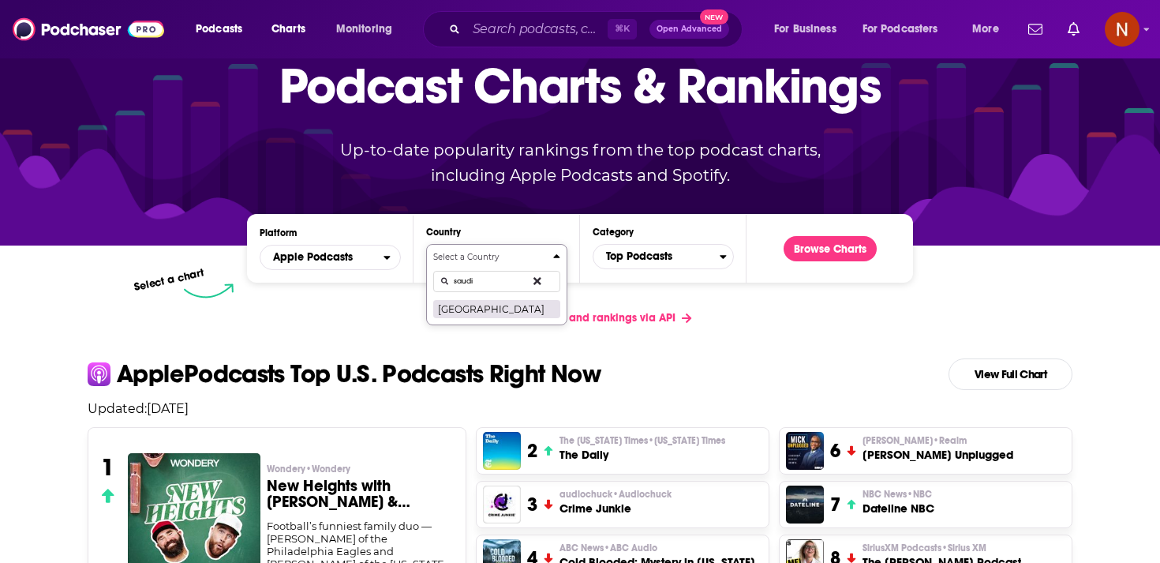
type input "saudi"
click at [521, 313] on button "Saudi Arabia" at bounding box center [496, 308] width 127 height 19
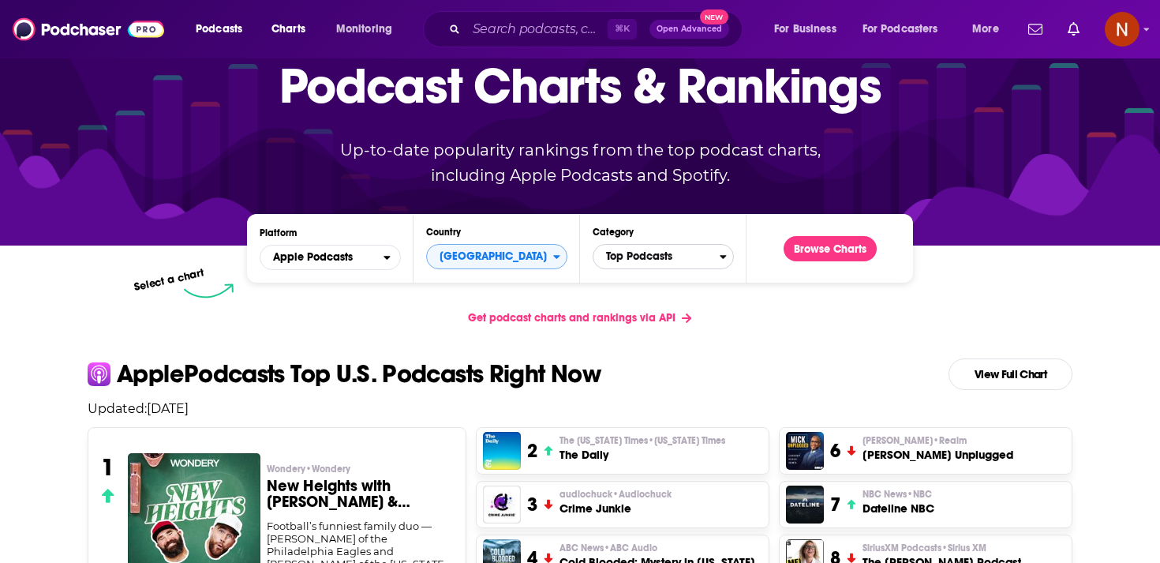
click at [654, 257] on span "Top Podcasts" at bounding box center [657, 256] width 126 height 27
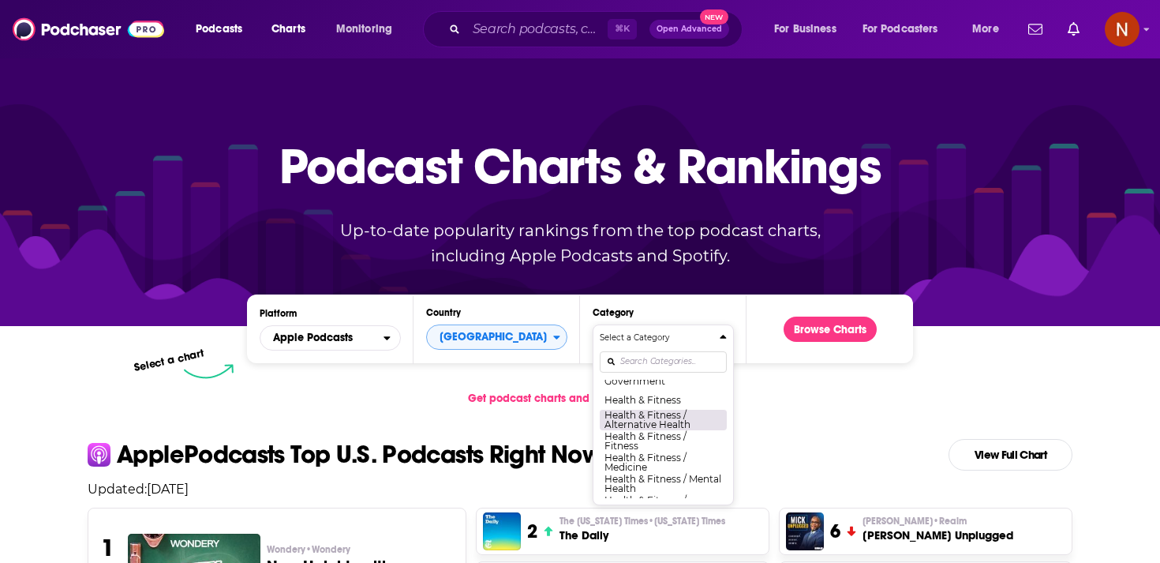
scroll to position [544, 0]
click at [678, 399] on button "Health & Fitness" at bounding box center [663, 404] width 127 height 19
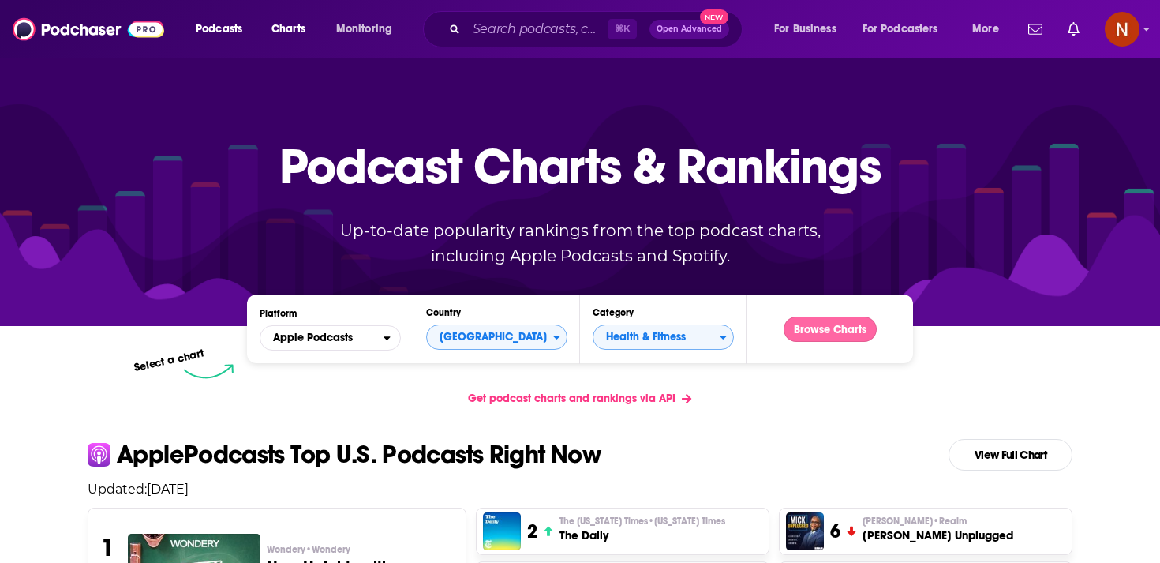
click at [834, 322] on button "Browse Charts" at bounding box center [830, 329] width 93 height 25
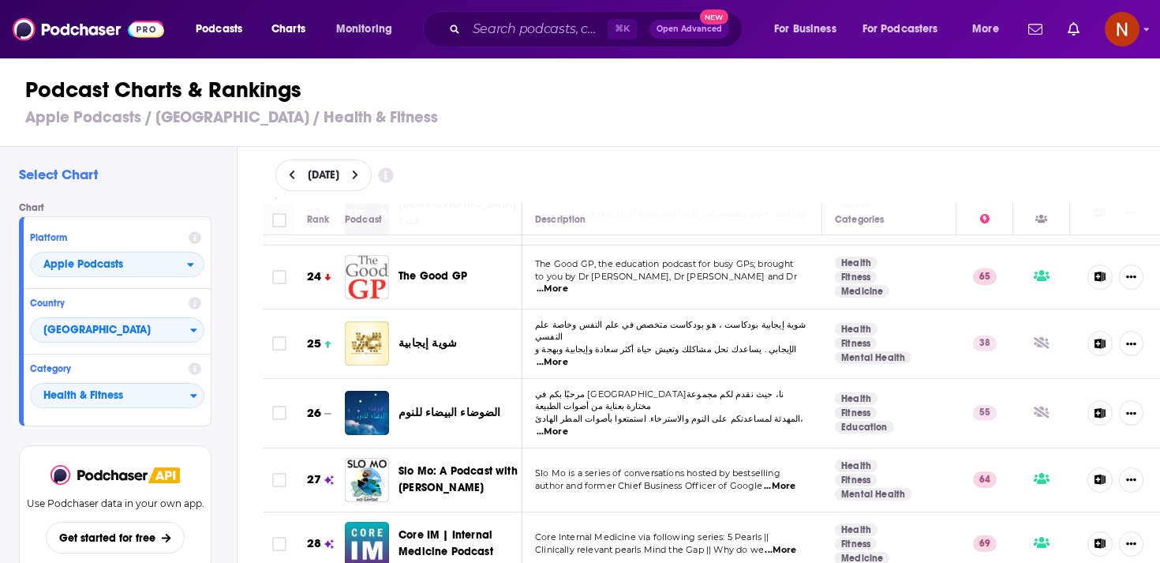
scroll to position [1551, 0]
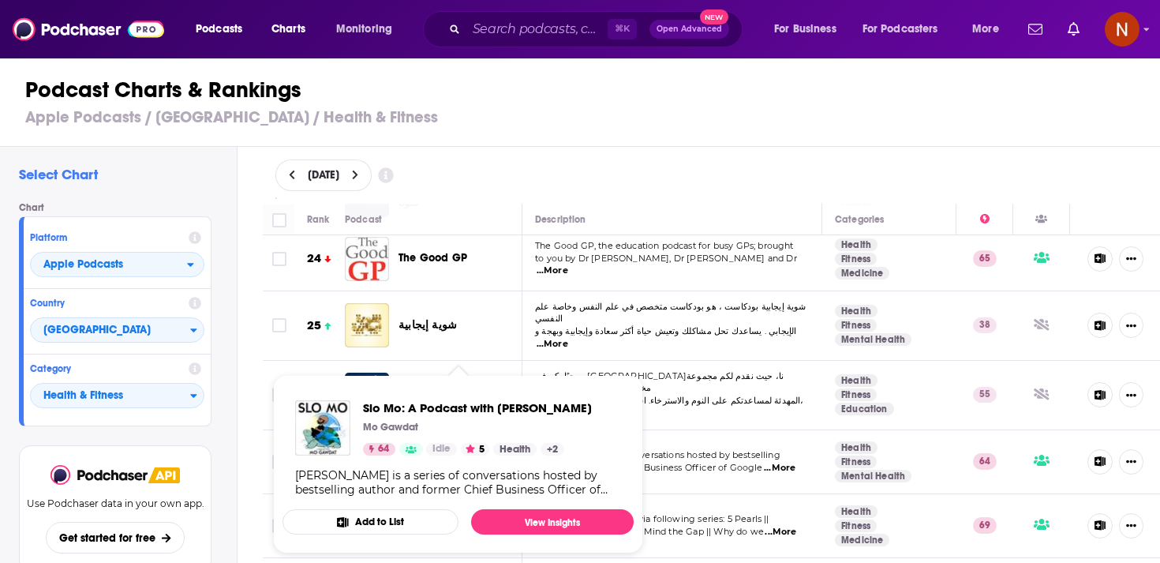
click at [469, 397] on div "Slo Mo: A Podcast with Mo Gawdat Mo Gawdat 64 Idle 5 Health + 2 Slo Mo is a ser…" at bounding box center [458, 449] width 351 height 122
click at [474, 412] on span "Slo Mo: A Podcast with Mo Gawdat" at bounding box center [477, 407] width 229 height 15
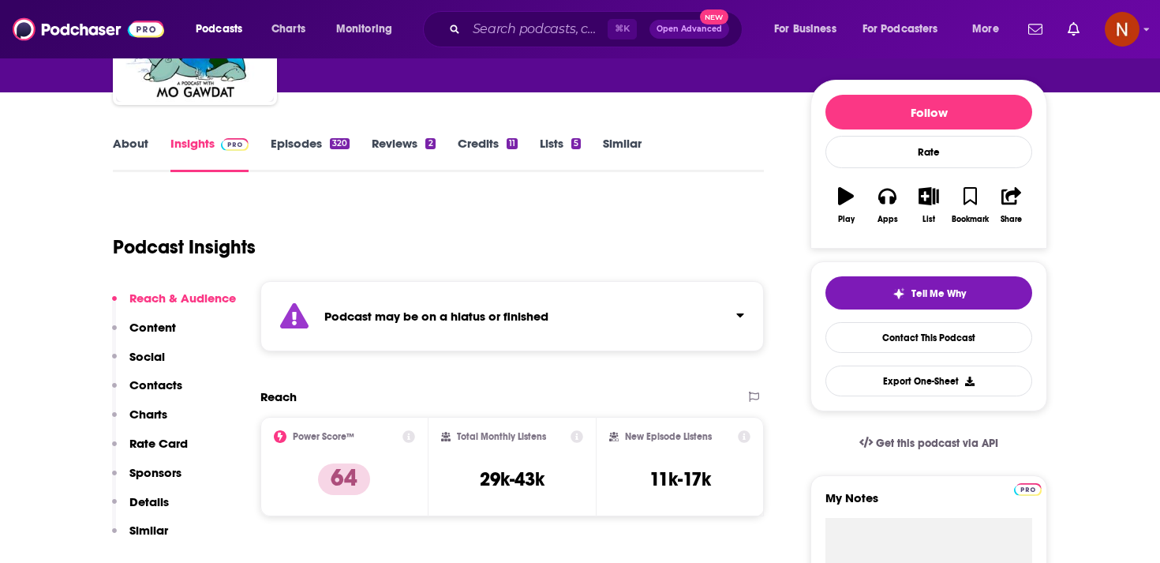
scroll to position [198, 0]
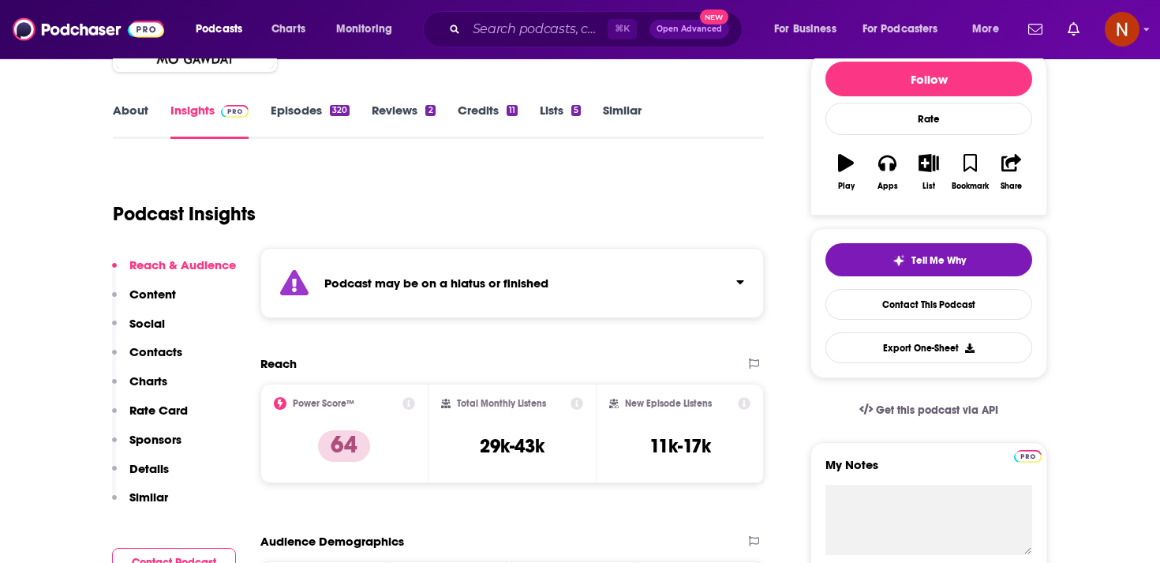
click at [530, 289] on strong "Podcast may be on a hiatus or finished" at bounding box center [436, 282] width 224 height 15
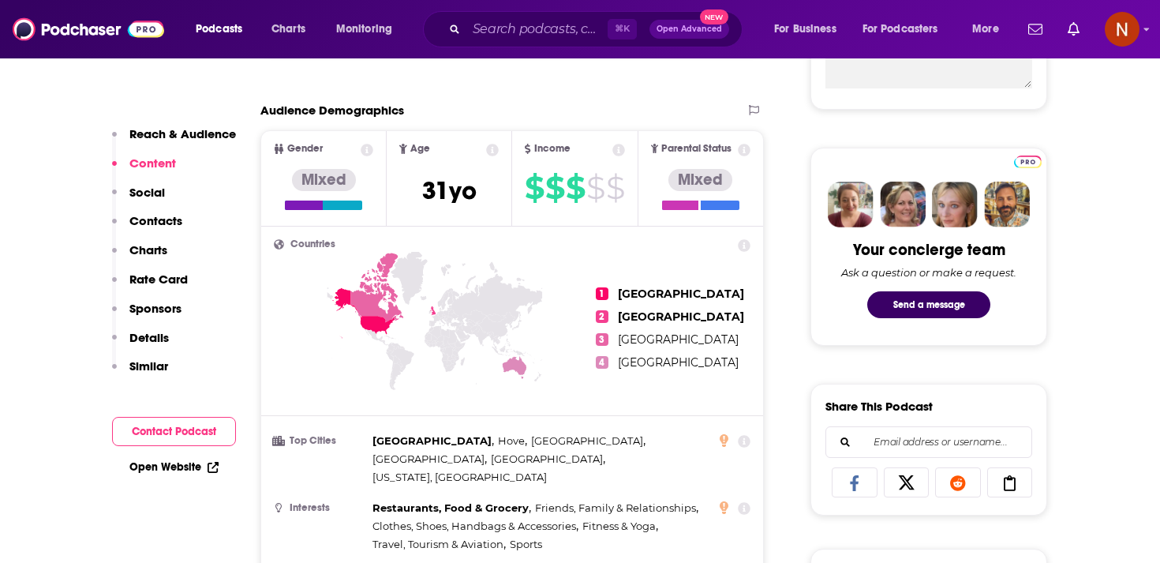
scroll to position [643, 0]
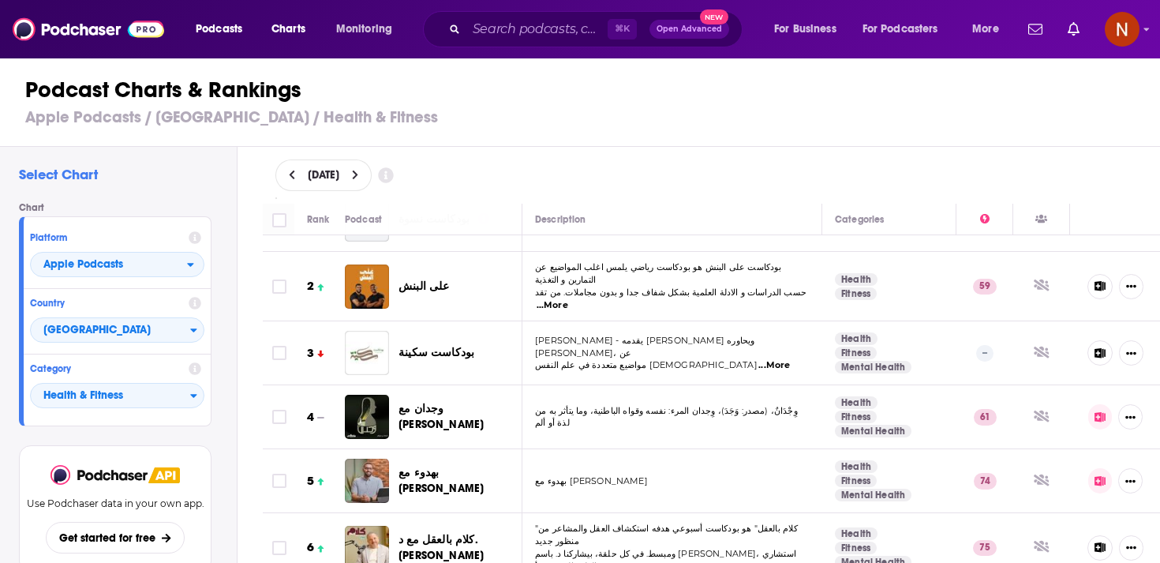
scroll to position [62, 0]
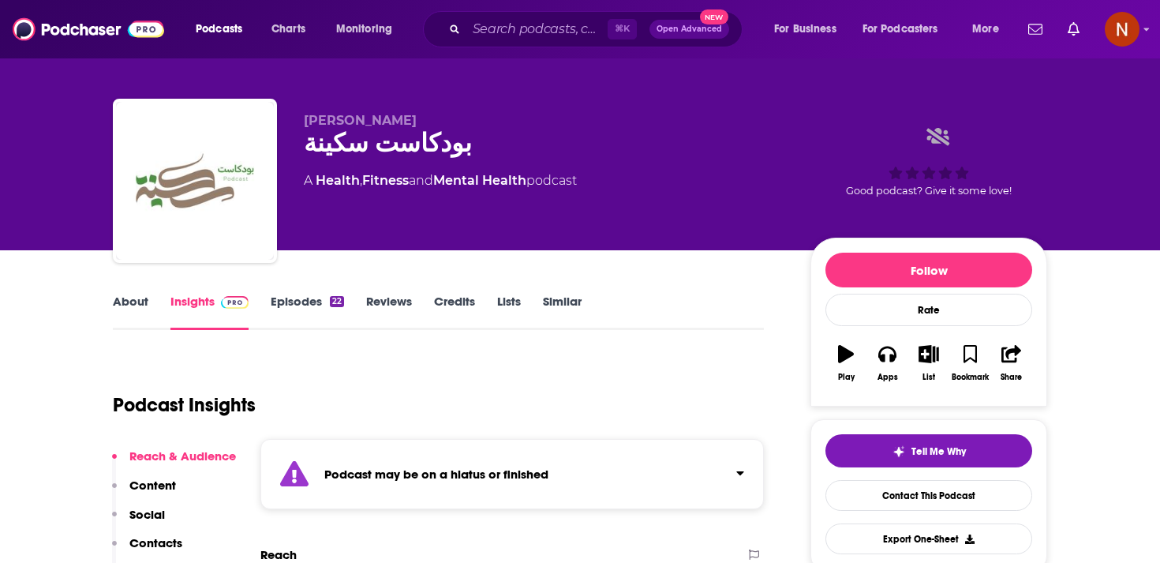
scroll to position [13, 0]
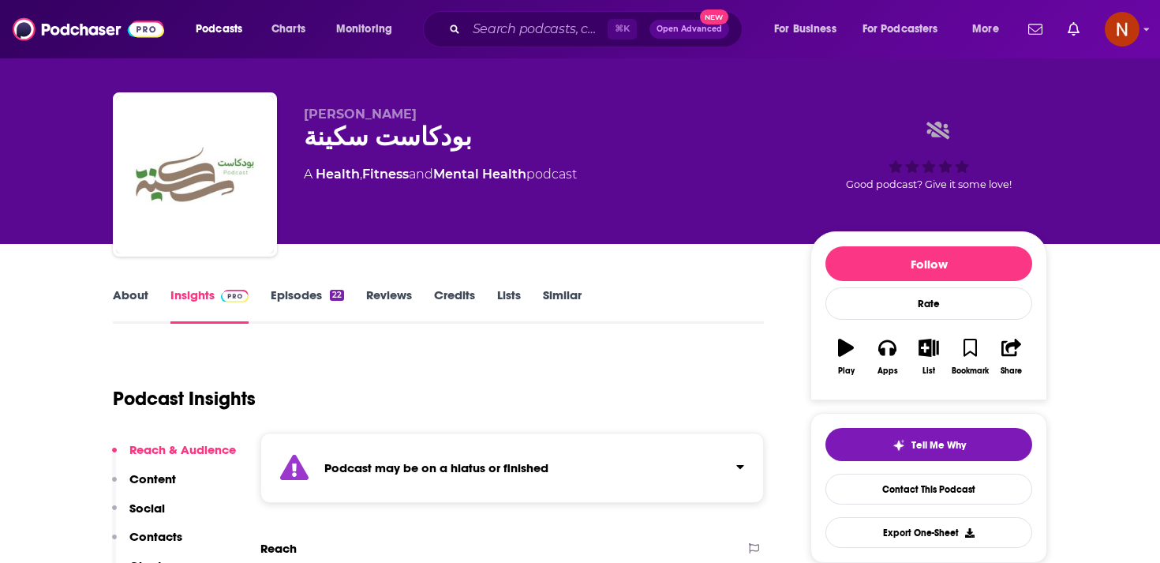
click at [450, 461] on strong "Podcast may be on a hiatus or finished" at bounding box center [436, 467] width 224 height 15
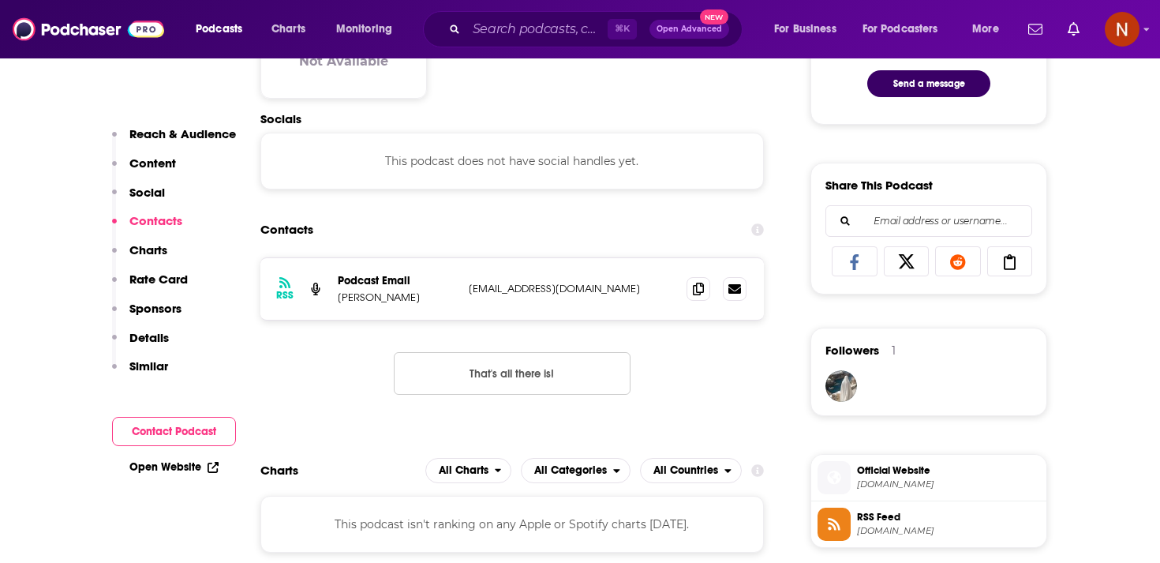
scroll to position [906, 0]
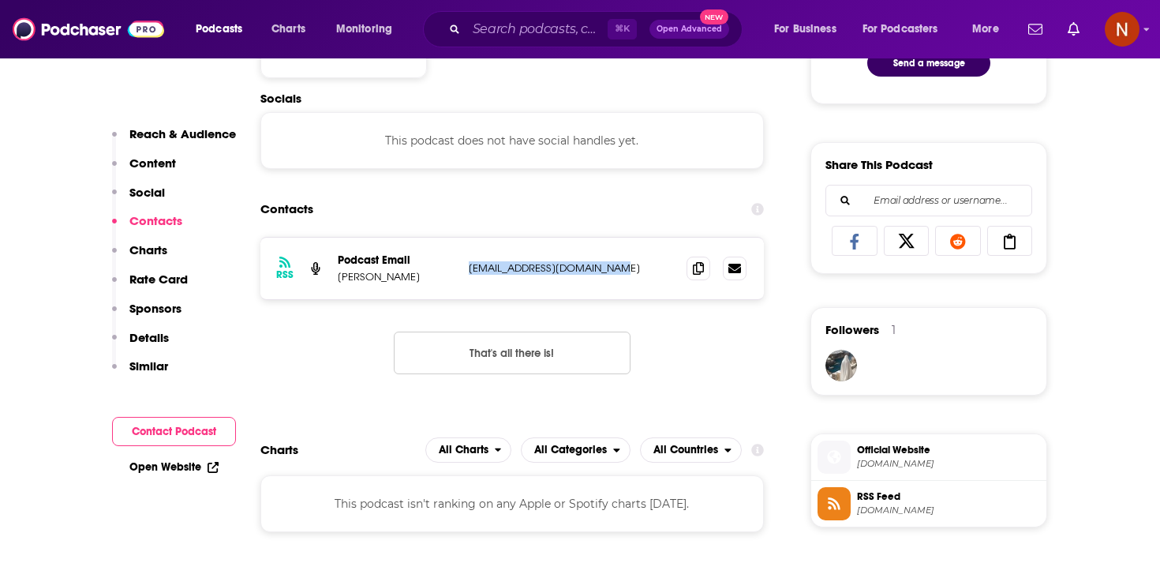
drag, startPoint x: 467, startPoint y: 249, endPoint x: 654, endPoint y: 254, distance: 187.2
click at [654, 254] on div "RSS Podcast Email الدكتور خالد بن حمد الجابر khaledatracttant@gmail.com khaleda…" at bounding box center [512, 269] width 504 height 62
copy p "khaledatracttant@gmail.com"
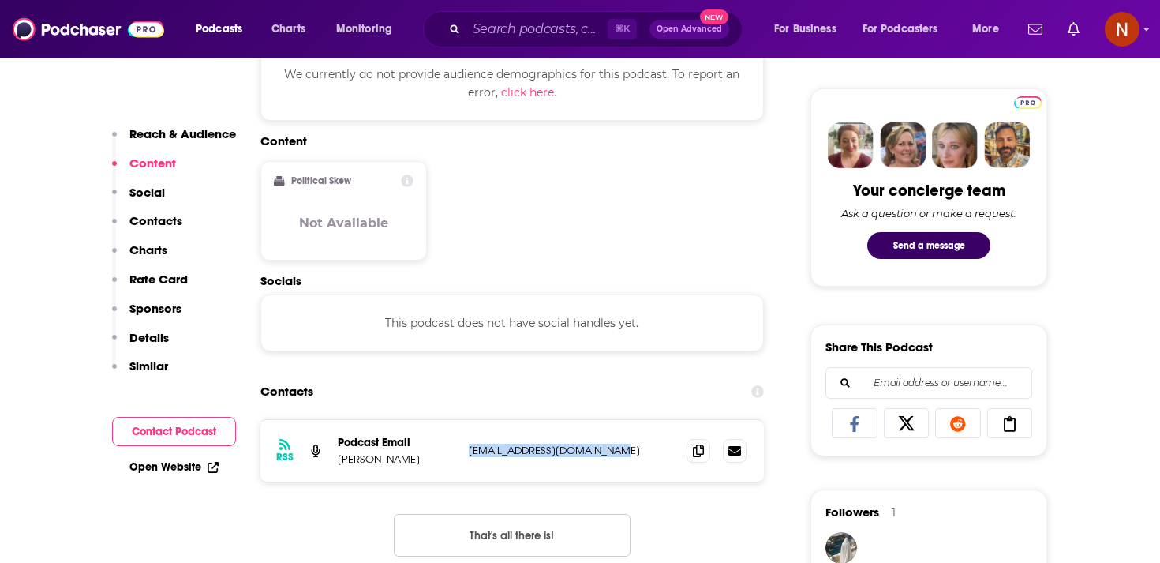
scroll to position [808, 0]
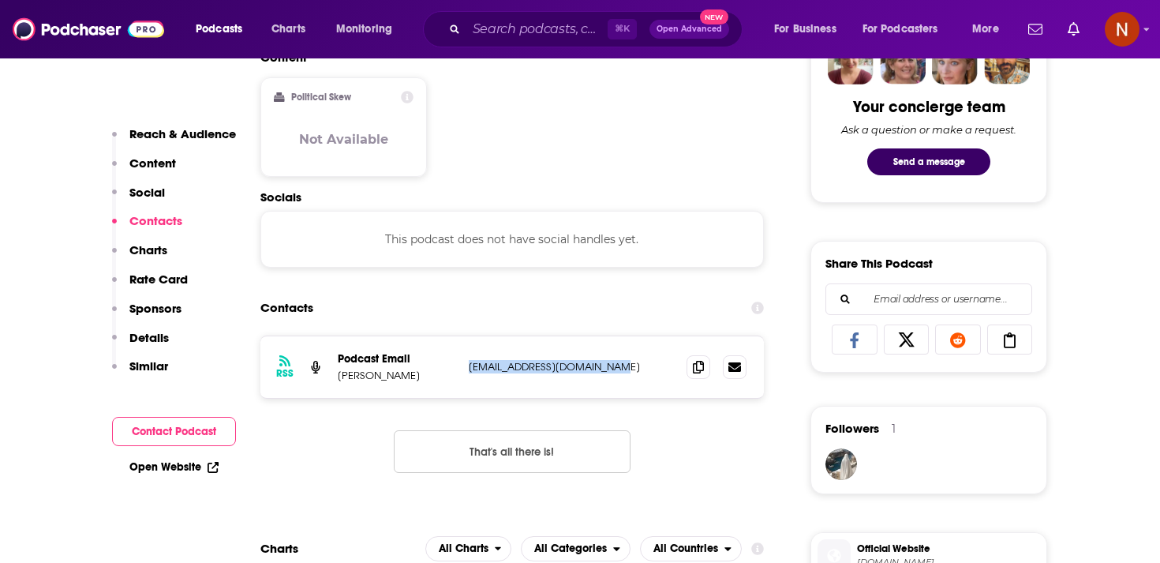
copy p "khaledatracttant@gmail.com"
click at [392, 369] on p "الدكتور خالد بن حمد الجابر" at bounding box center [397, 375] width 118 height 13
copy p "الدكتور خالد بن حمد الجابر"
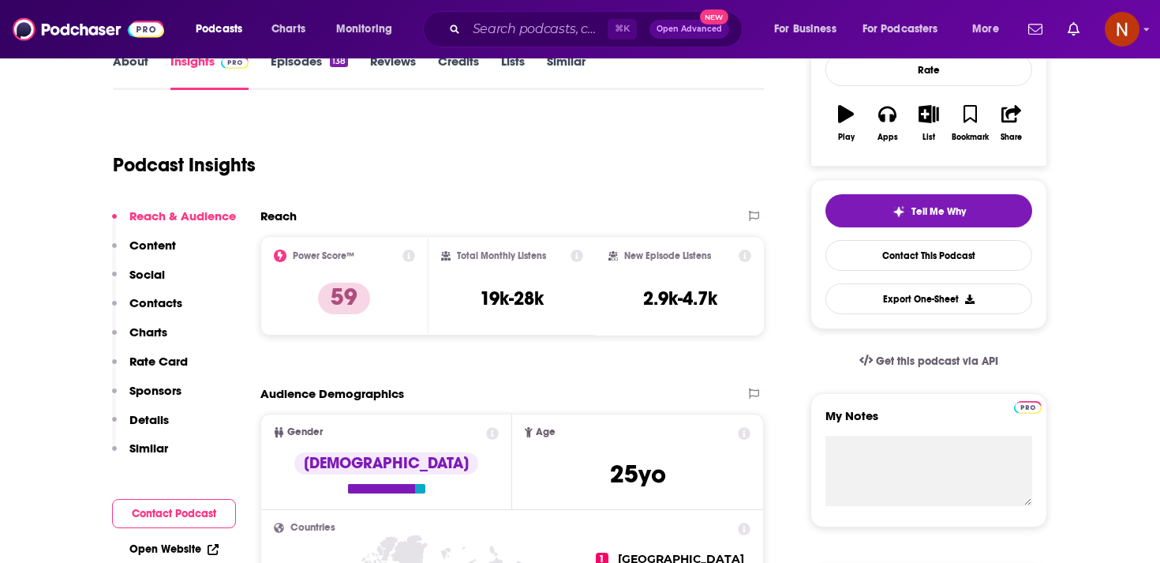
scroll to position [255, 0]
